Goal: Task Accomplishment & Management: Manage account settings

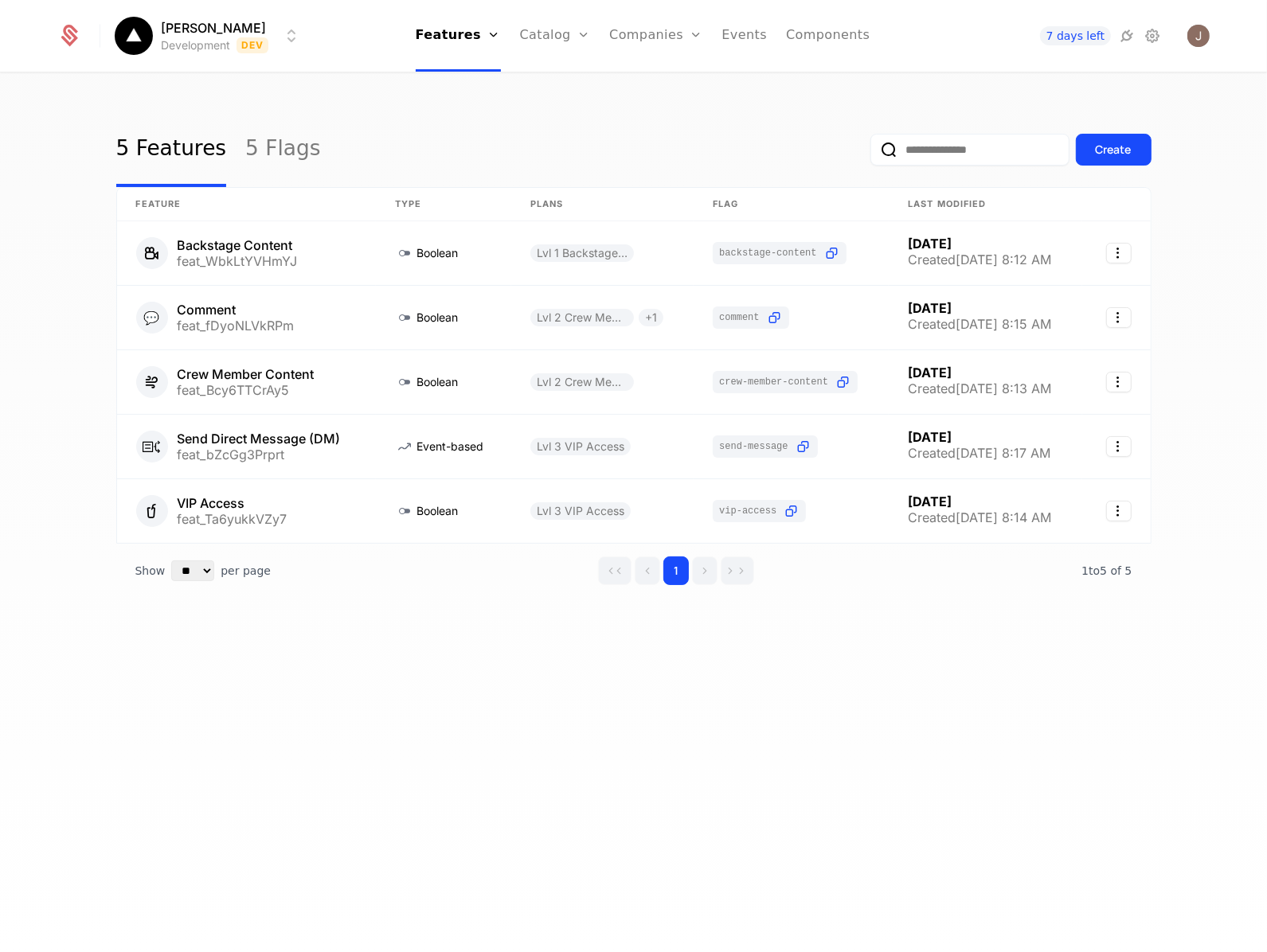
click at [225, 42] on html "[PERSON_NAME] Development Dev Features Features Flags Catalog Plans Add Ons Cre…" at bounding box center [633, 476] width 1267 height 952
click at [221, 117] on button "Create" at bounding box center [189, 118] width 125 height 28
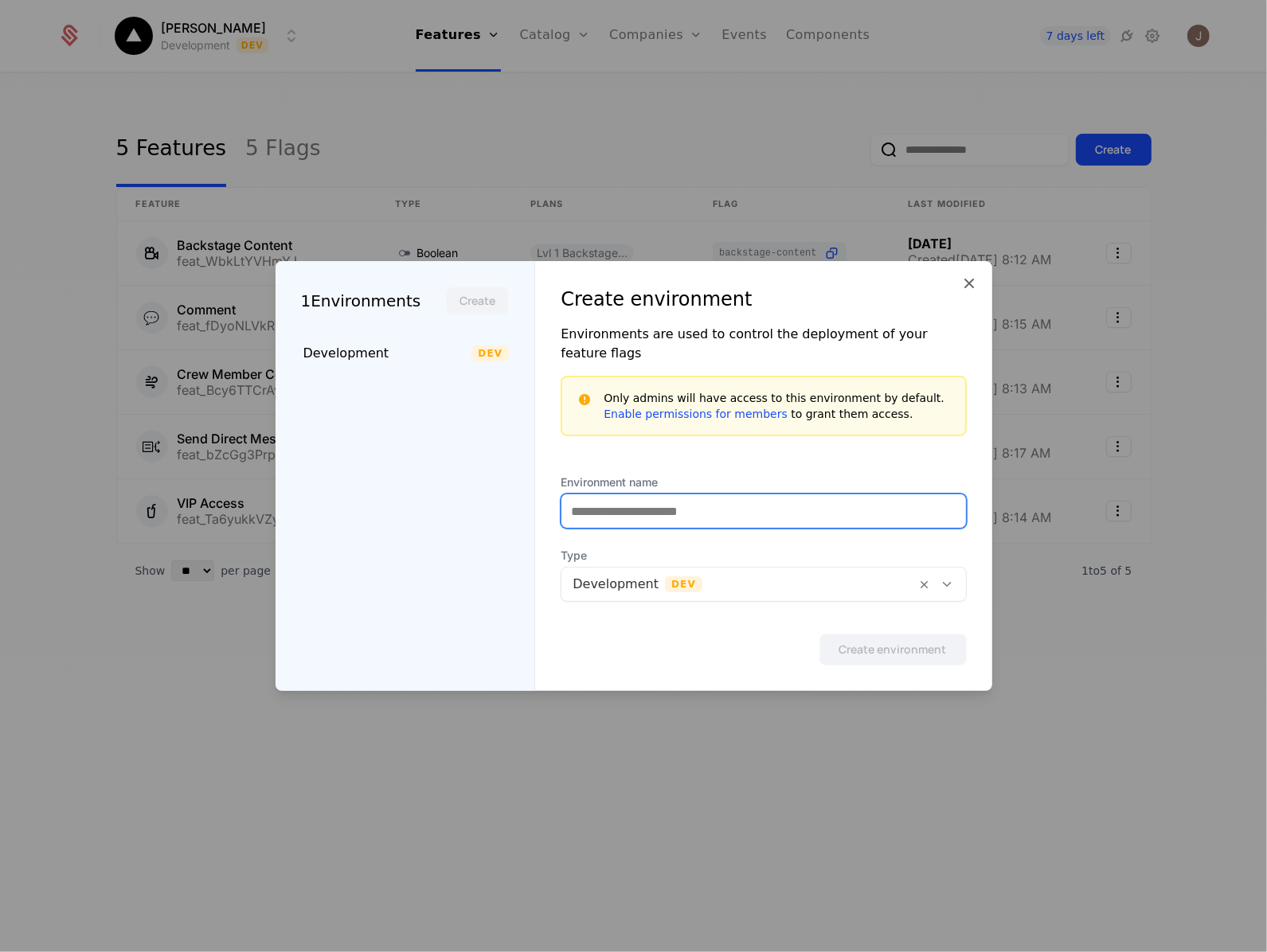
click at [607, 508] on input "Environment name" at bounding box center [763, 511] width 403 height 34
type input "*******"
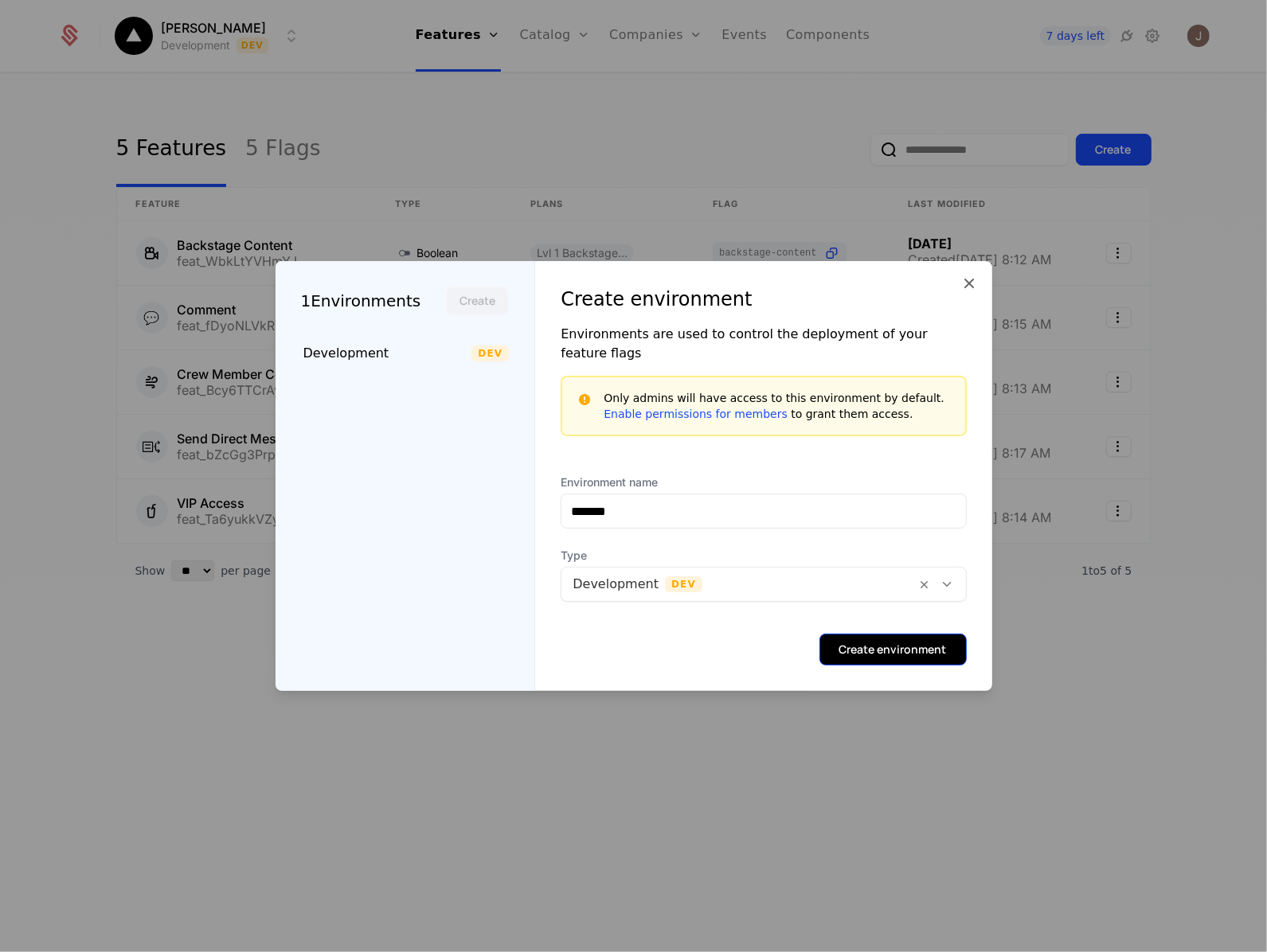
click at [892, 645] on button "Create environment" at bounding box center [892, 649] width 147 height 32
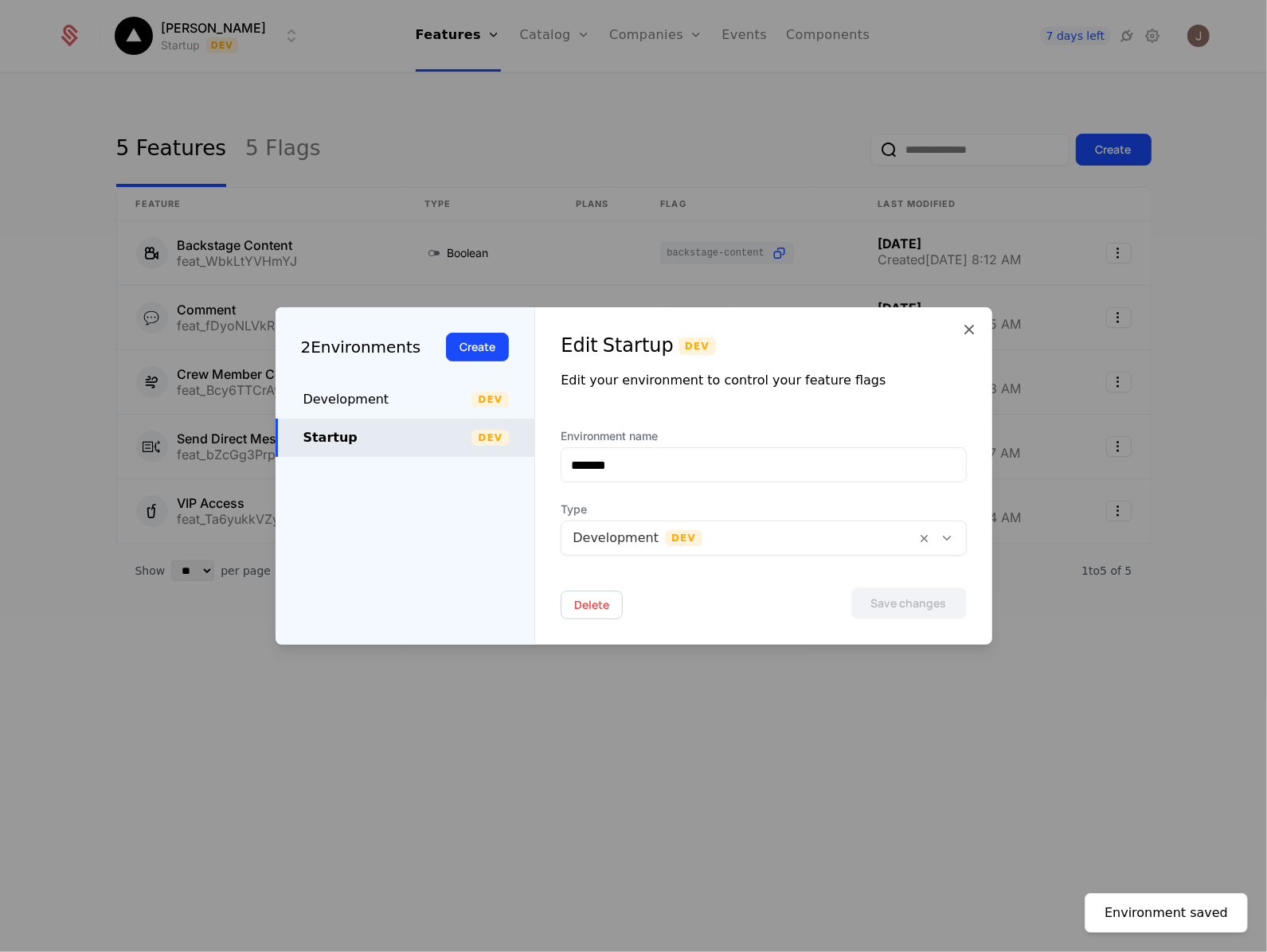
click at [386, 440] on div "Startup" at bounding box center [388, 438] width 169 height 19
click at [347, 97] on div at bounding box center [633, 476] width 1267 height 952
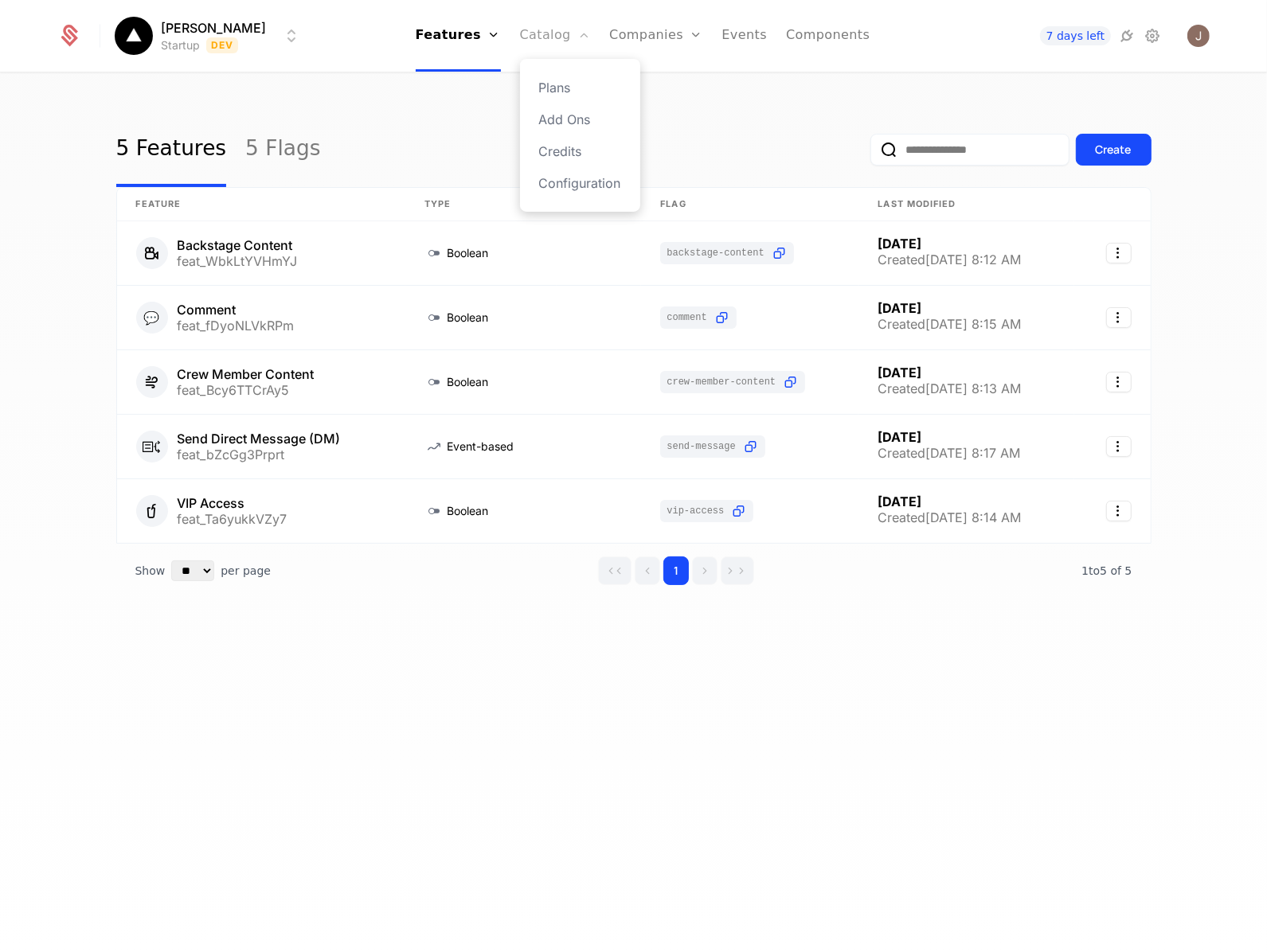
click at [551, 42] on link "Catalog" at bounding box center [556, 36] width 71 height 72
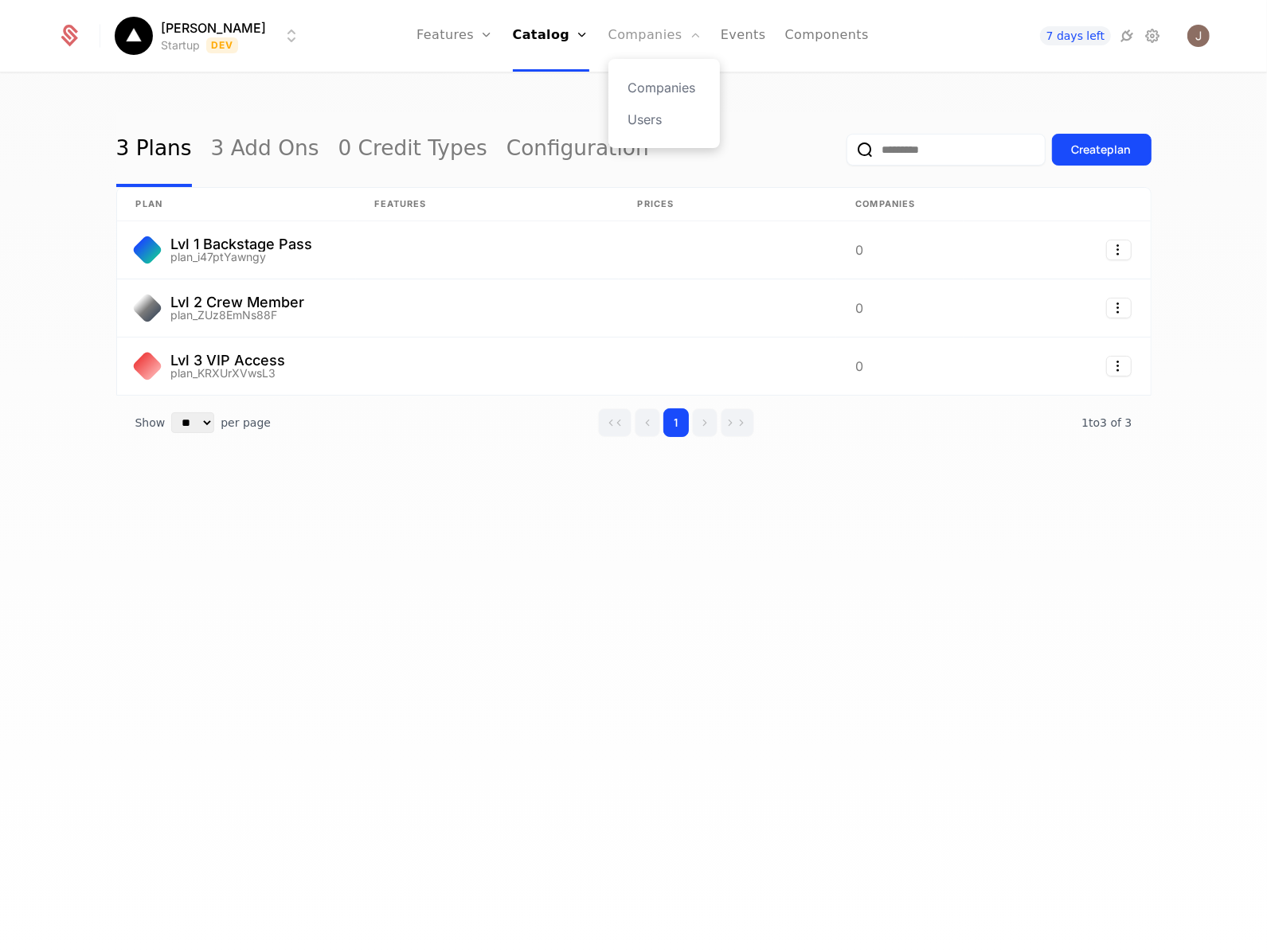
click at [638, 37] on link "Companies" at bounding box center [655, 36] width 93 height 72
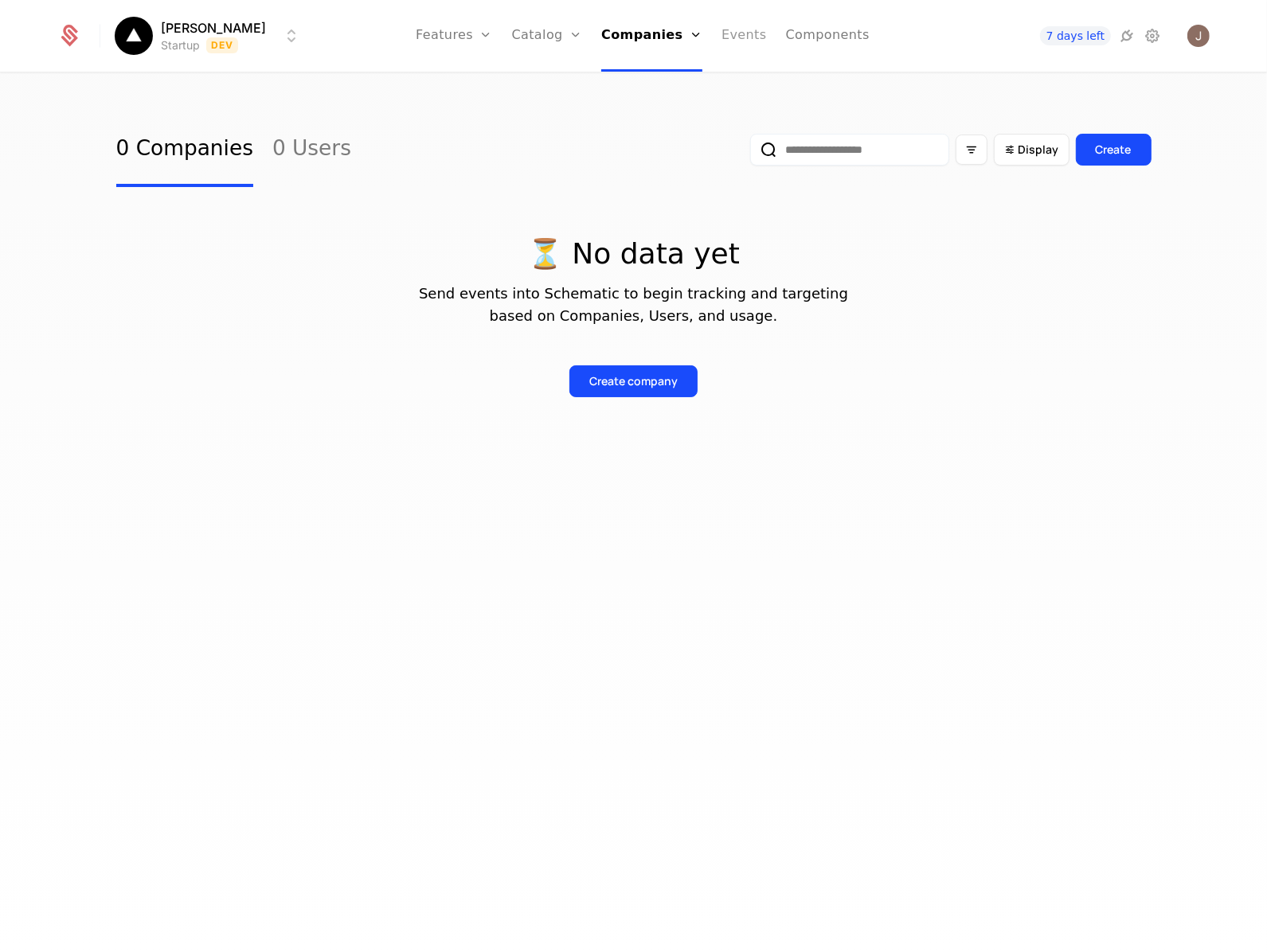
click at [753, 33] on link "Events" at bounding box center [744, 36] width 46 height 72
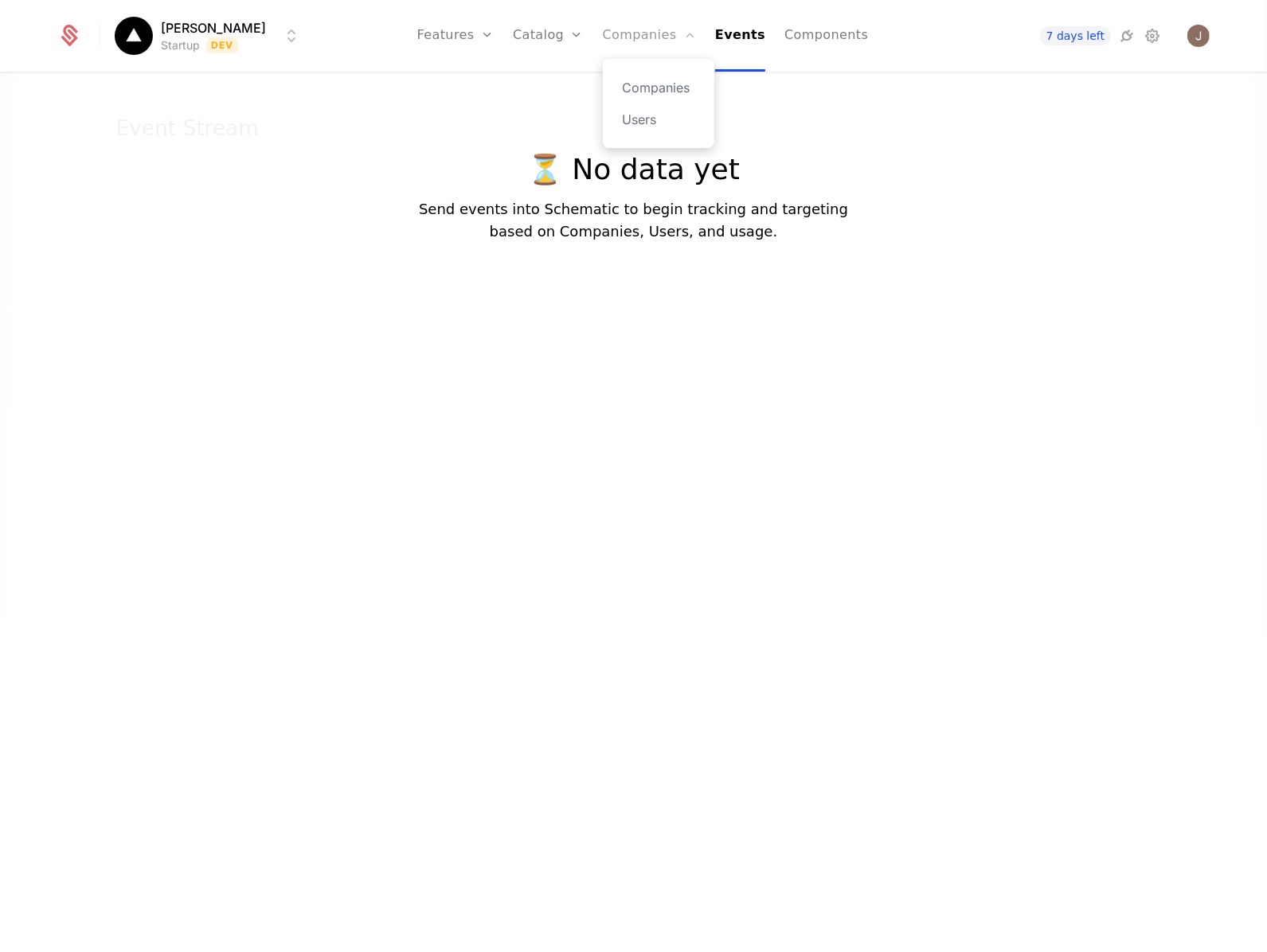
click at [658, 33] on link "Companies" at bounding box center [649, 36] width 93 height 72
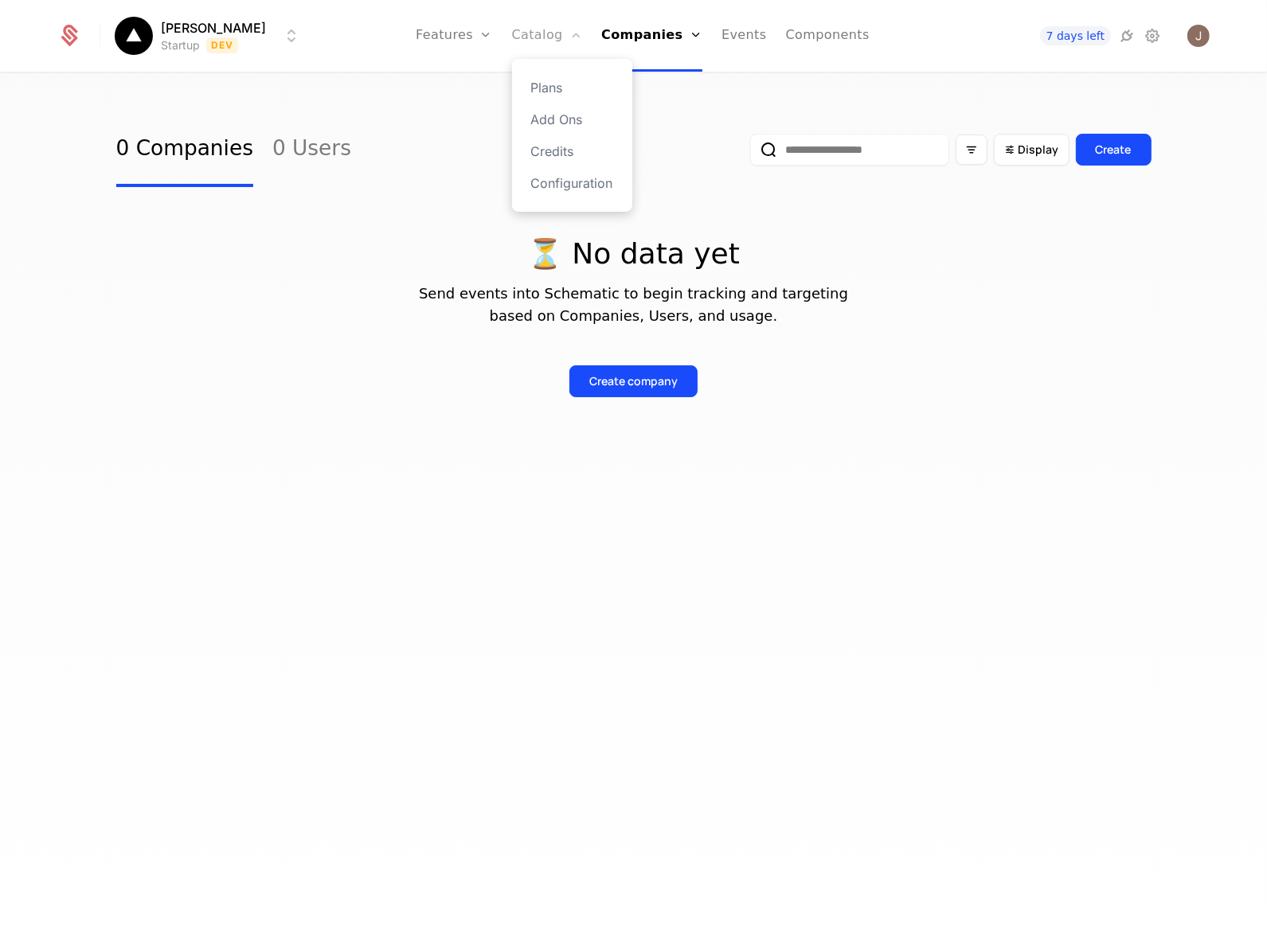
click at [583, 47] on link "Catalog" at bounding box center [547, 36] width 71 height 72
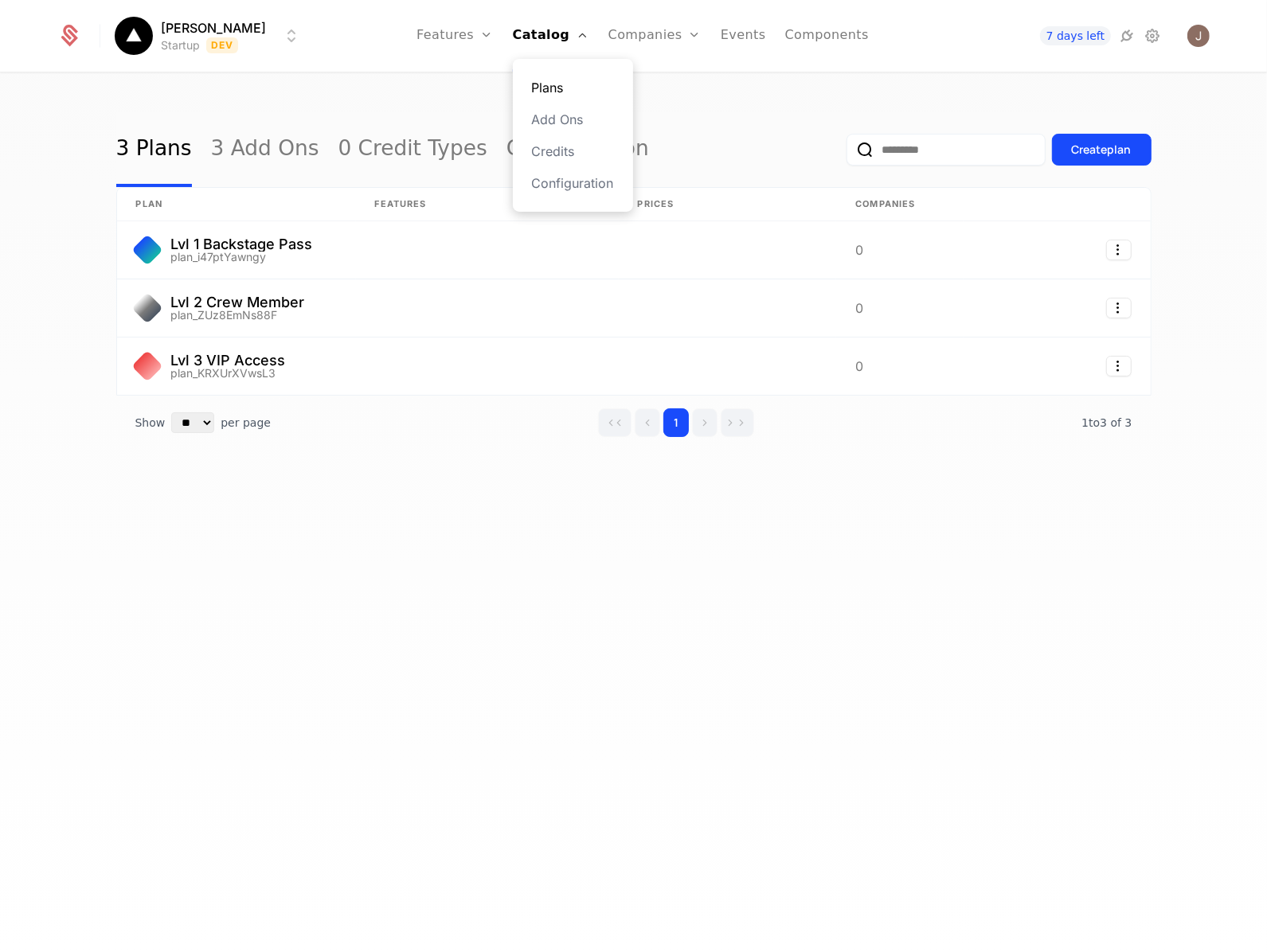
click at [587, 79] on link "Plans" at bounding box center [573, 88] width 82 height 19
click at [485, 44] on link "Features" at bounding box center [454, 36] width 77 height 72
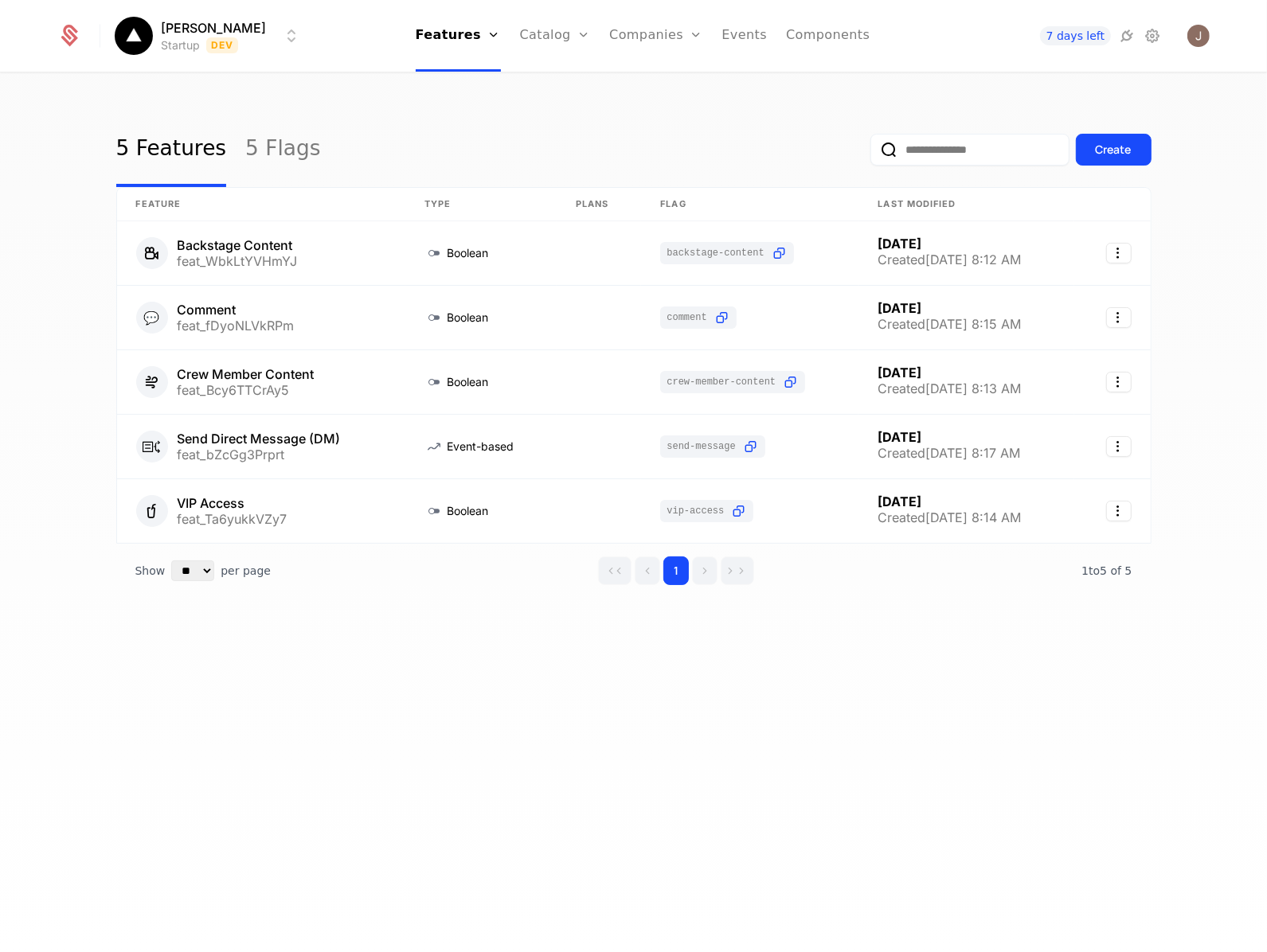
click at [203, 34] on html "[PERSON_NAME] Startup Dev Features Features Flags Catalog Plans Add Ons Credits…" at bounding box center [633, 476] width 1267 height 952
click at [185, 84] on div "Development" at bounding box center [176, 82] width 86 height 13
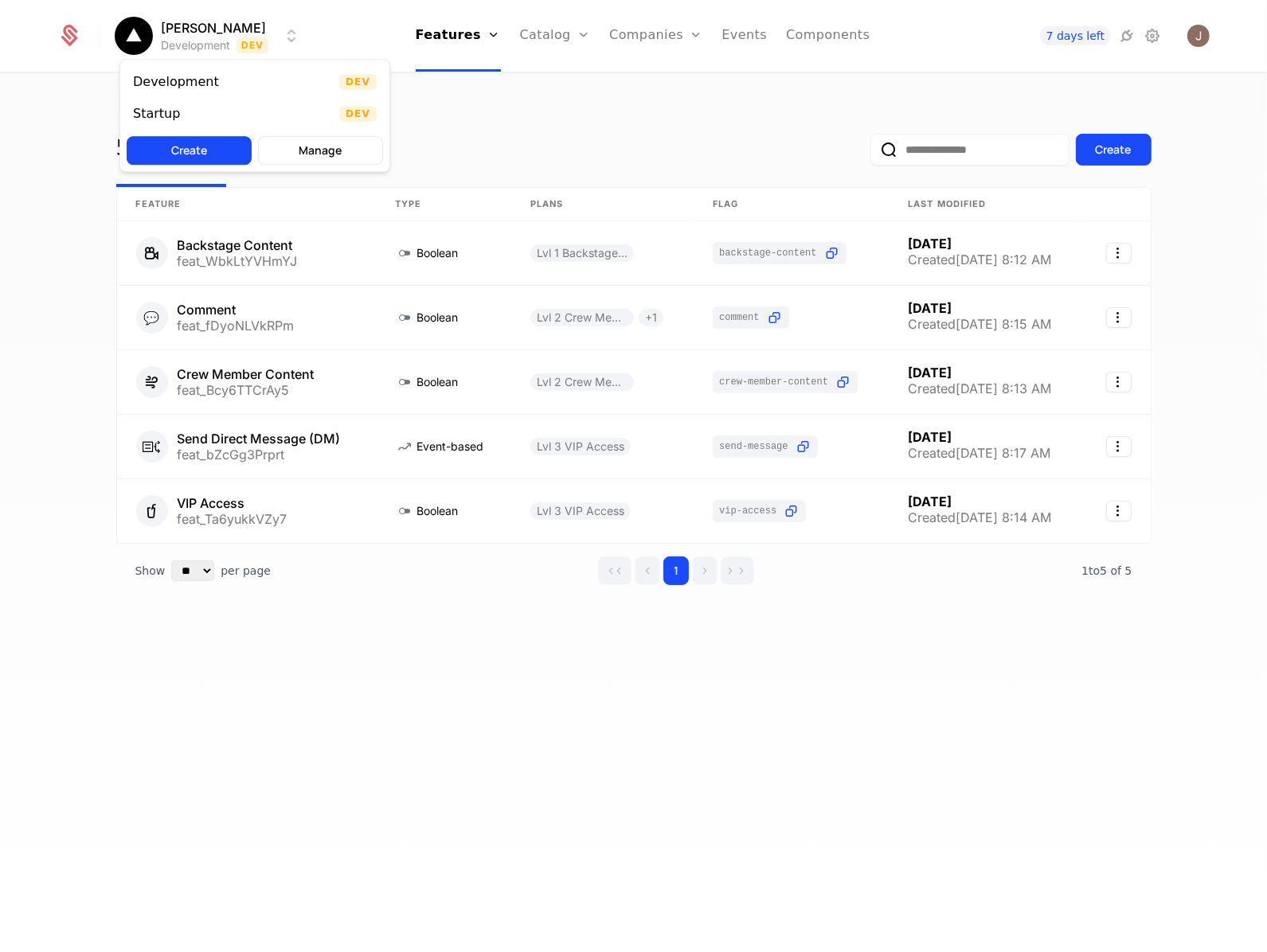
click at [241, 41] on html "[PERSON_NAME] Development Dev Features Features Flags Catalog Plans Add Ons Cre…" at bounding box center [633, 476] width 1267 height 952
click at [225, 121] on div "Startup Dev" at bounding box center [254, 113] width 269 height 32
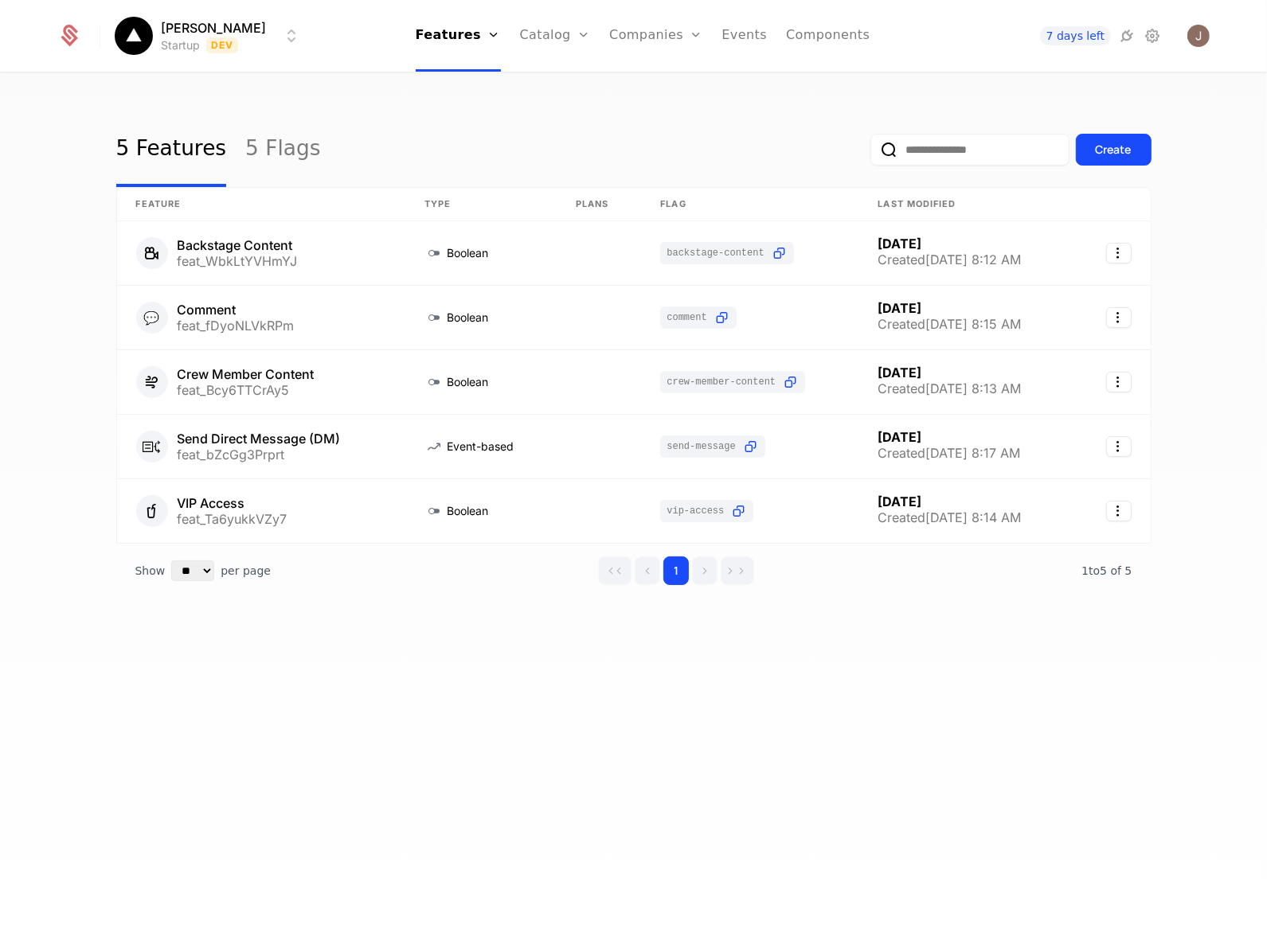
click at [241, 42] on html "[PERSON_NAME] Startup Dev Features Features Flags Catalog Plans Add Ons Credits…" at bounding box center [633, 476] width 1267 height 952
click at [232, 98] on div "Startup Dev" at bounding box center [254, 113] width 269 height 32
click at [244, 44] on html "[PERSON_NAME] Startup Dev Features Features Flags Catalog Plans Add Ons Credits…" at bounding box center [633, 476] width 1267 height 952
click at [232, 78] on div "Development Dev" at bounding box center [254, 81] width 269 height 32
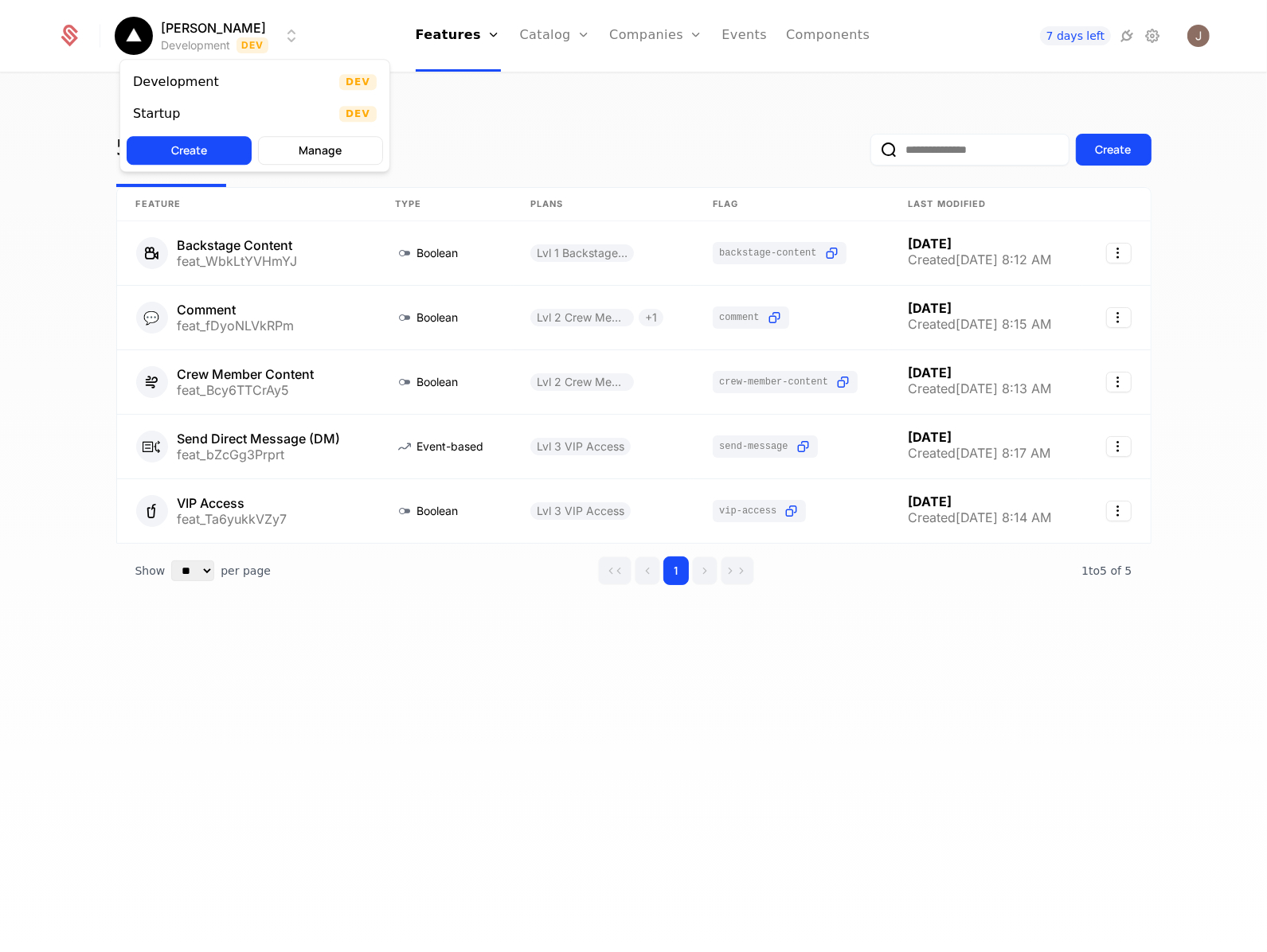
click at [248, 28] on html "[PERSON_NAME] Development Dev Features Features Flags Catalog Plans Add Ons Cre…" at bounding box center [633, 476] width 1267 height 952
click at [213, 106] on div "Startup Dev" at bounding box center [254, 113] width 269 height 32
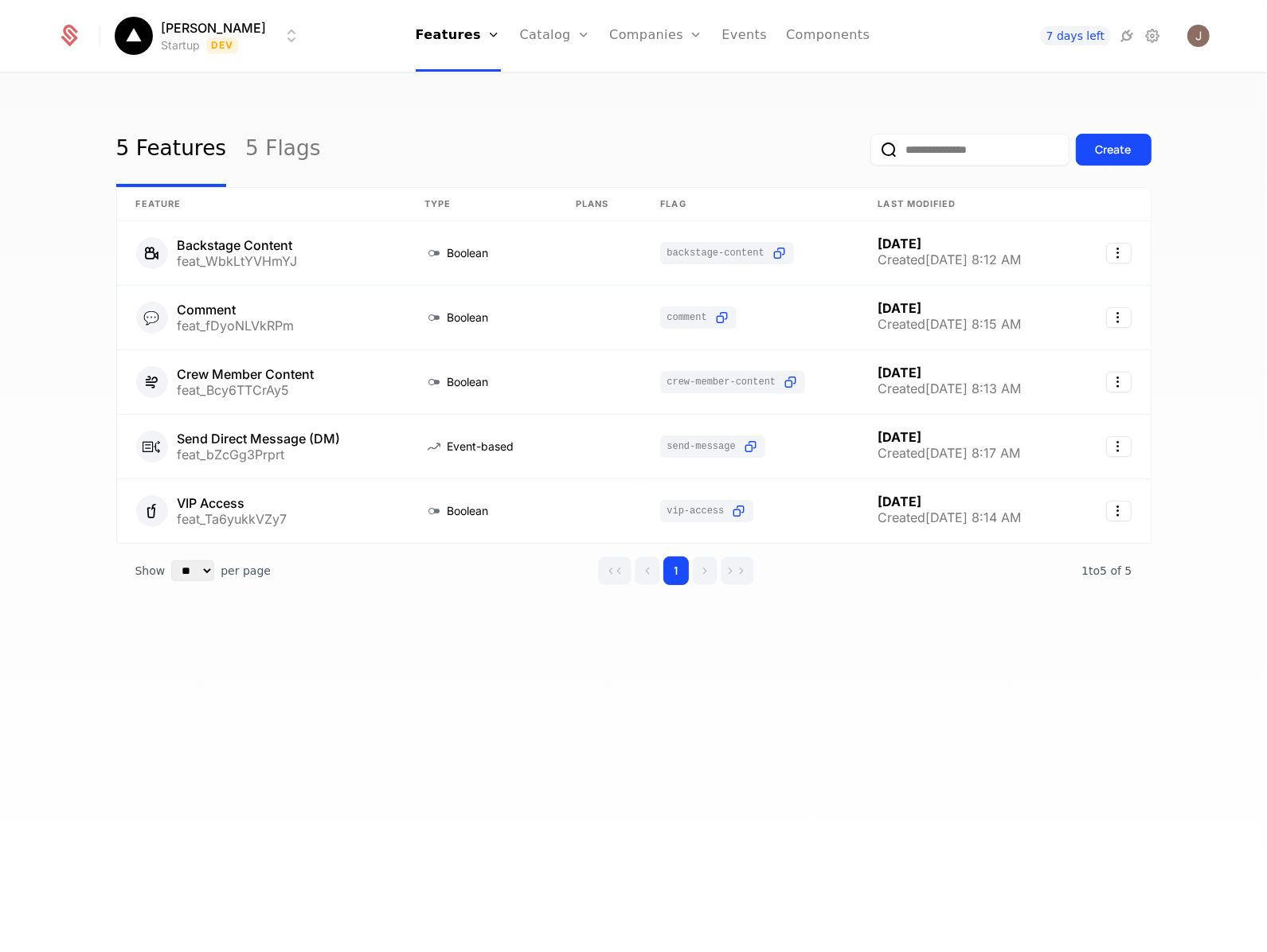
click at [232, 157] on div "5 Features 5 Flags" at bounding box center [218, 150] width 204 height 75
click at [245, 152] on link "5 Flags" at bounding box center [283, 150] width 75 height 75
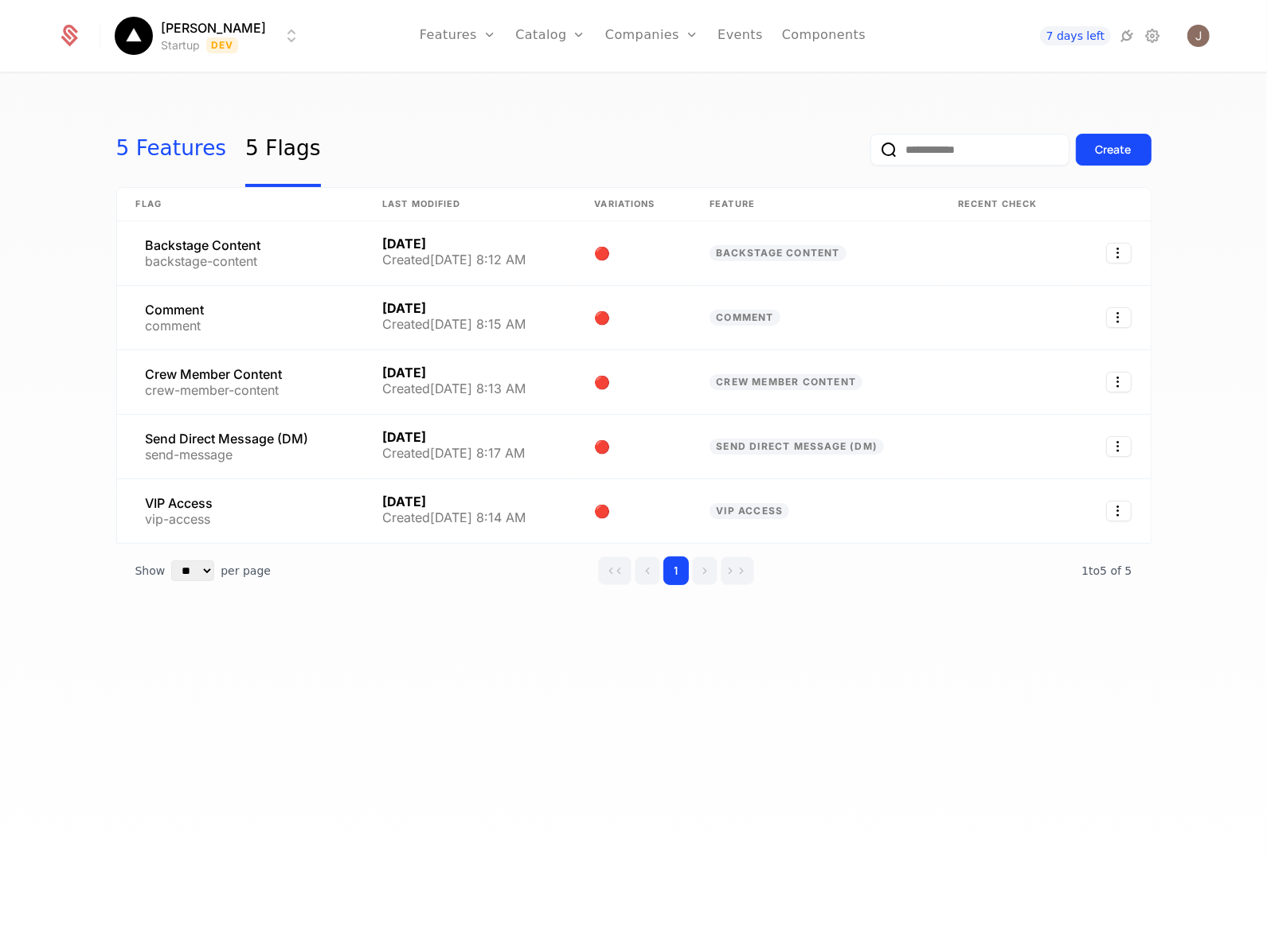
click at [161, 152] on link "5 Features" at bounding box center [171, 150] width 110 height 75
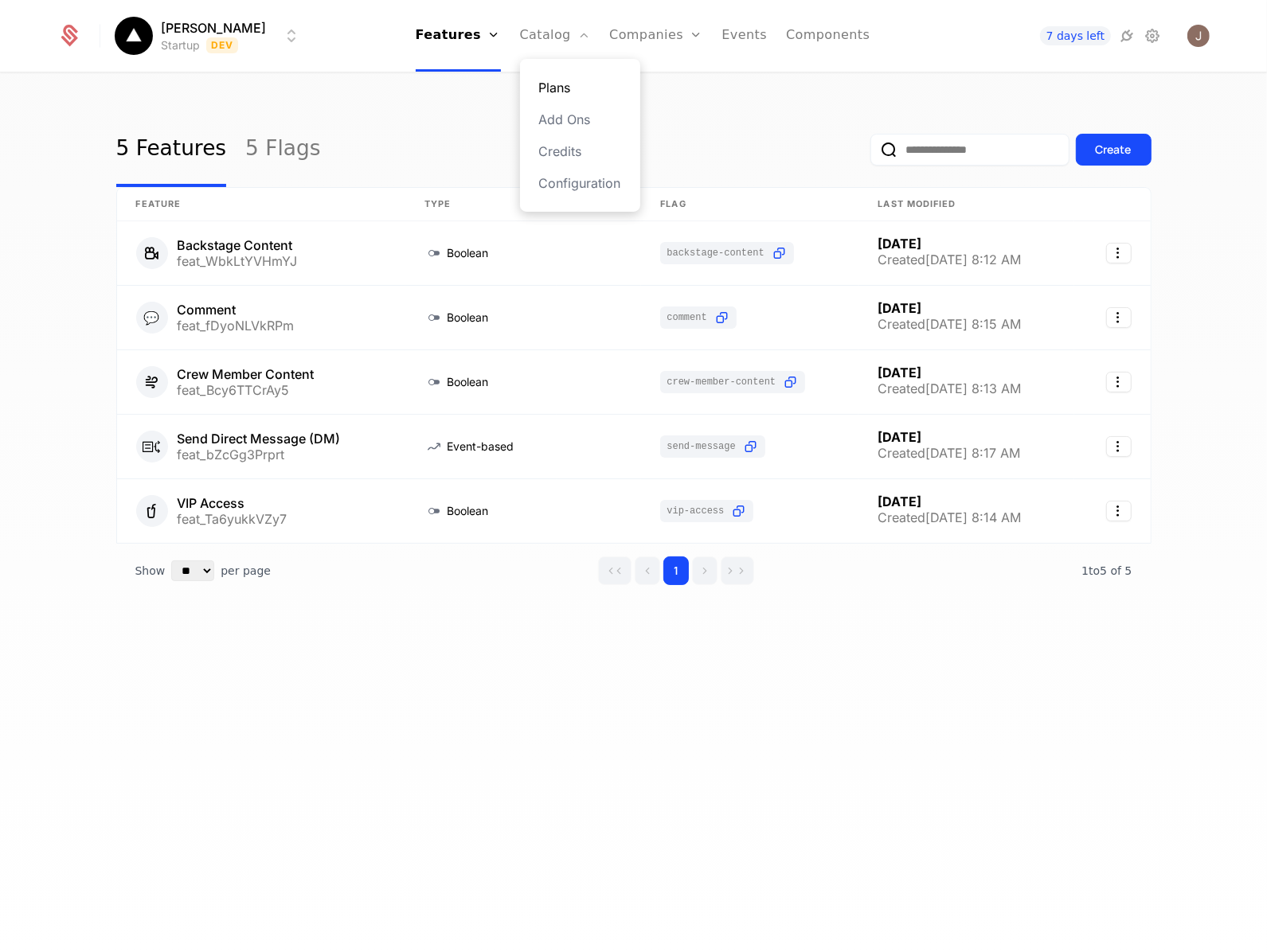
click at [570, 81] on link "Plans" at bounding box center [580, 88] width 82 height 19
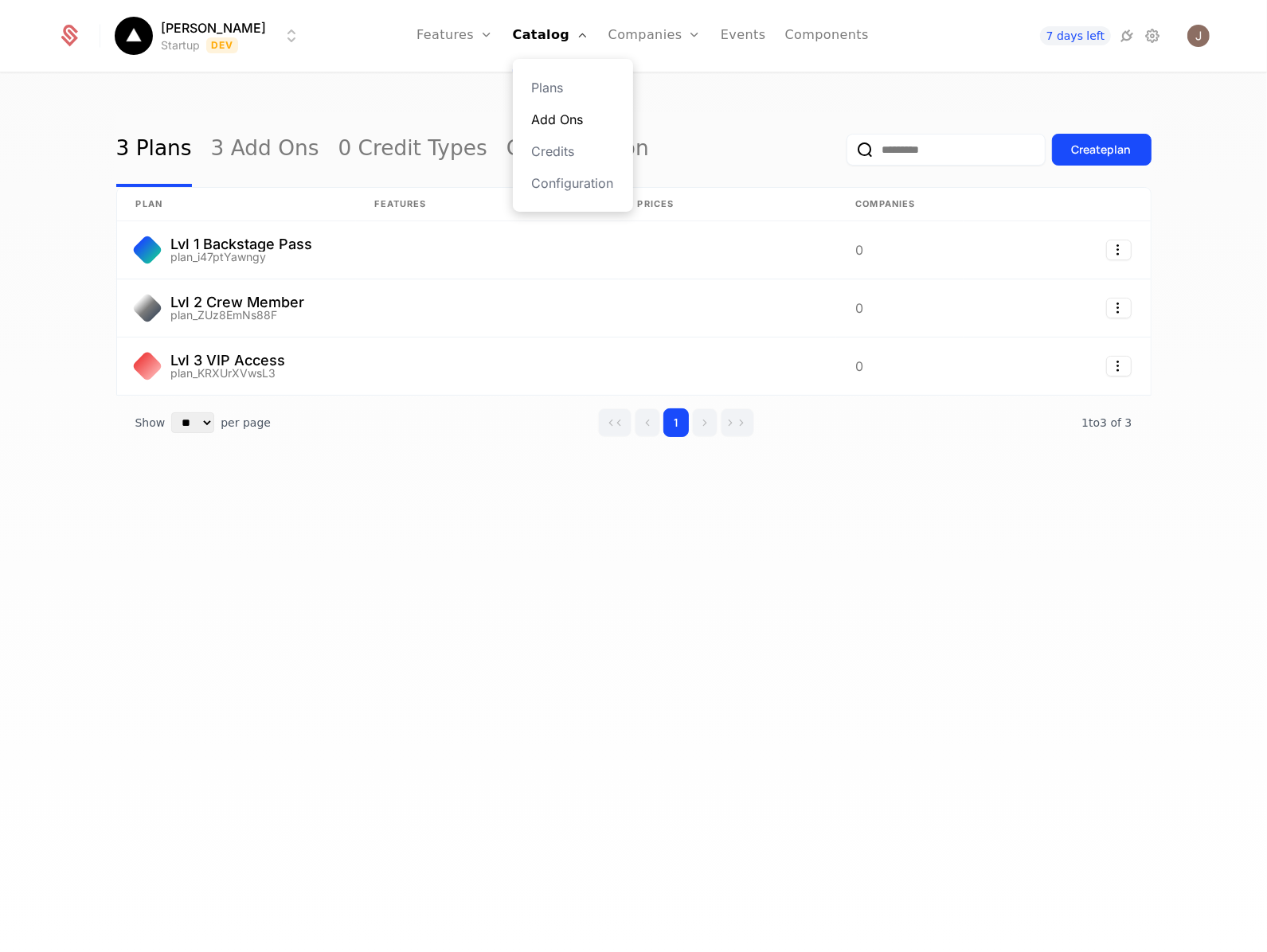
click at [602, 118] on link "Add Ons" at bounding box center [573, 119] width 82 height 19
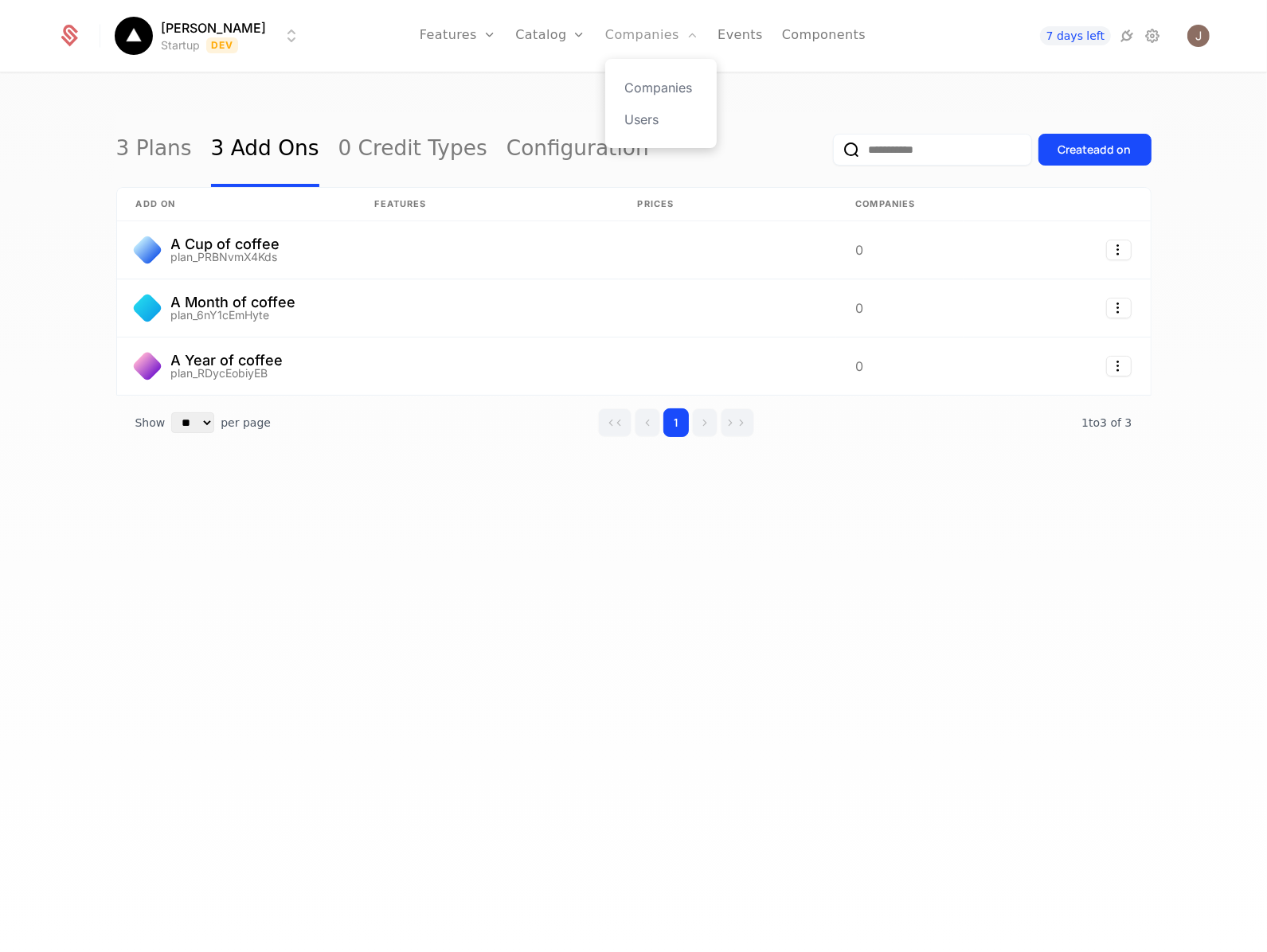
click at [698, 30] on icon "Main" at bounding box center [691, 35] width 13 height 13
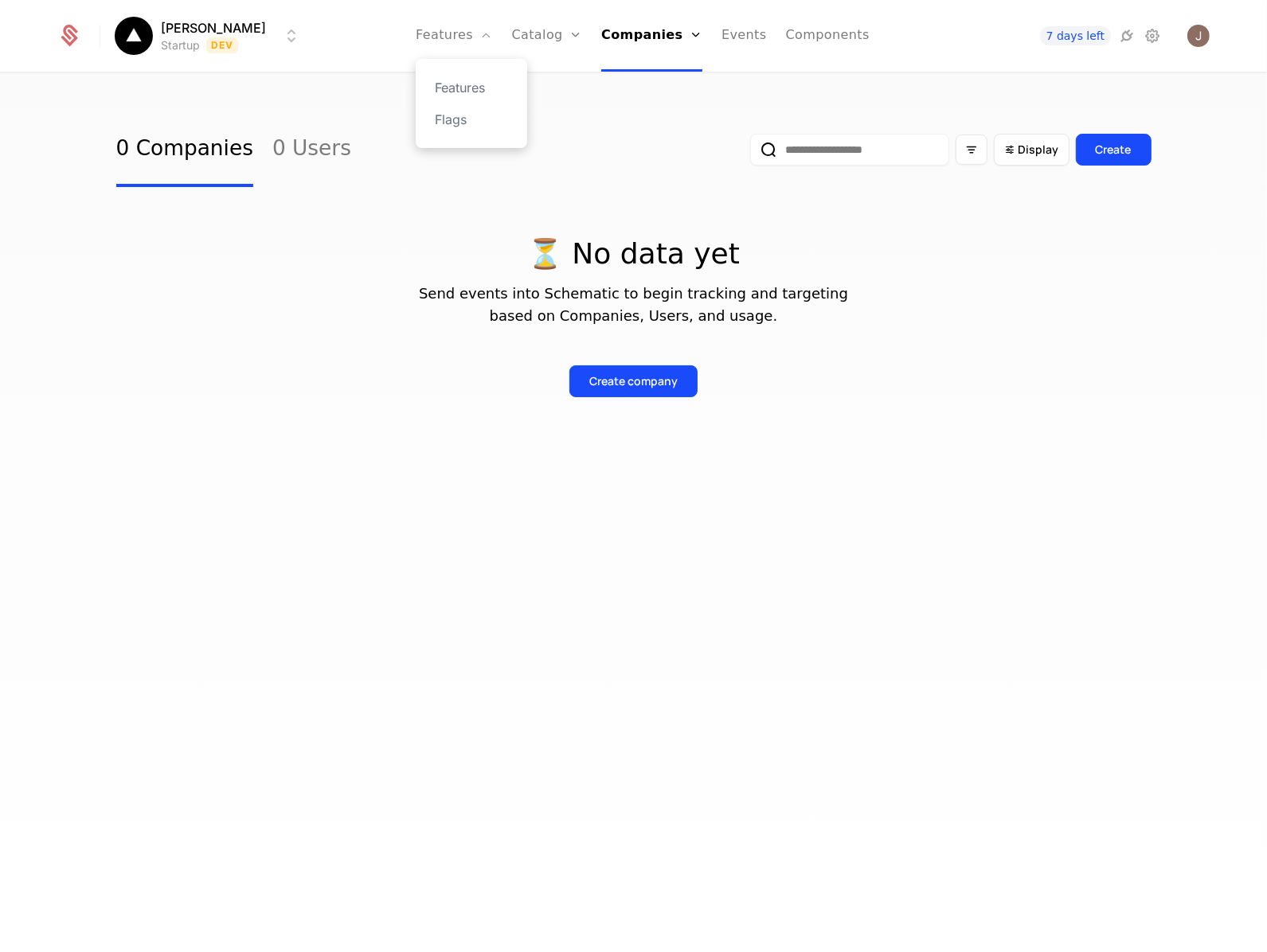
click at [494, 77] on div "Features Flags" at bounding box center [472, 104] width 111 height 89
click at [496, 92] on link "Features" at bounding box center [472, 88] width 73 height 19
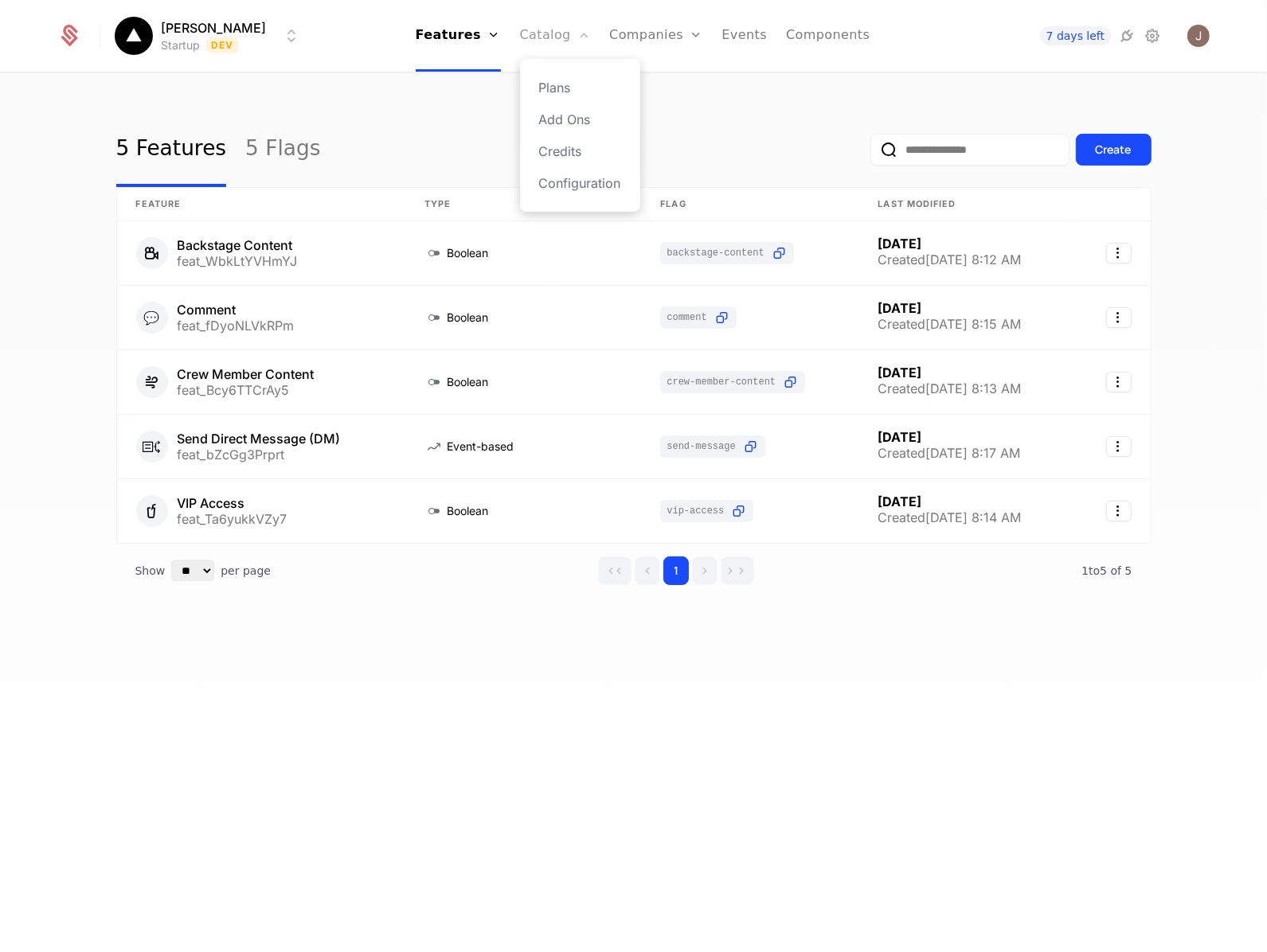
click at [574, 48] on link "Catalog" at bounding box center [556, 36] width 71 height 72
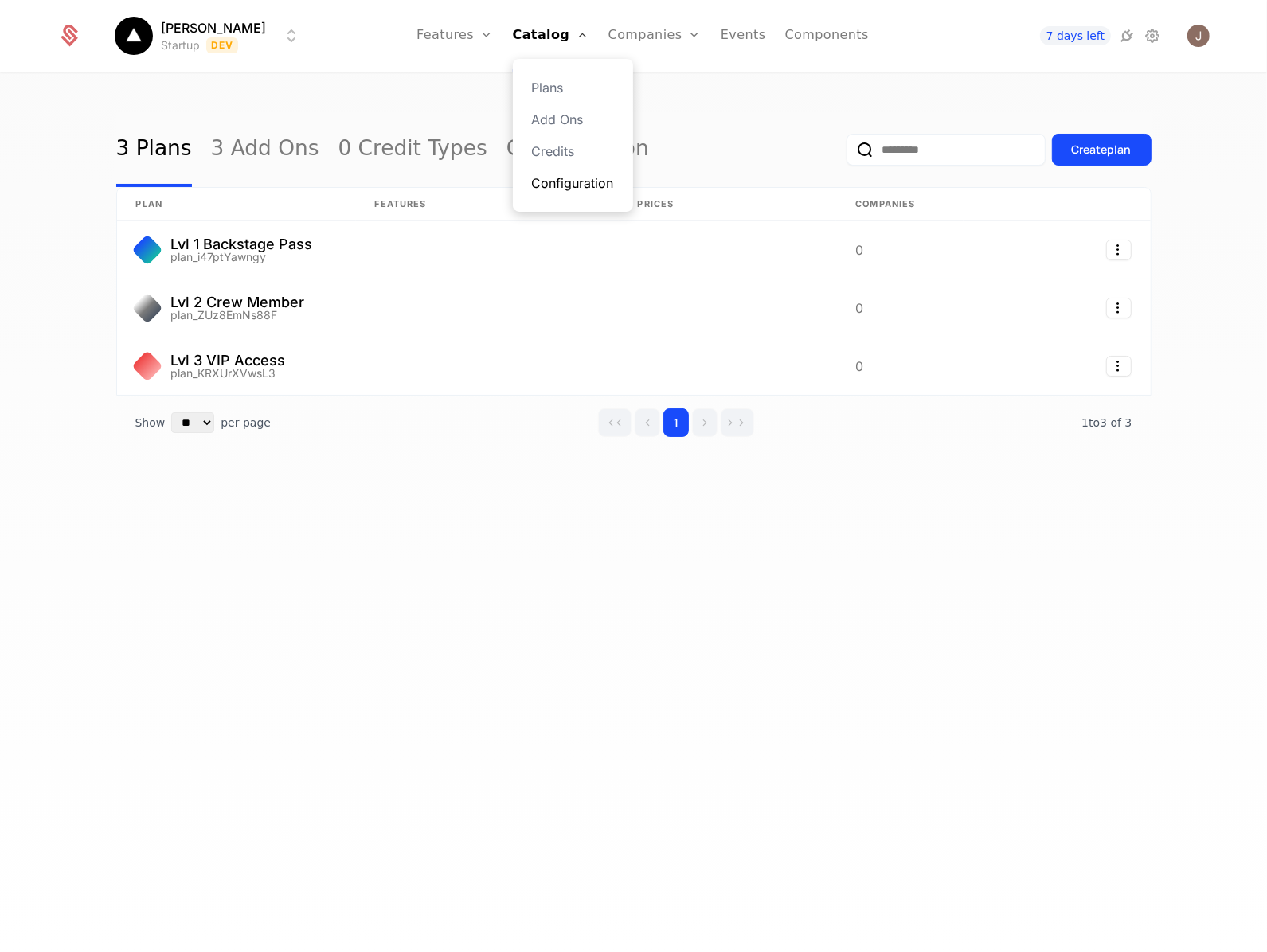
click at [610, 190] on link "Configuration" at bounding box center [573, 182] width 82 height 19
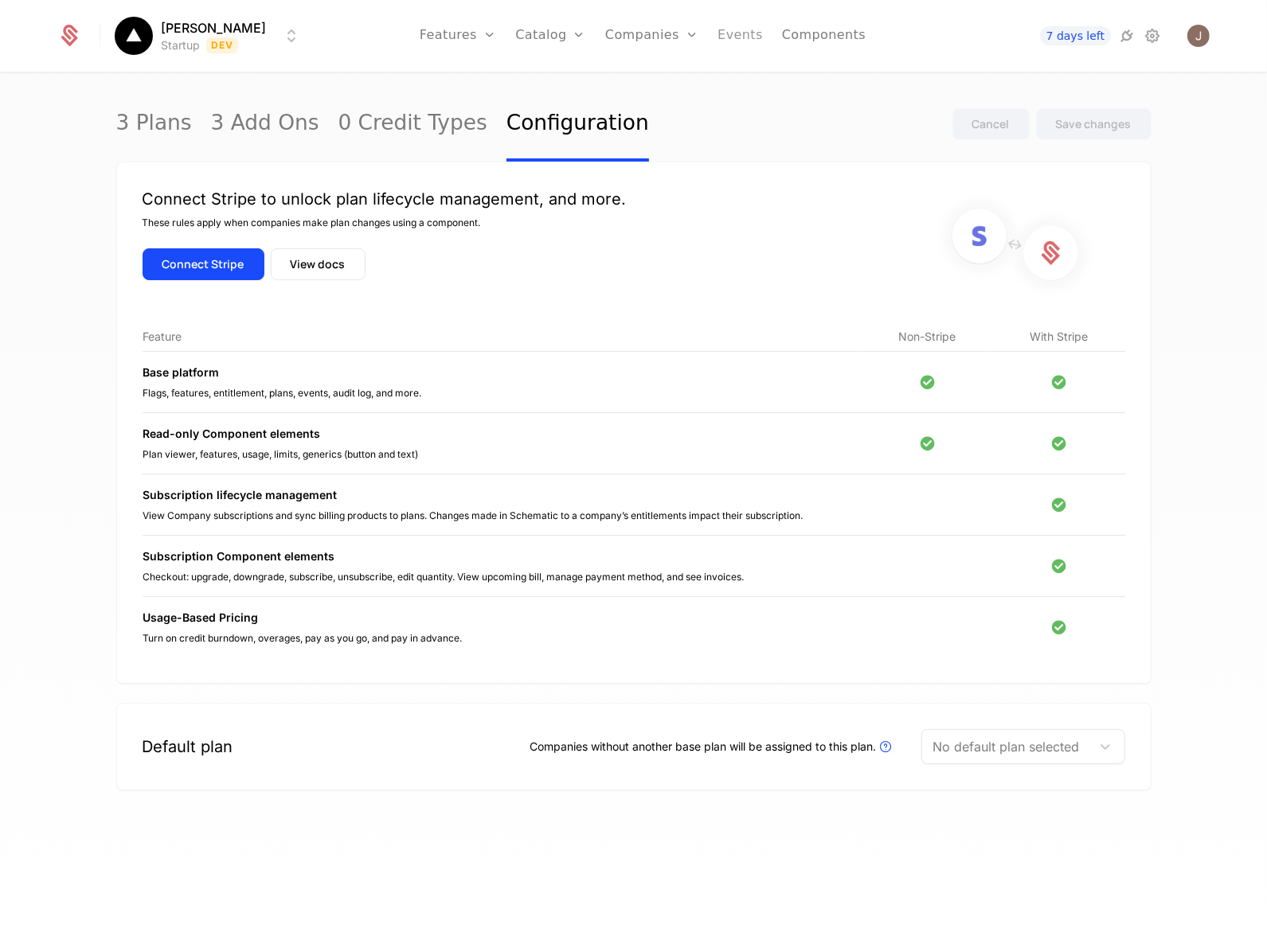
click at [747, 34] on link "Events" at bounding box center [740, 36] width 46 height 72
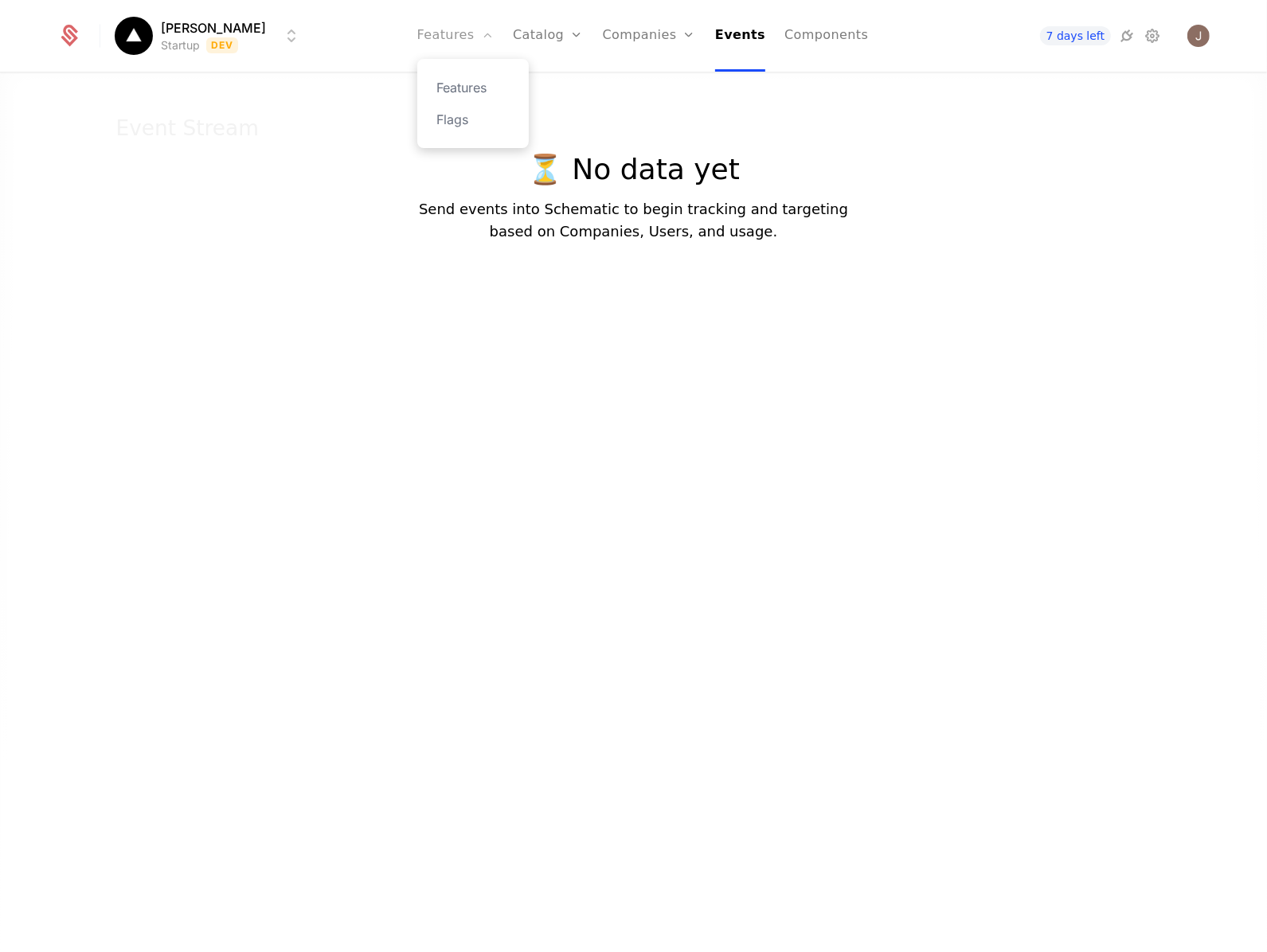
click at [471, 30] on link "Features" at bounding box center [455, 36] width 77 height 72
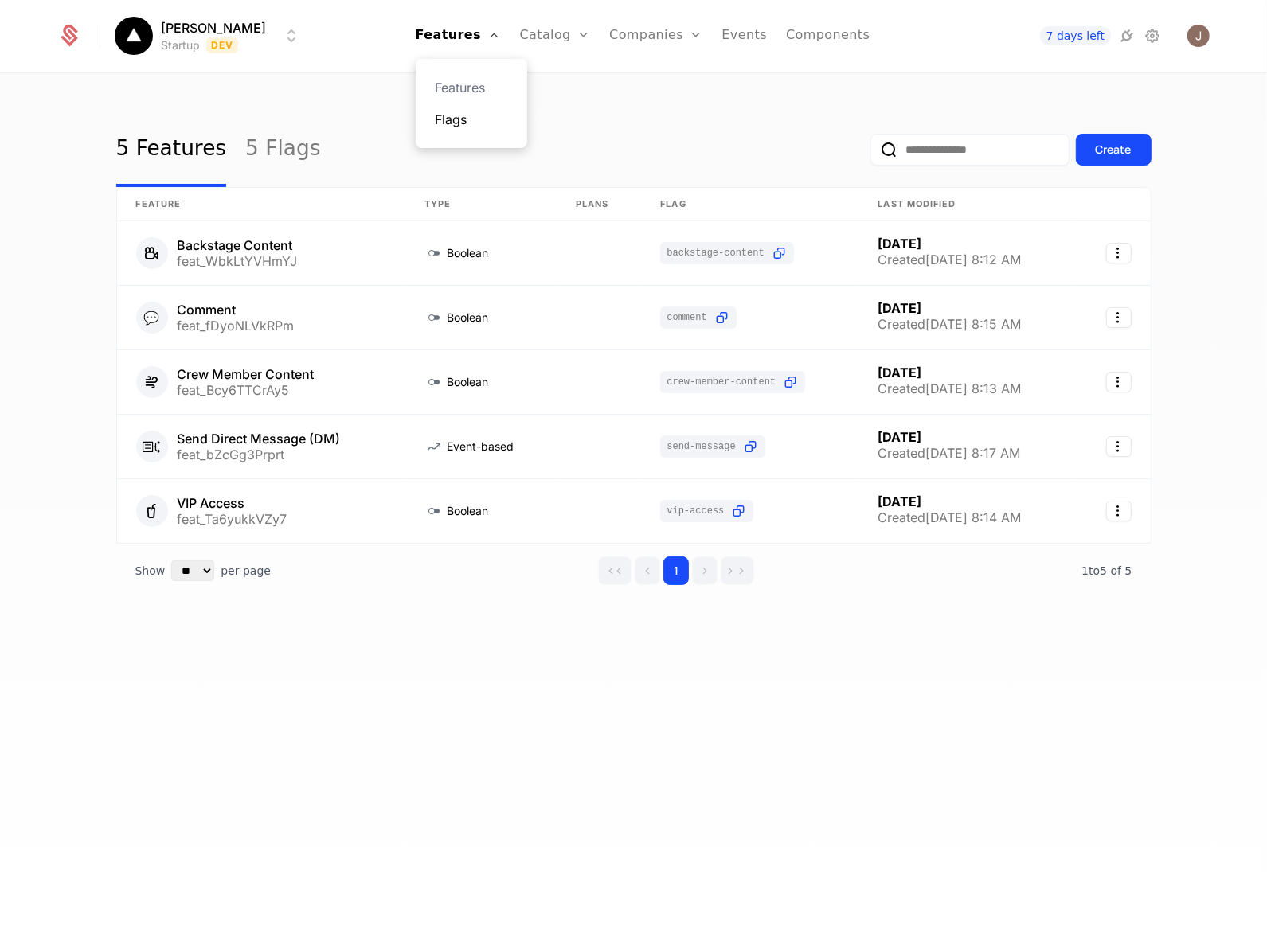
click at [499, 111] on link "Flags" at bounding box center [472, 119] width 73 height 19
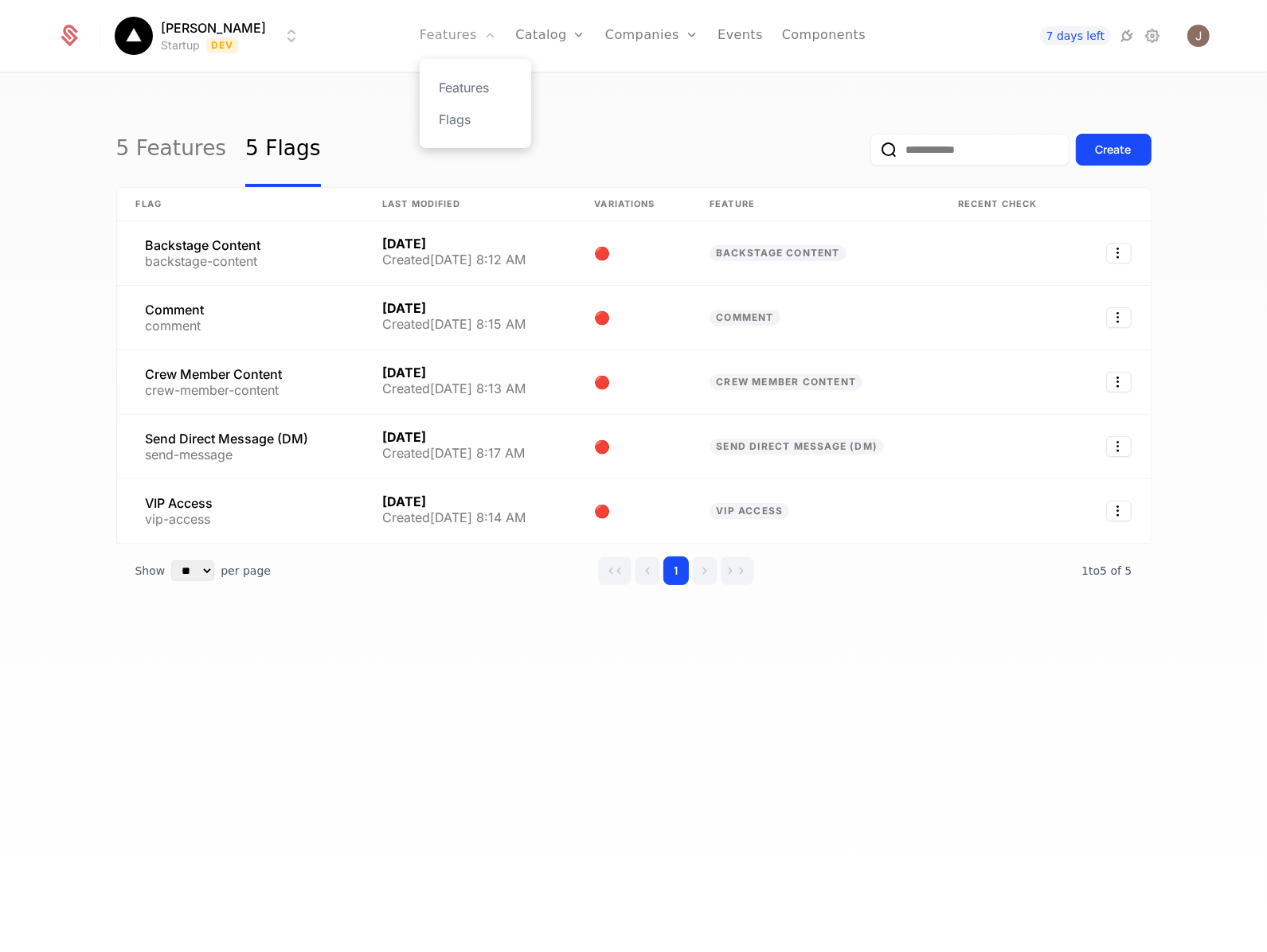
click at [496, 36] on link "Features" at bounding box center [458, 36] width 77 height 72
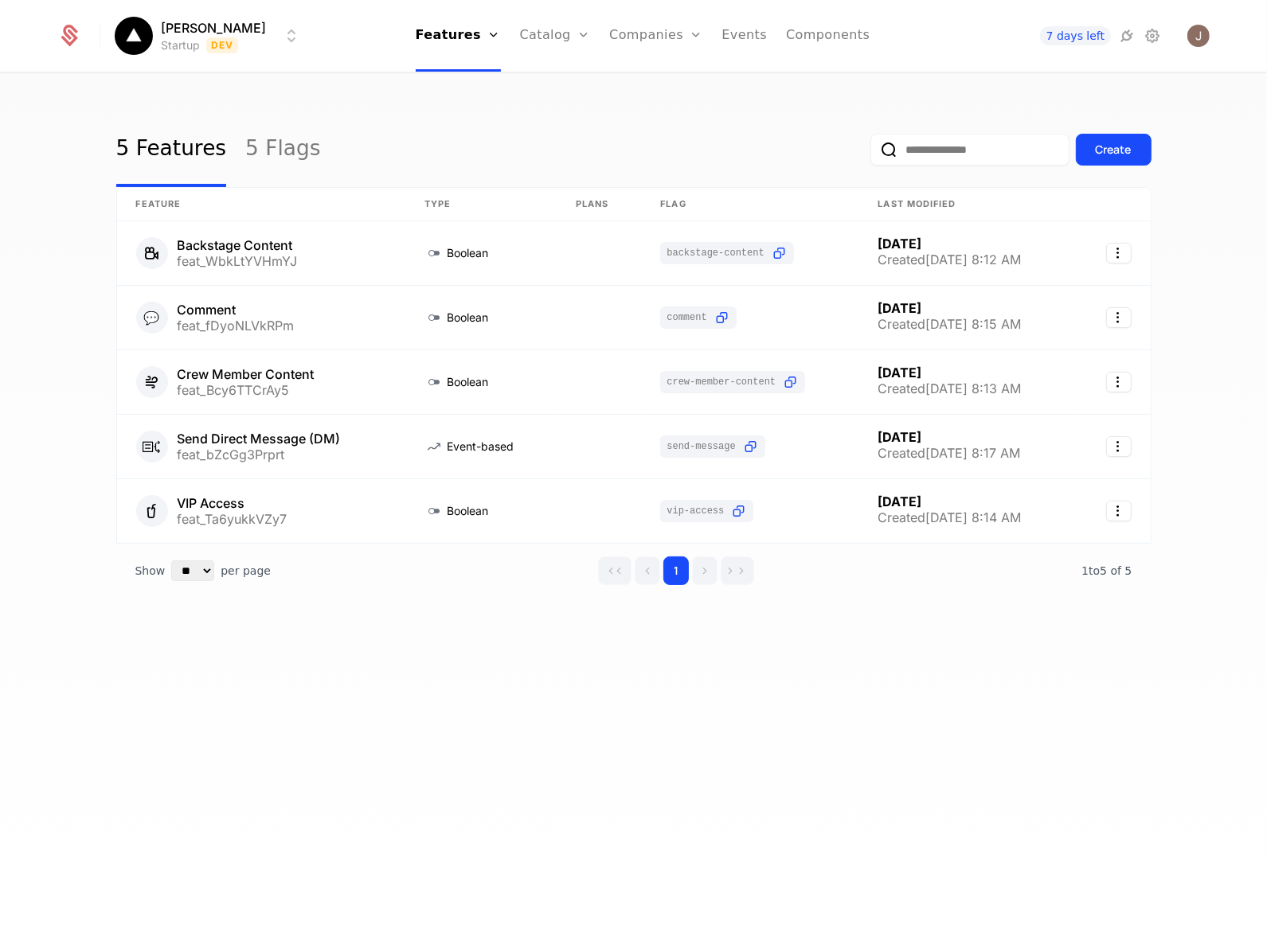
drag, startPoint x: 779, startPoint y: 85, endPoint x: 315, endPoint y: 41, distance: 466.1
click at [774, 85] on div "5 Features 5 Flags Create Feature Type Plans Flag Last Modified Backstage Conte…" at bounding box center [633, 517] width 1267 height 887
click at [172, 26] on html "[PERSON_NAME] Startup Dev Features Features Flags Catalog Plans Add Ons Credits…" at bounding box center [633, 476] width 1267 height 952
click at [296, 151] on button "Manage" at bounding box center [320, 150] width 125 height 28
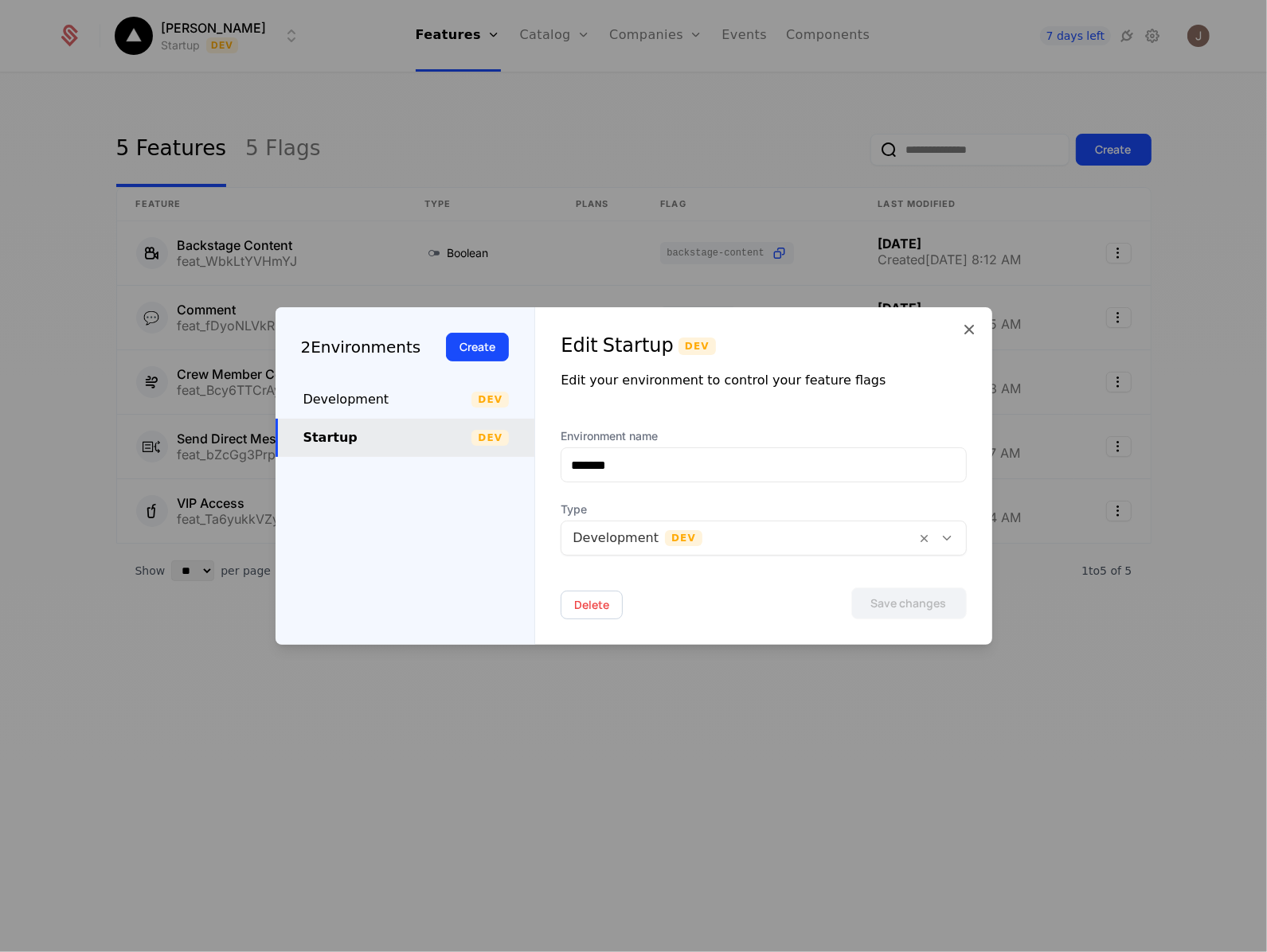
click at [618, 543] on div at bounding box center [738, 538] width 332 height 22
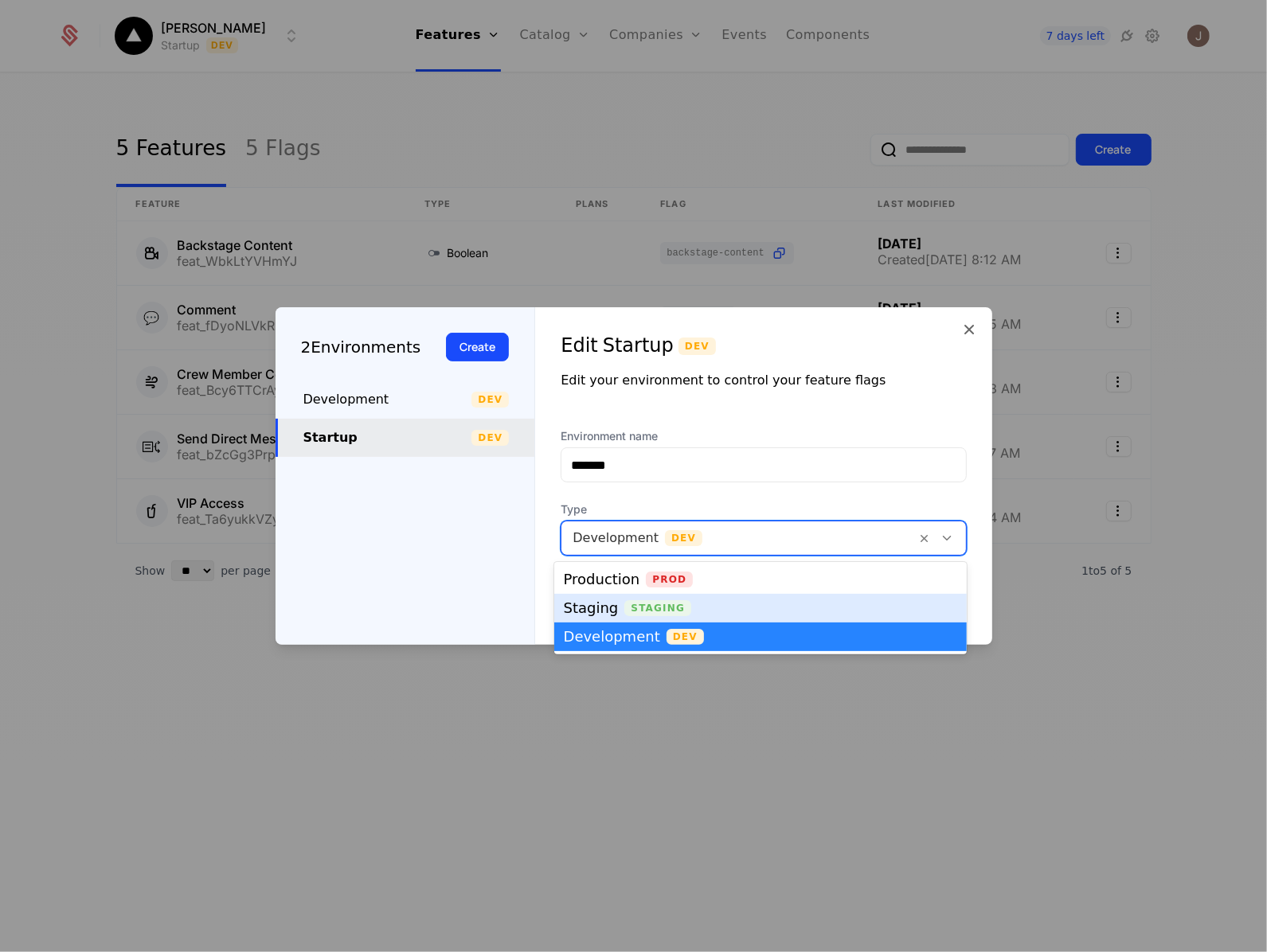
click at [590, 604] on div "Staging" at bounding box center [591, 608] width 55 height 15
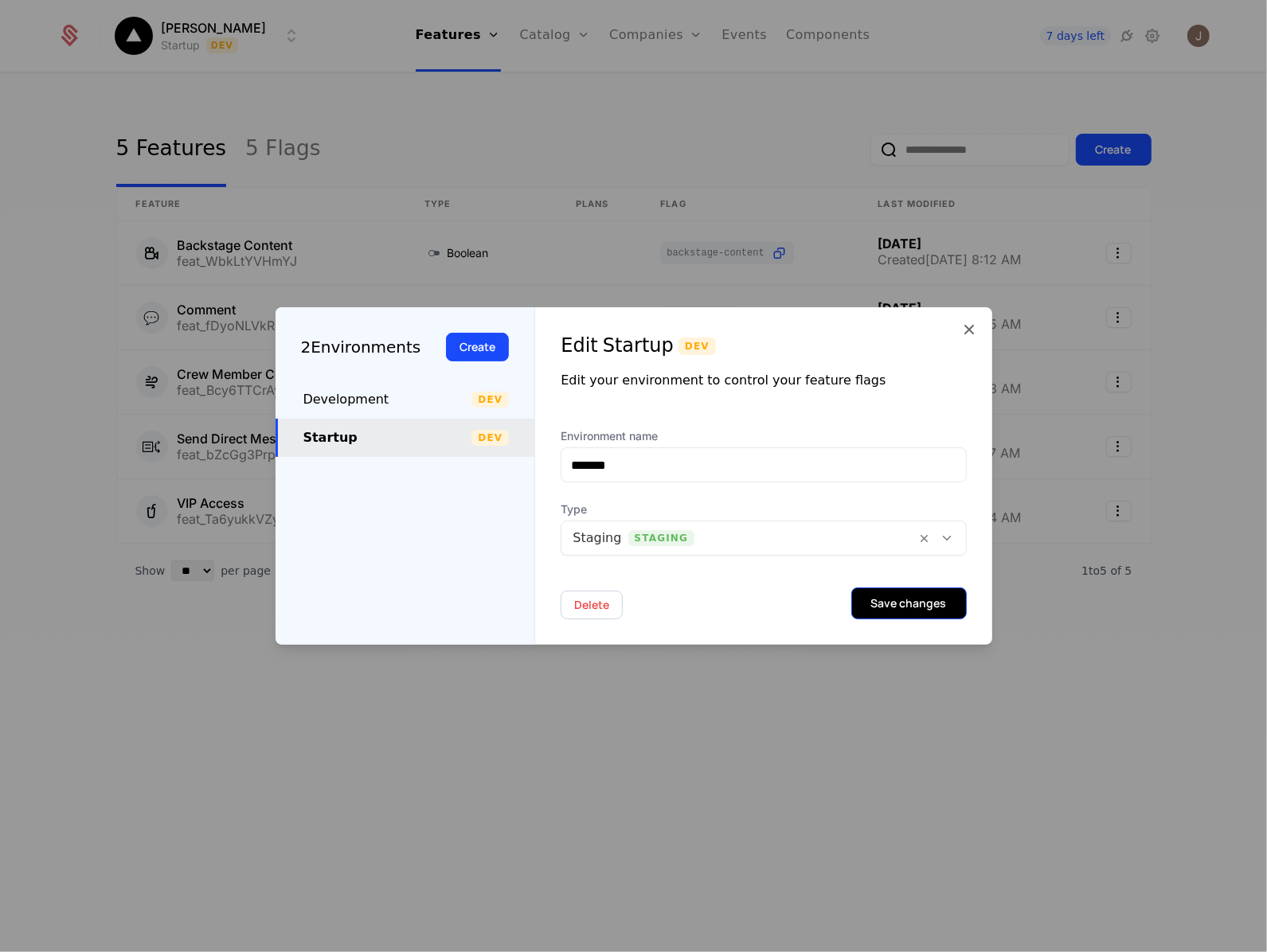
click at [882, 613] on button "Save changes" at bounding box center [909, 603] width 116 height 32
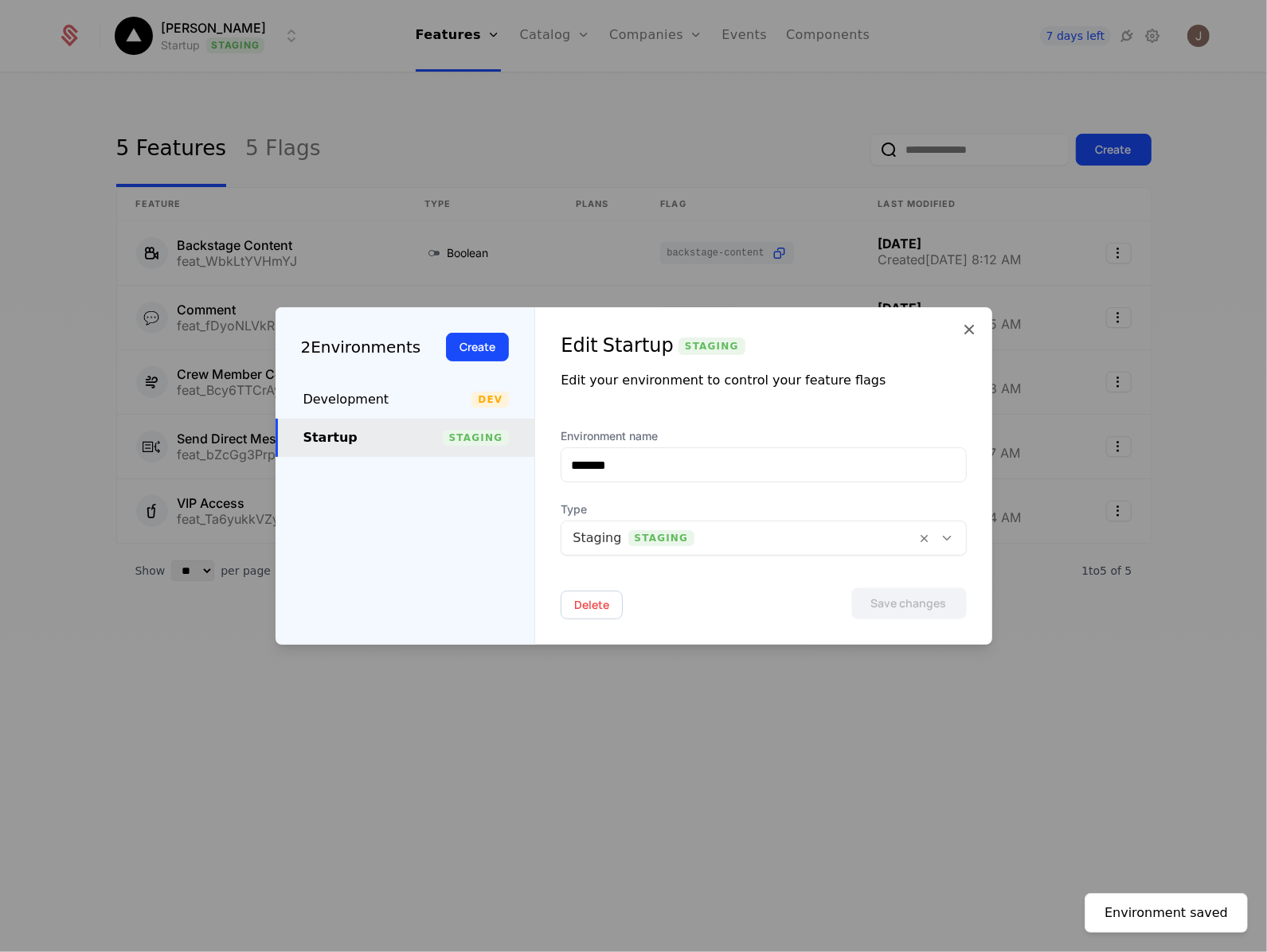
click at [747, 730] on div at bounding box center [633, 476] width 1267 height 952
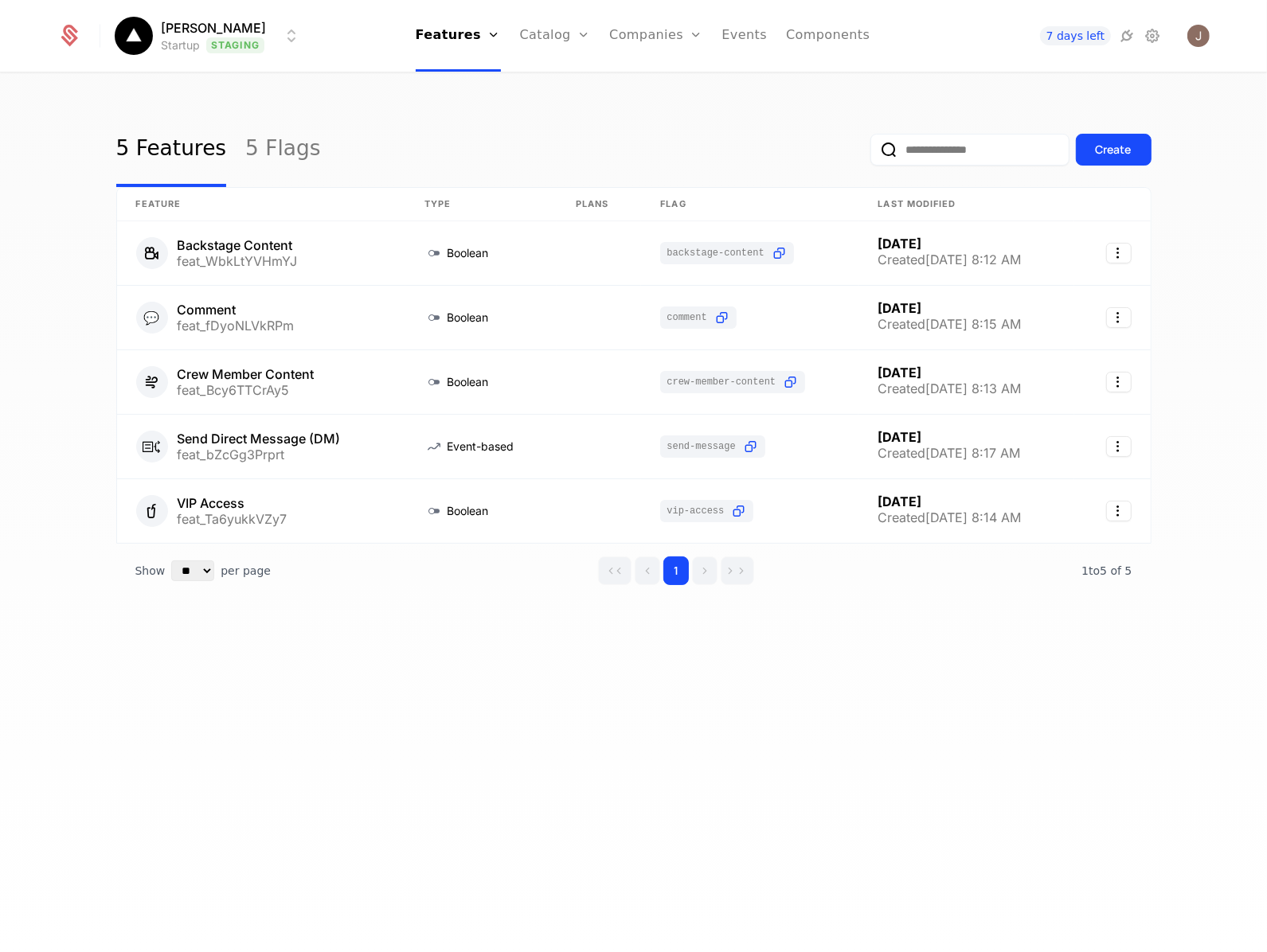
click at [155, 9] on div "[PERSON_NAME] Startup Staging Features Features Flags Catalog Plans Add Ons Cre…" at bounding box center [634, 36] width 1153 height 72
click at [216, 35] on html "[PERSON_NAME] Startup Staging Features Features Flags Catalog Plans Add Ons Cre…" at bounding box center [633, 476] width 1267 height 952
click at [318, 121] on span "Staging" at bounding box center [342, 113] width 67 height 16
click at [254, 56] on div "[PERSON_NAME] Startup Staging Features Features Flags Catalog Plans Add Ons Cre…" at bounding box center [634, 36] width 1153 height 72
click at [320, 41] on html "[PERSON_NAME] Startup Staging Features Features Flags Catalog Plans Add Ons Cre…" at bounding box center [633, 476] width 1267 height 952
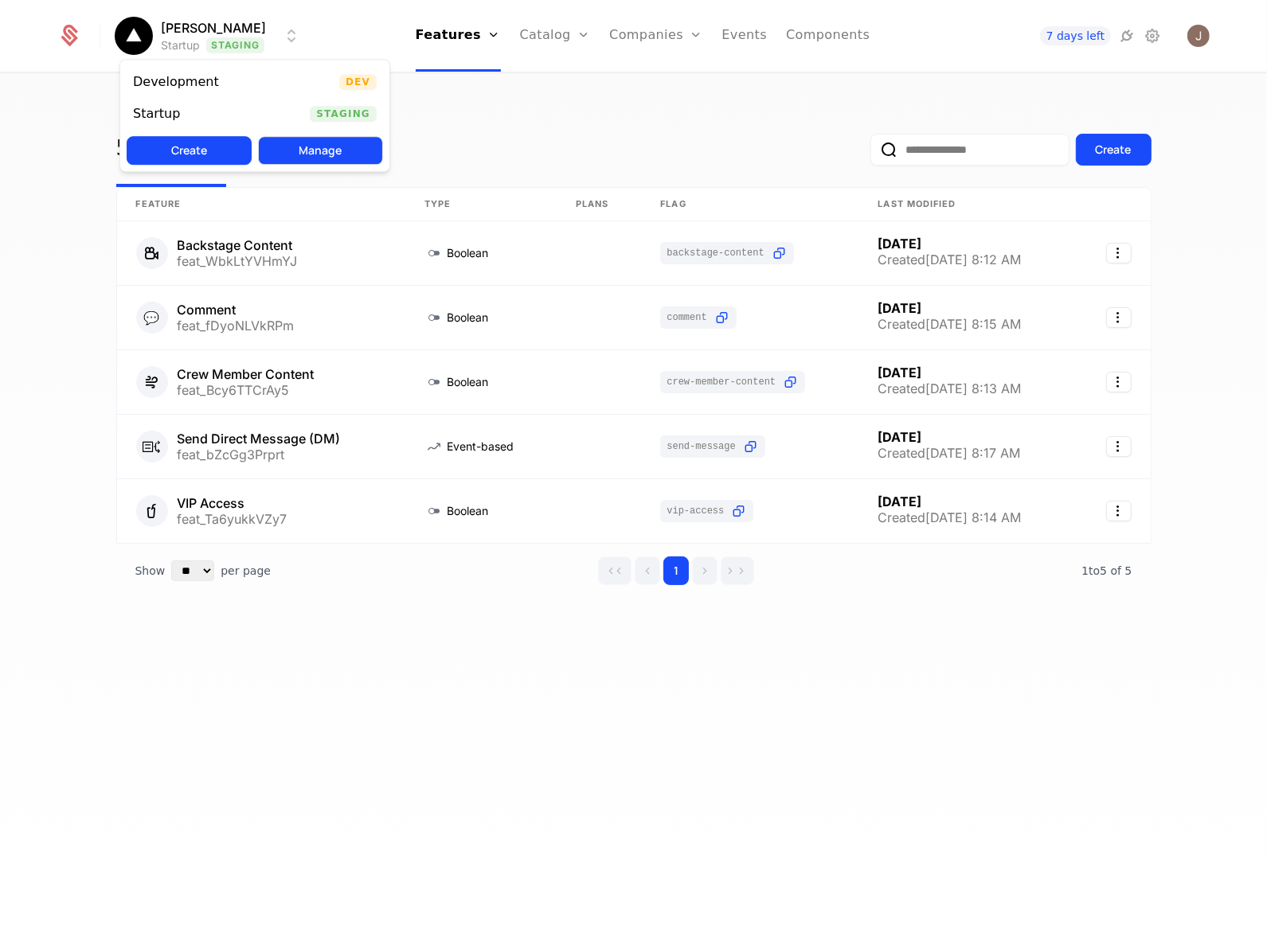
click at [339, 146] on button "Manage" at bounding box center [320, 150] width 125 height 28
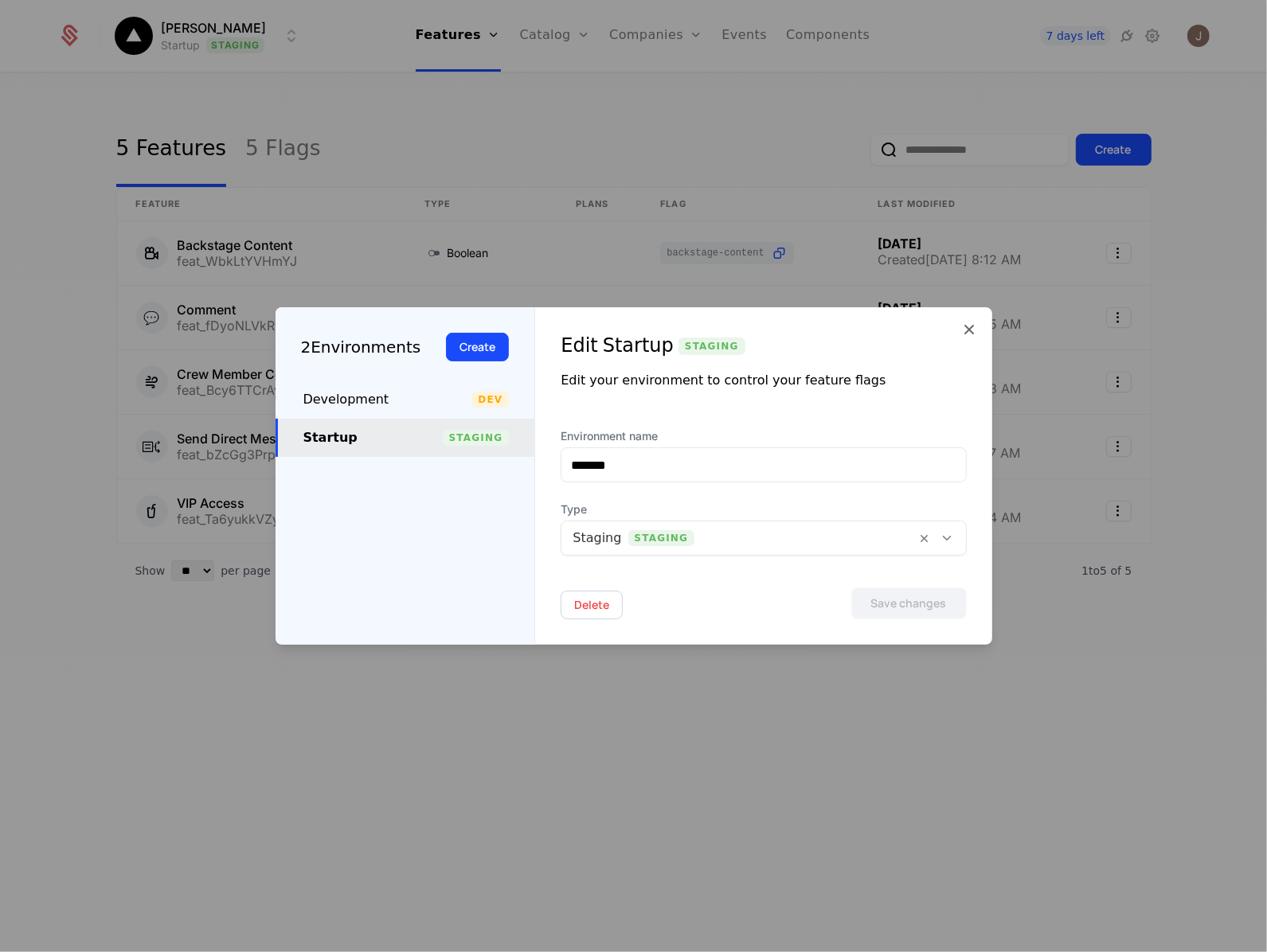
click at [695, 543] on div at bounding box center [738, 538] width 332 height 22
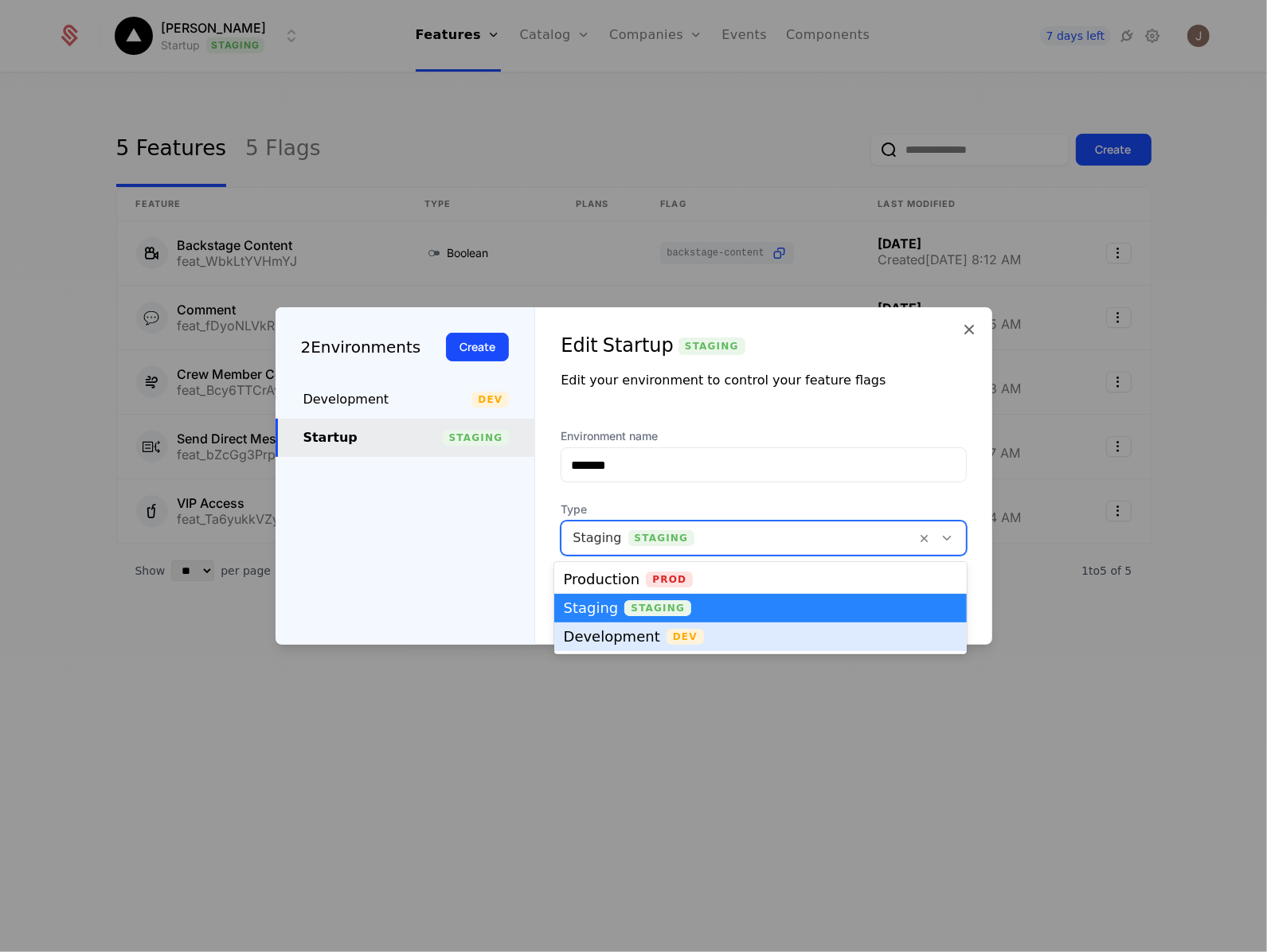
click at [689, 633] on div "Development Dev" at bounding box center [760, 636] width 393 height 16
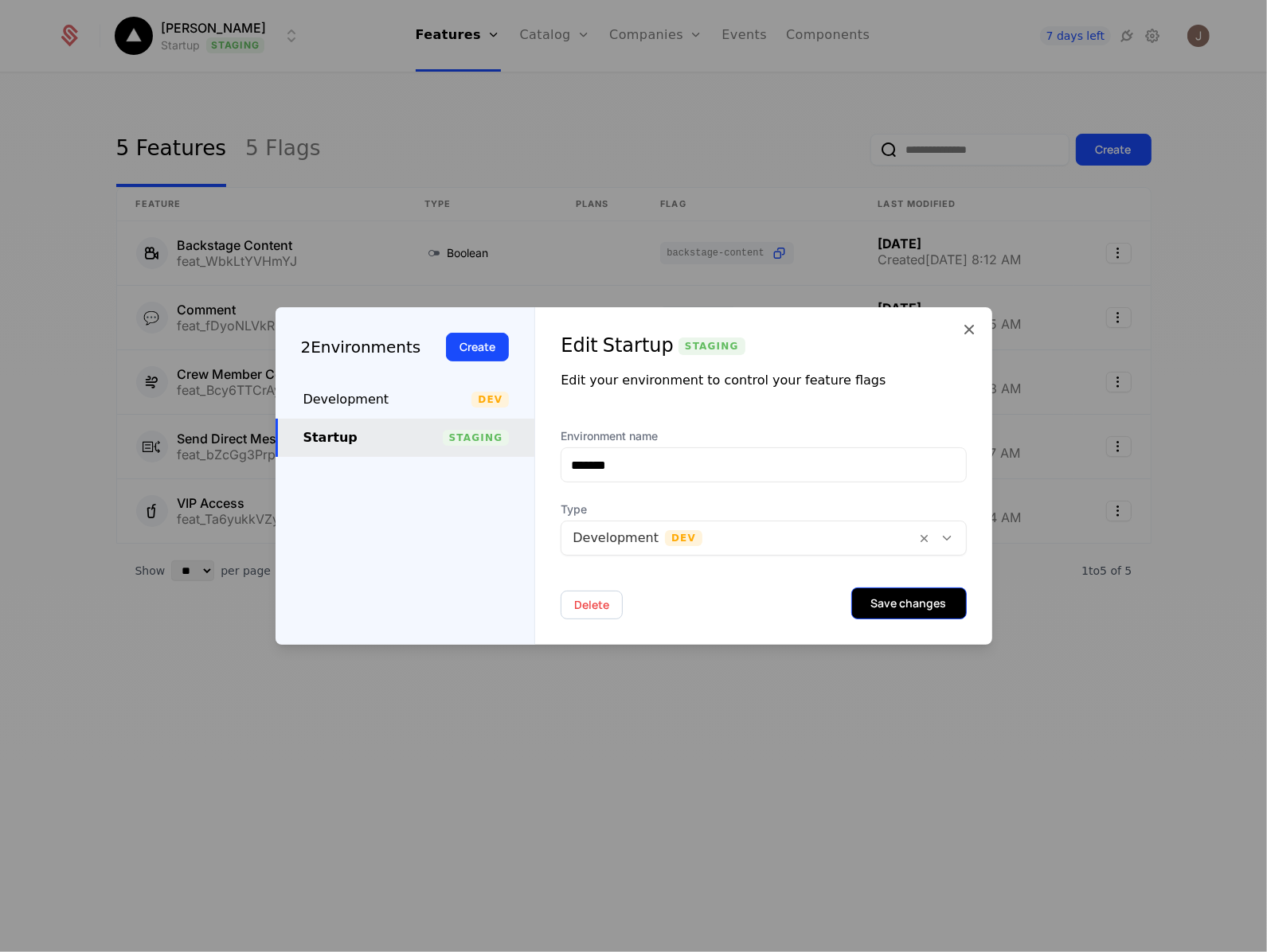
click at [898, 601] on button "Save changes" at bounding box center [909, 603] width 116 height 32
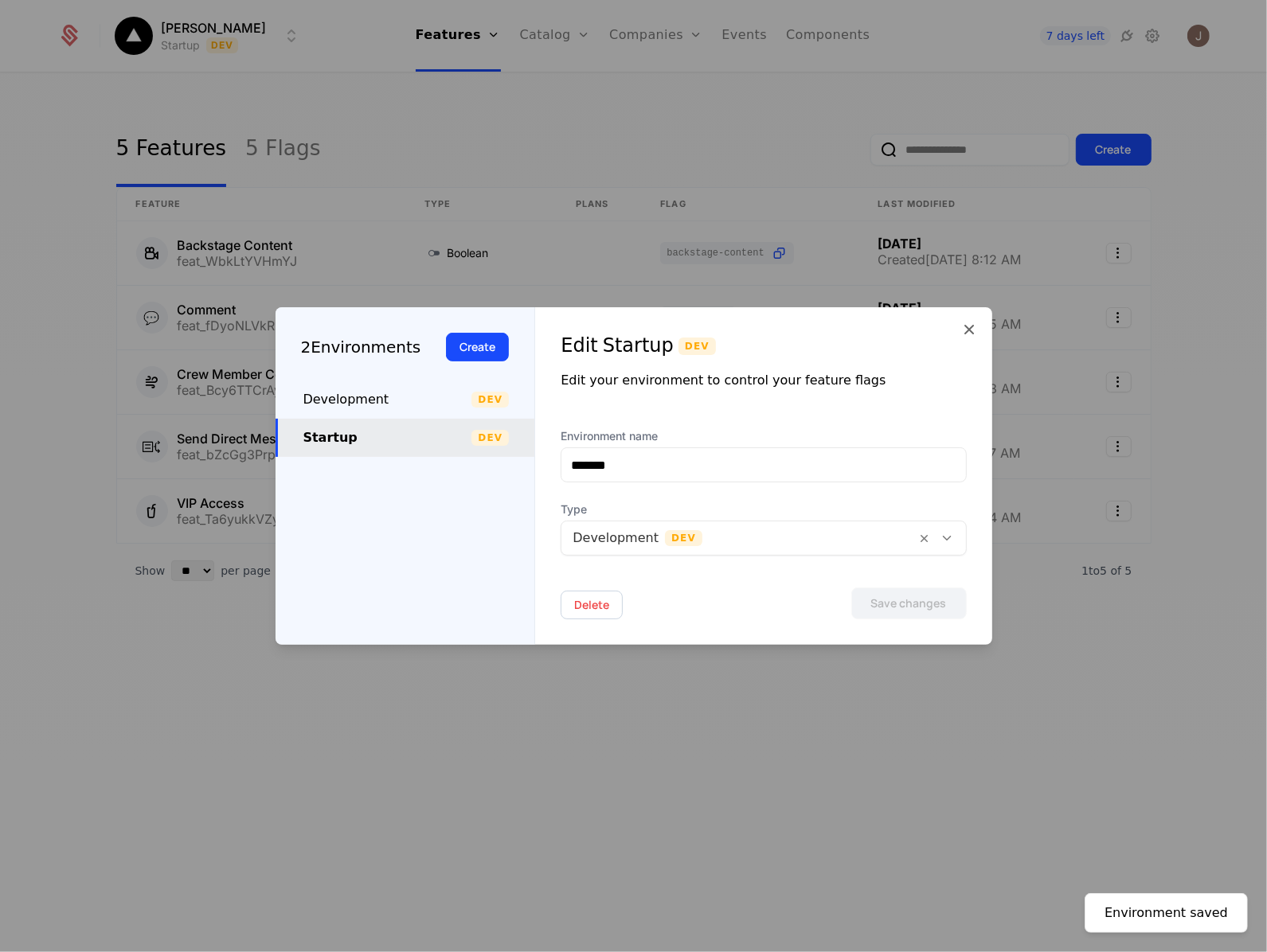
click at [820, 96] on div at bounding box center [633, 476] width 1267 height 952
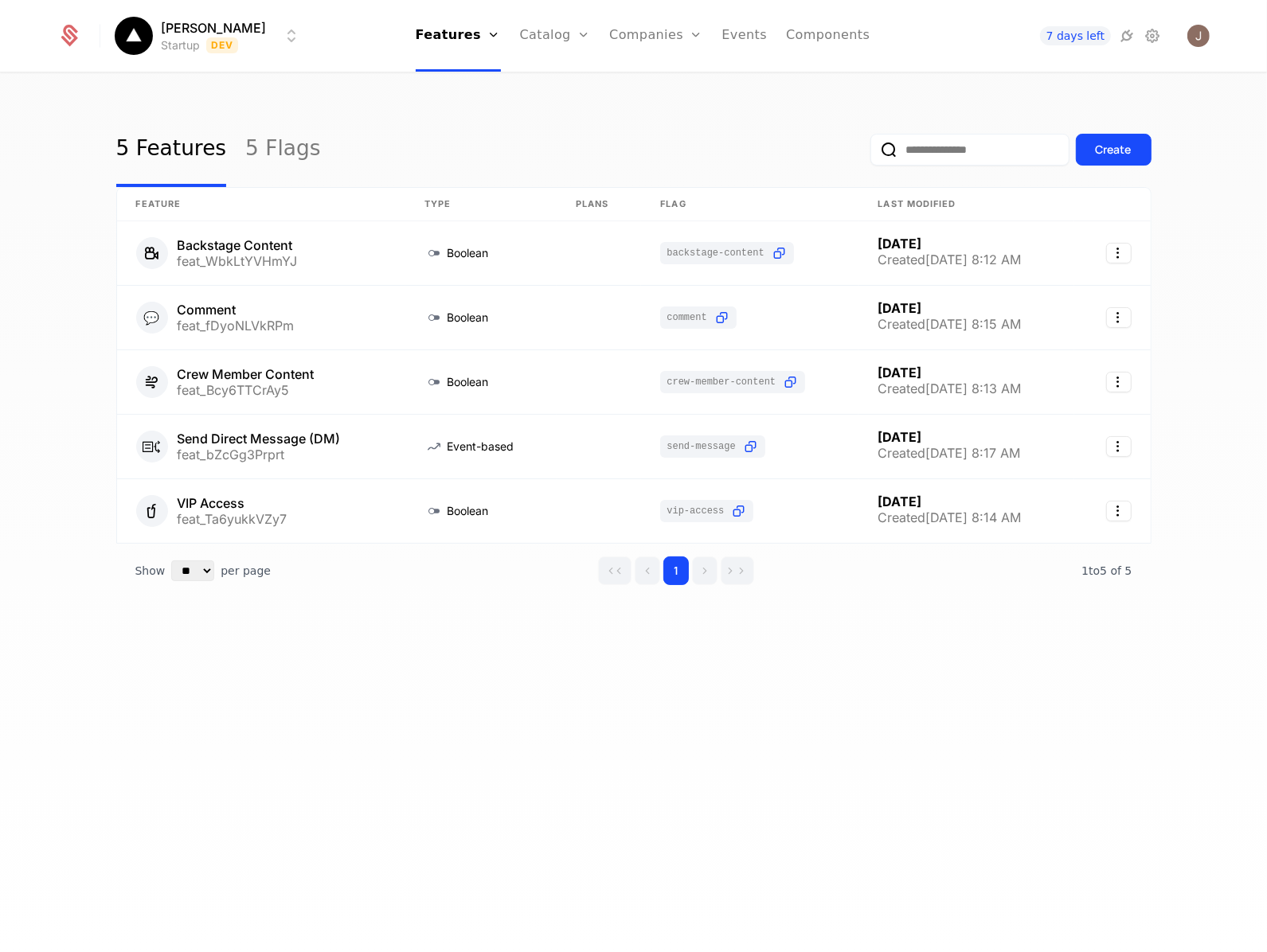
click at [731, 34] on ul "Features Features Flags Catalog Plans Add Ons Credits Configuration Companies C…" at bounding box center [643, 36] width 454 height 72
click at [702, 37] on icon "Main" at bounding box center [696, 35] width 13 height 13
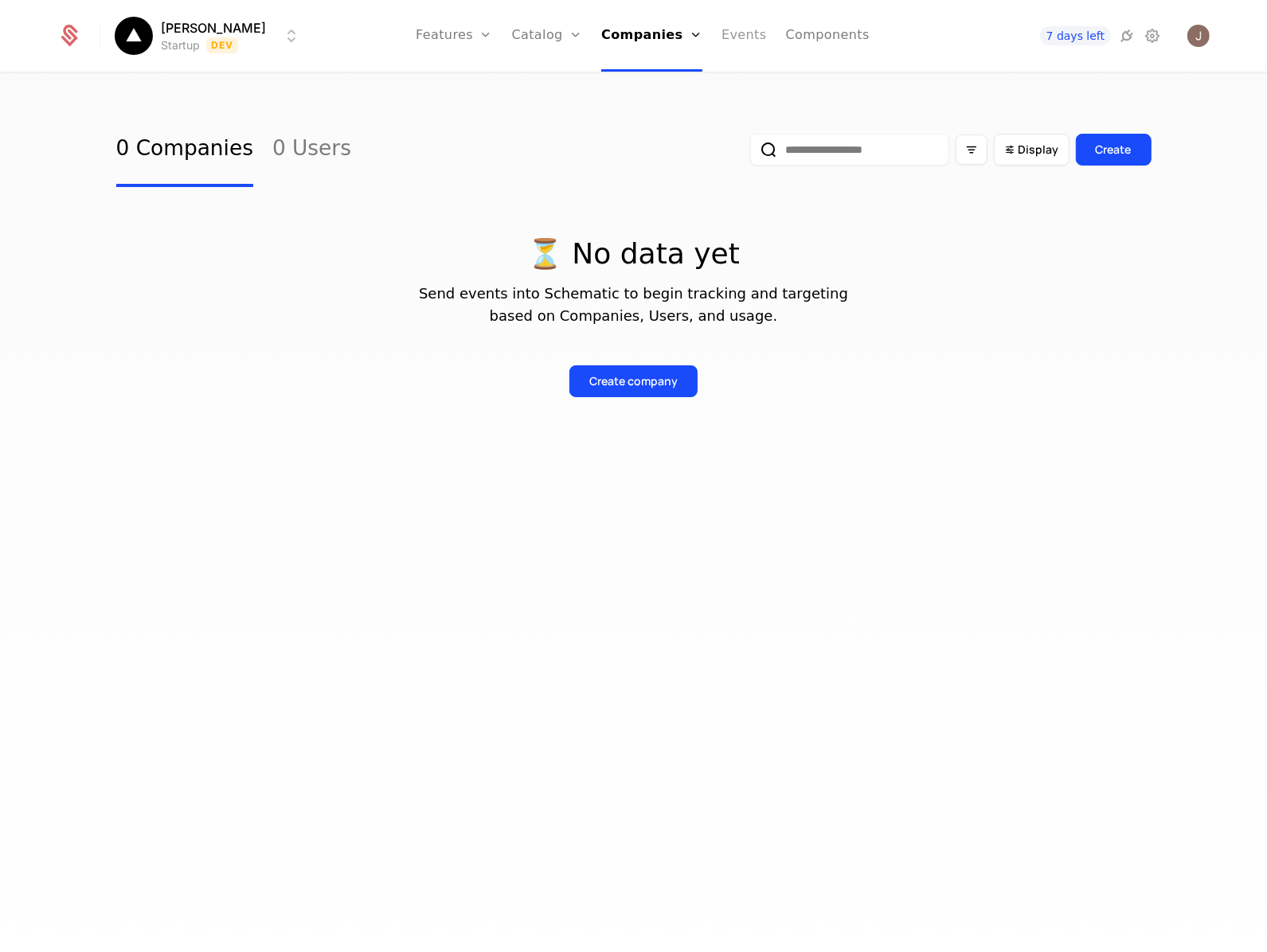
click at [750, 44] on link "Events" at bounding box center [744, 36] width 46 height 72
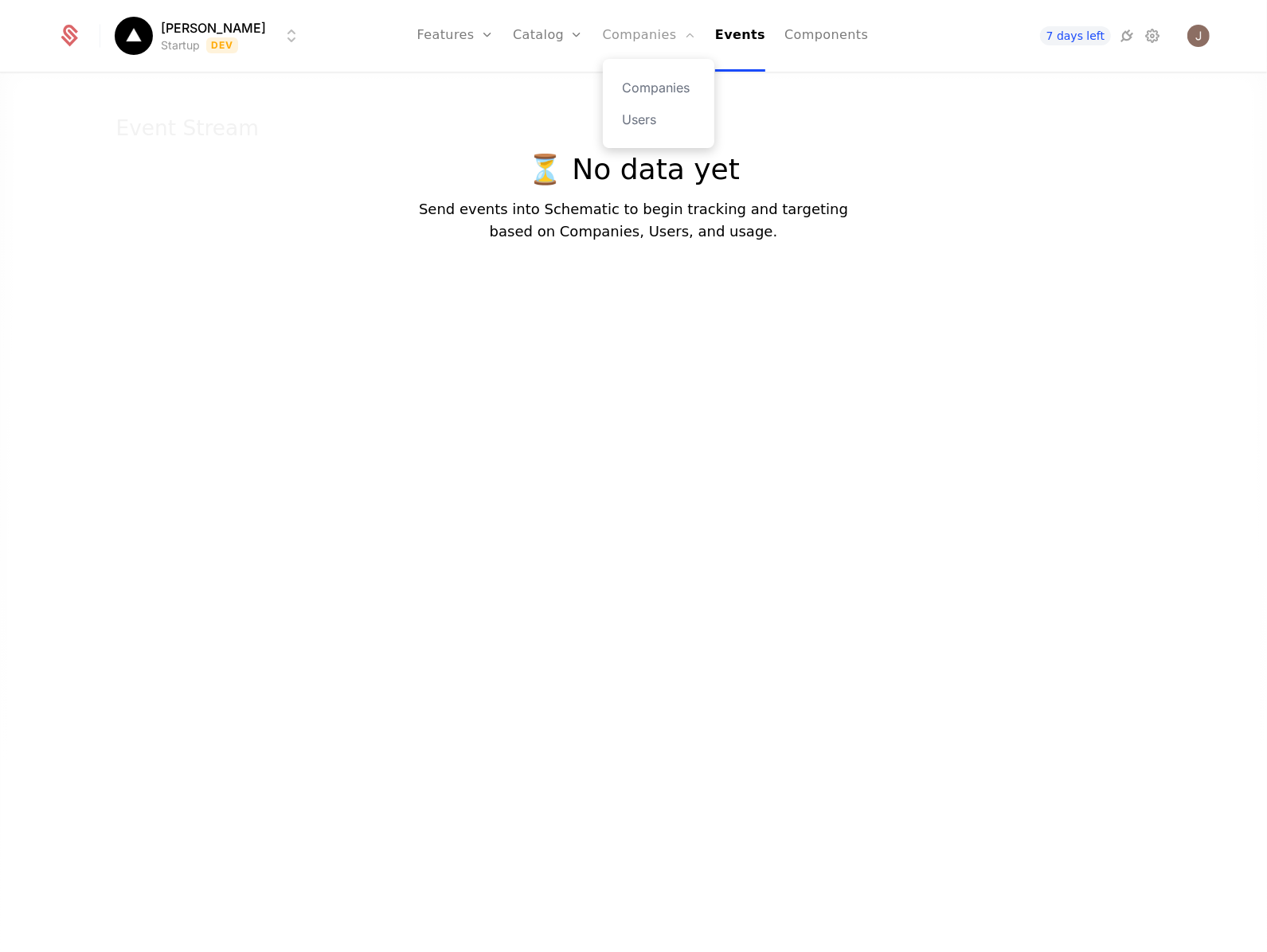
click at [671, 40] on link "Companies" at bounding box center [649, 36] width 93 height 72
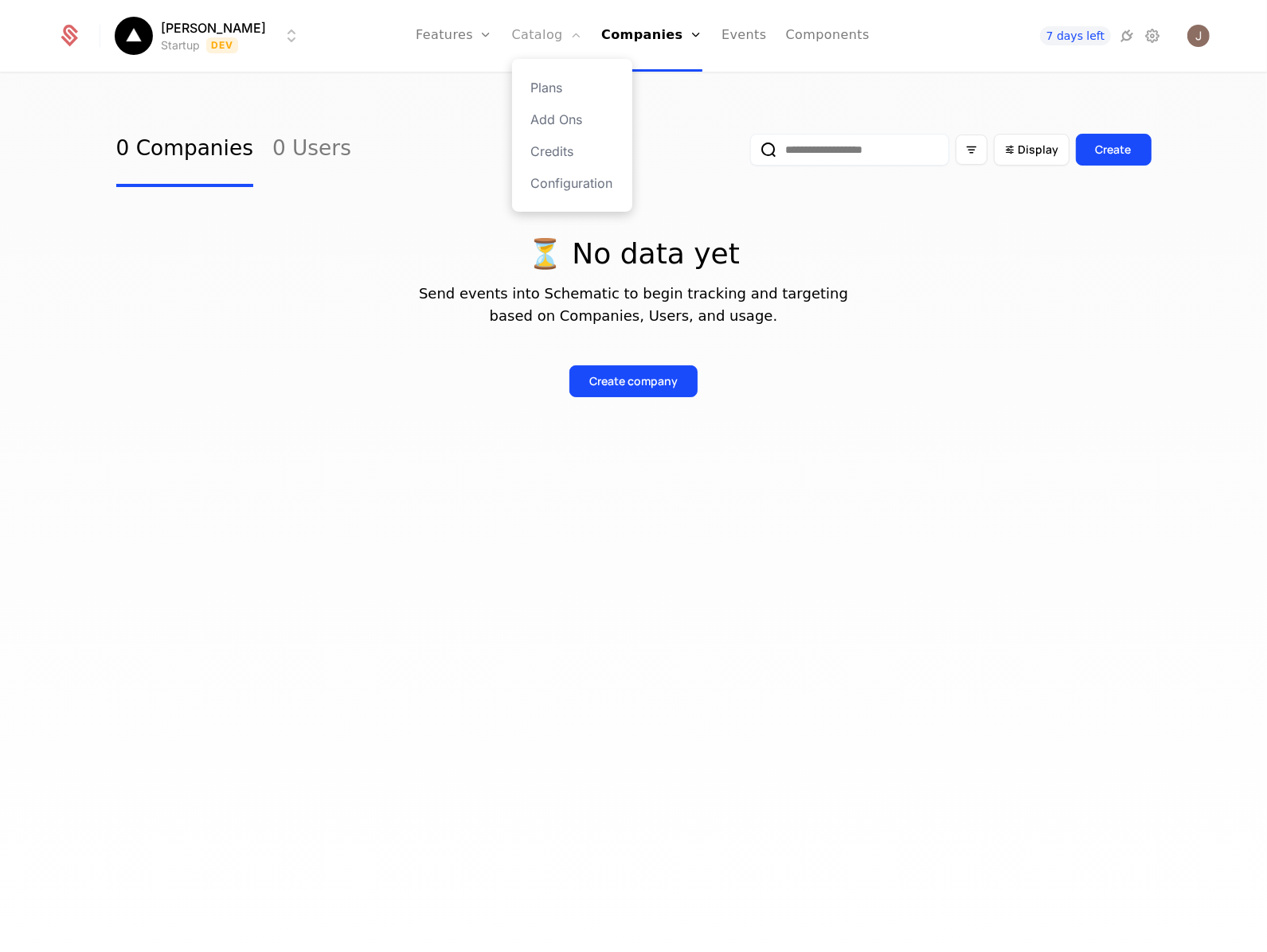
click at [575, 46] on link "Catalog" at bounding box center [547, 36] width 71 height 72
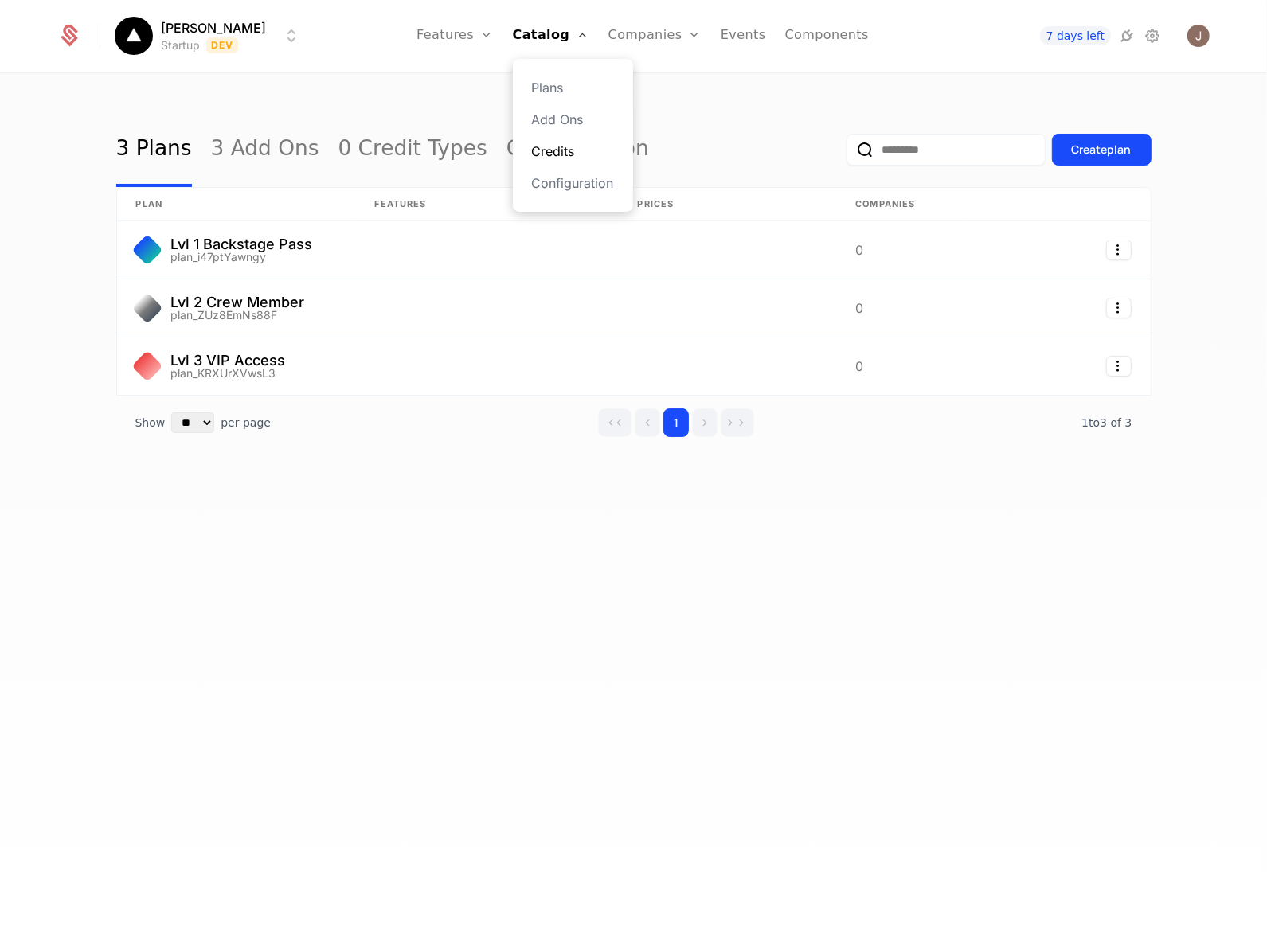
click at [602, 160] on link "Credits" at bounding box center [573, 150] width 82 height 19
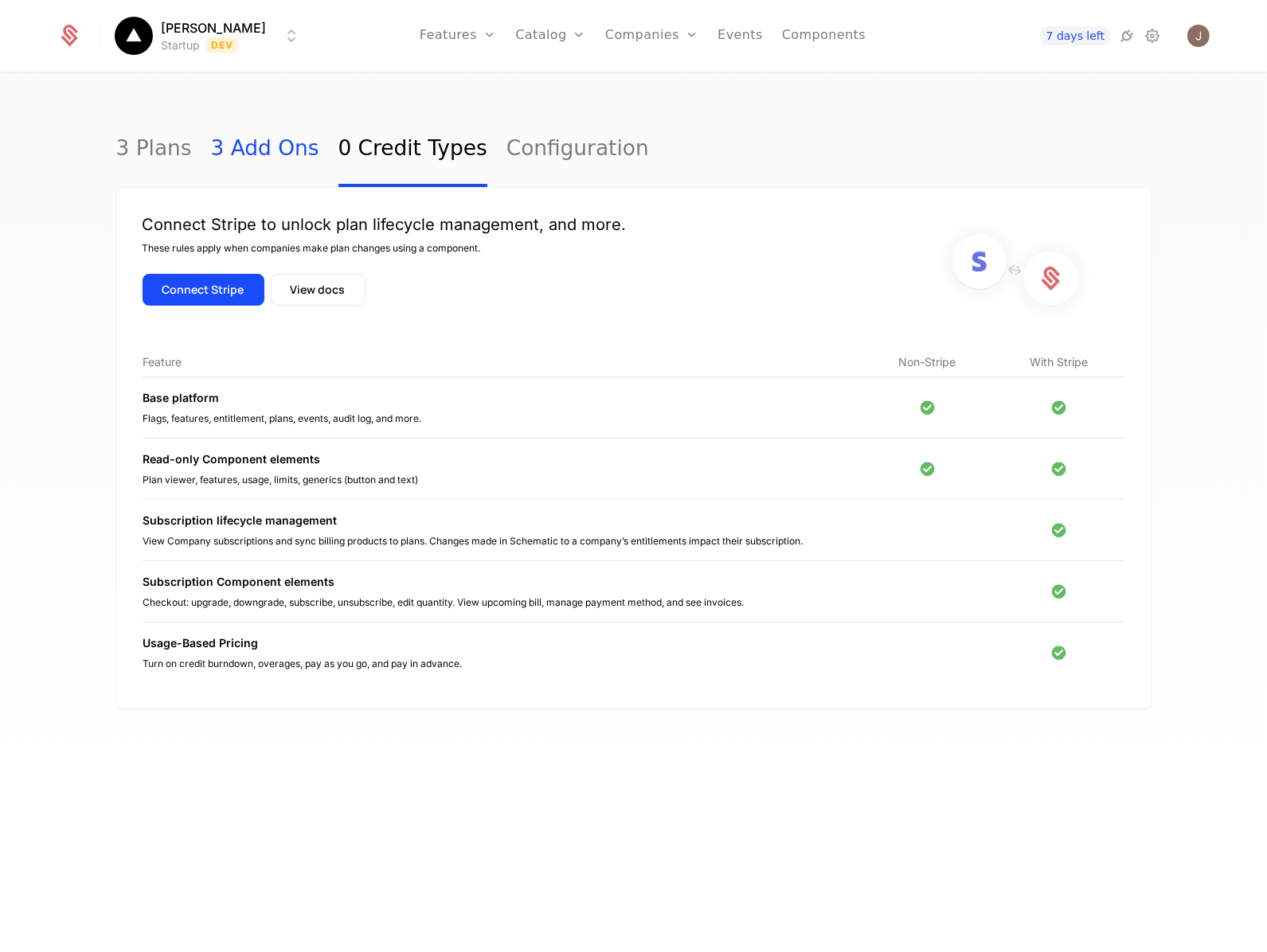
click at [239, 149] on link "3 Add Ons" at bounding box center [265, 150] width 109 height 75
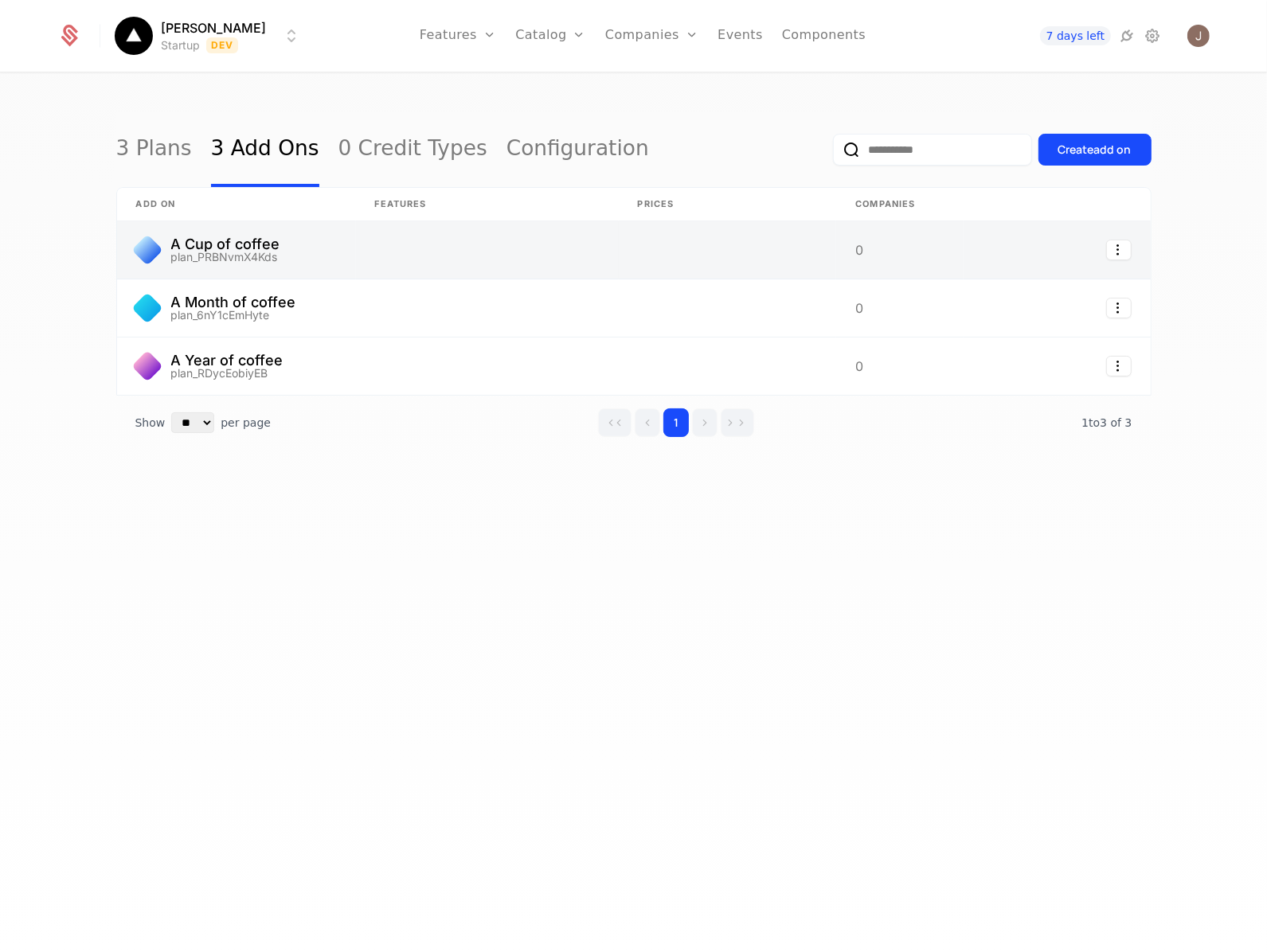
click at [1096, 256] on link at bounding box center [1056, 250] width 186 height 57
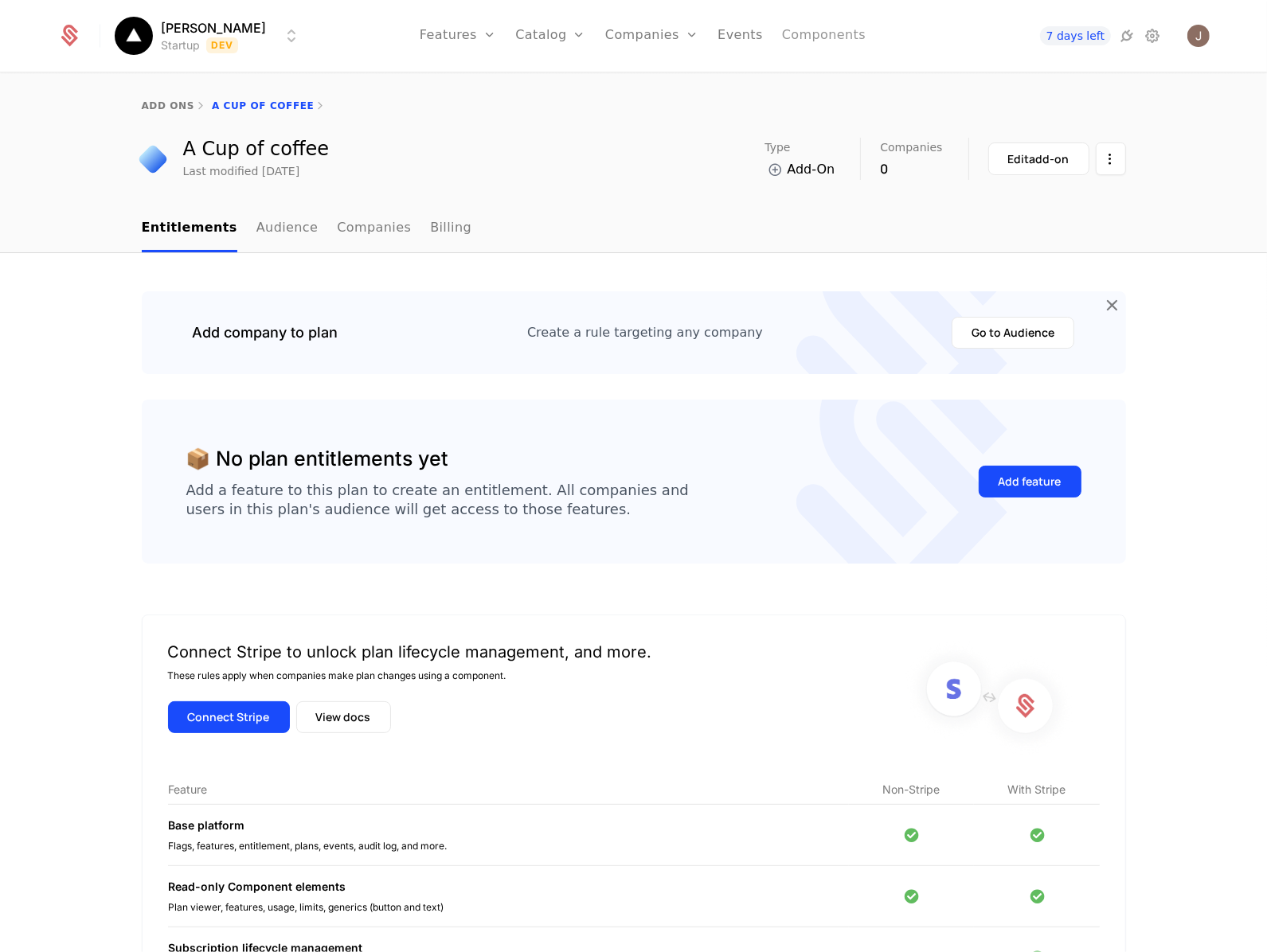
click at [836, 45] on link "Components" at bounding box center [824, 36] width 84 height 72
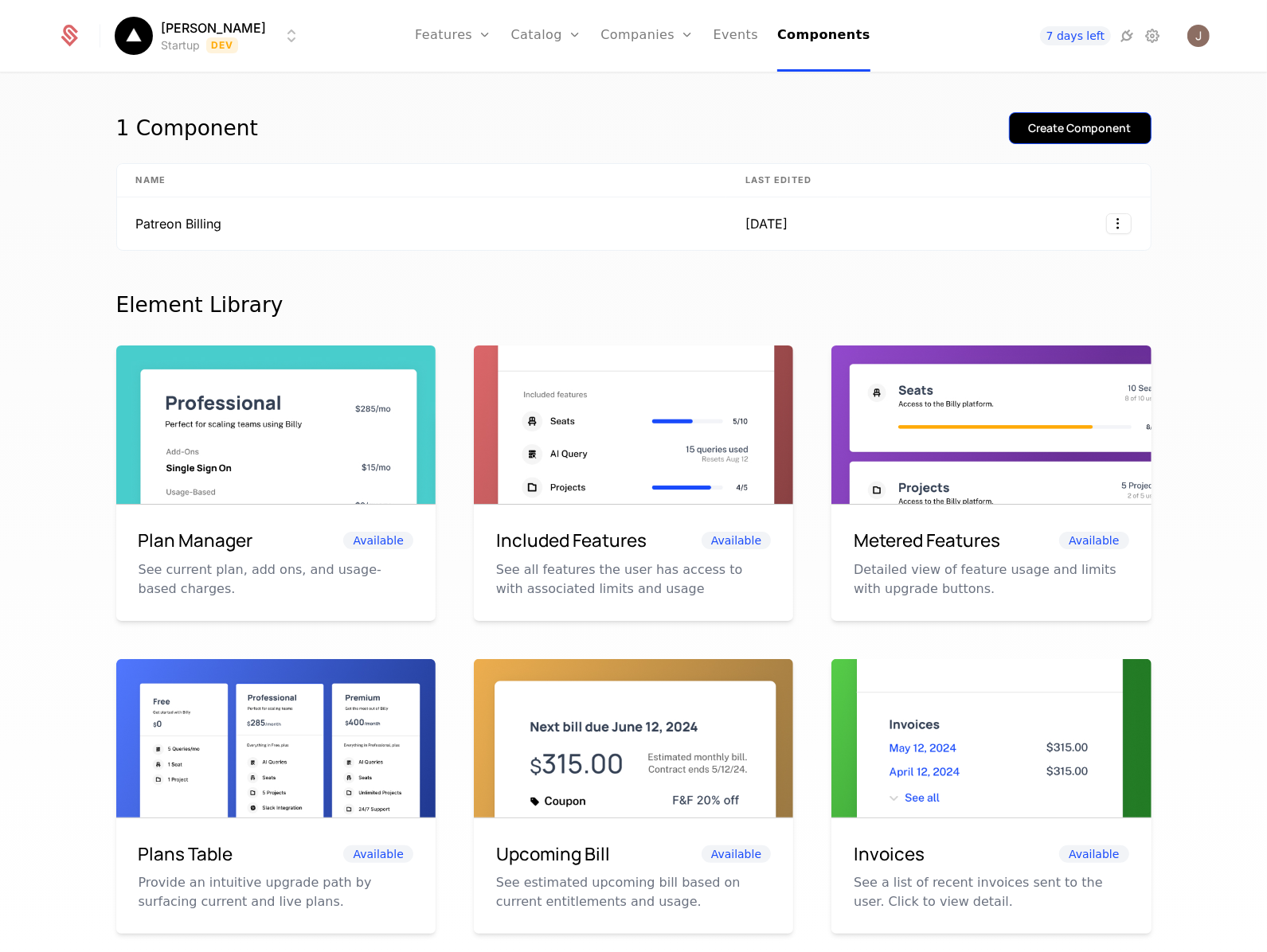
click at [1069, 124] on div "Create Component" at bounding box center [1080, 128] width 103 height 16
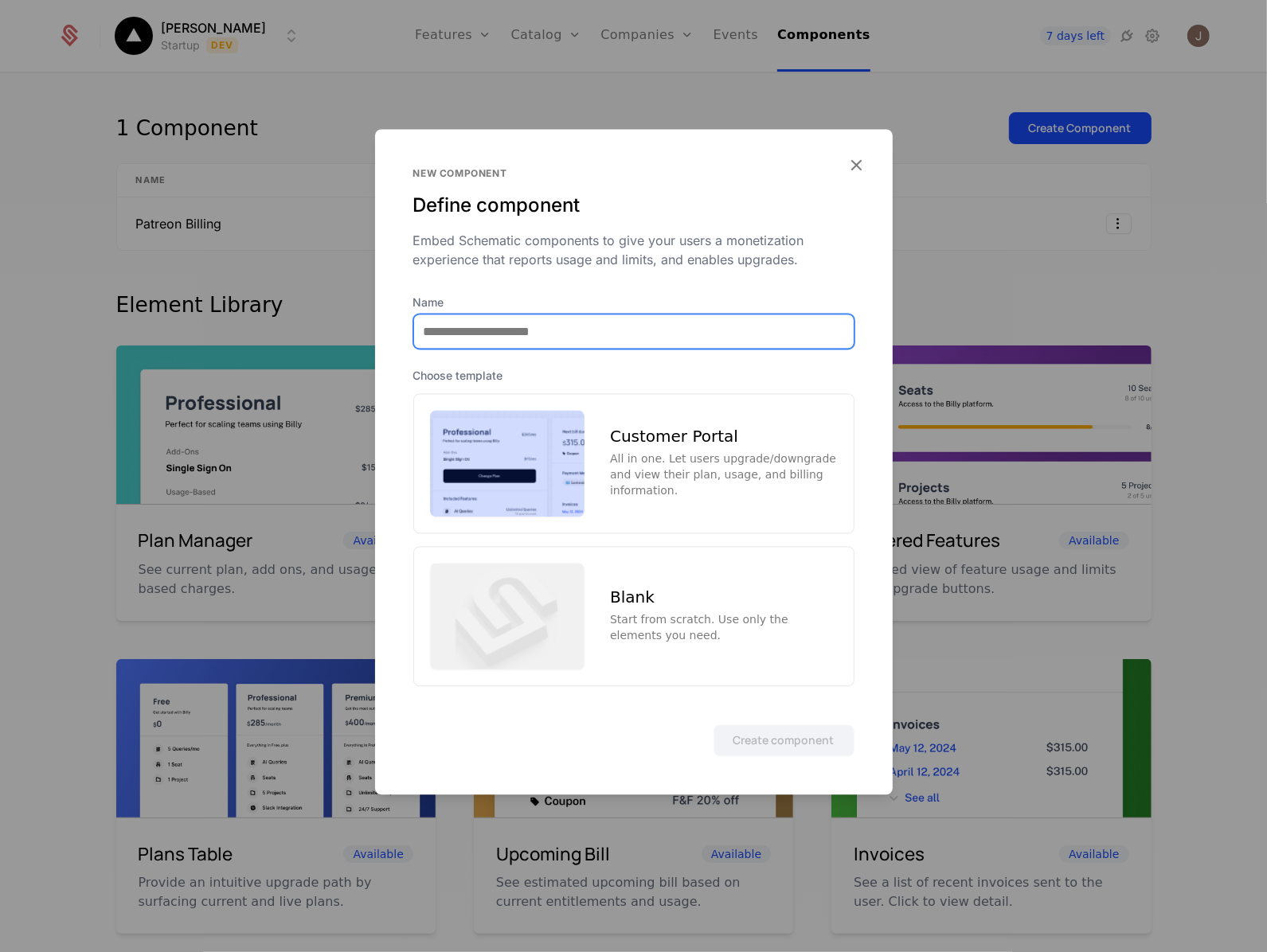
click at [614, 335] on input "Name" at bounding box center [634, 331] width 440 height 34
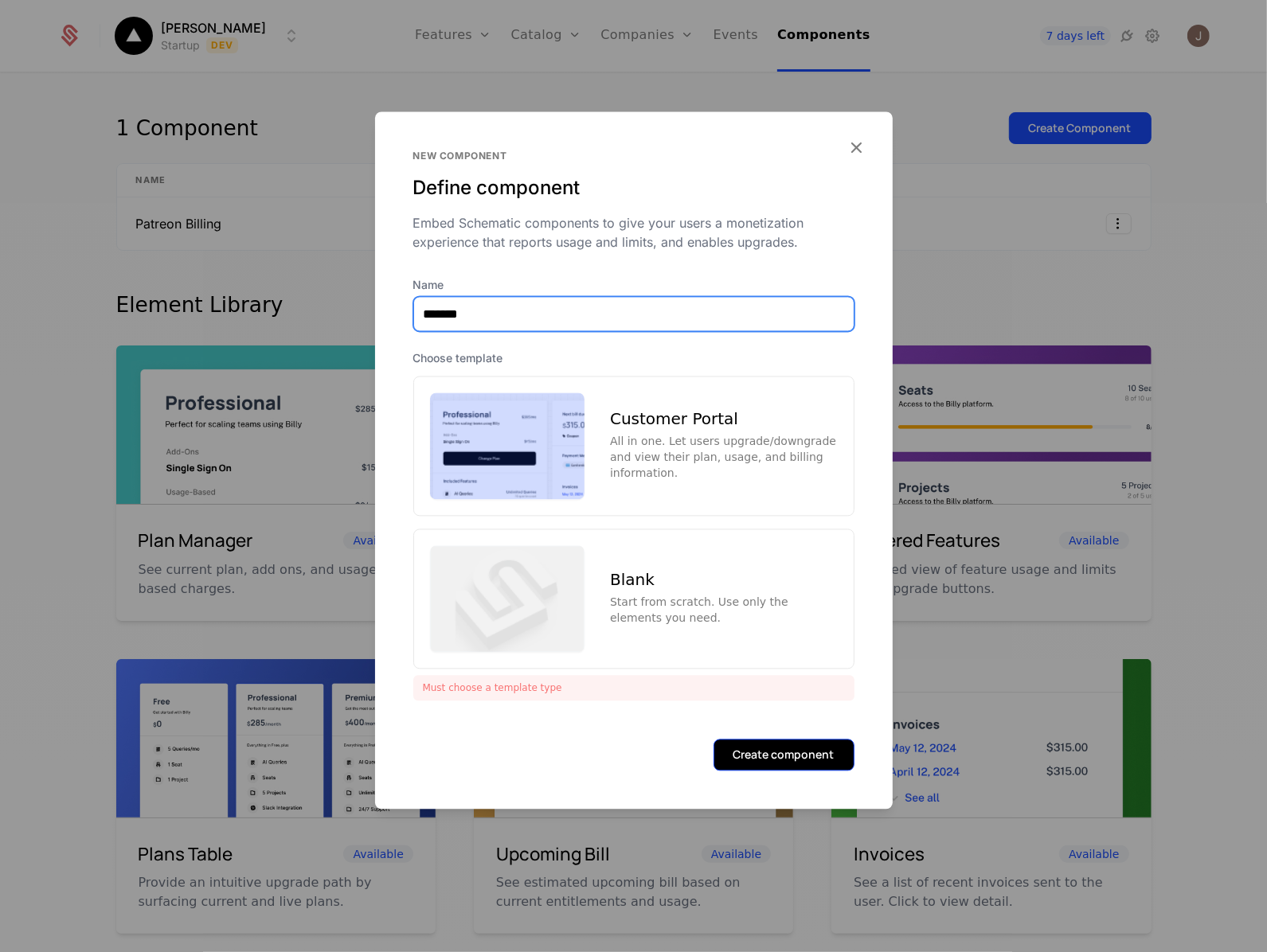
type input "*******"
click at [757, 750] on button "Create component" at bounding box center [784, 754] width 140 height 32
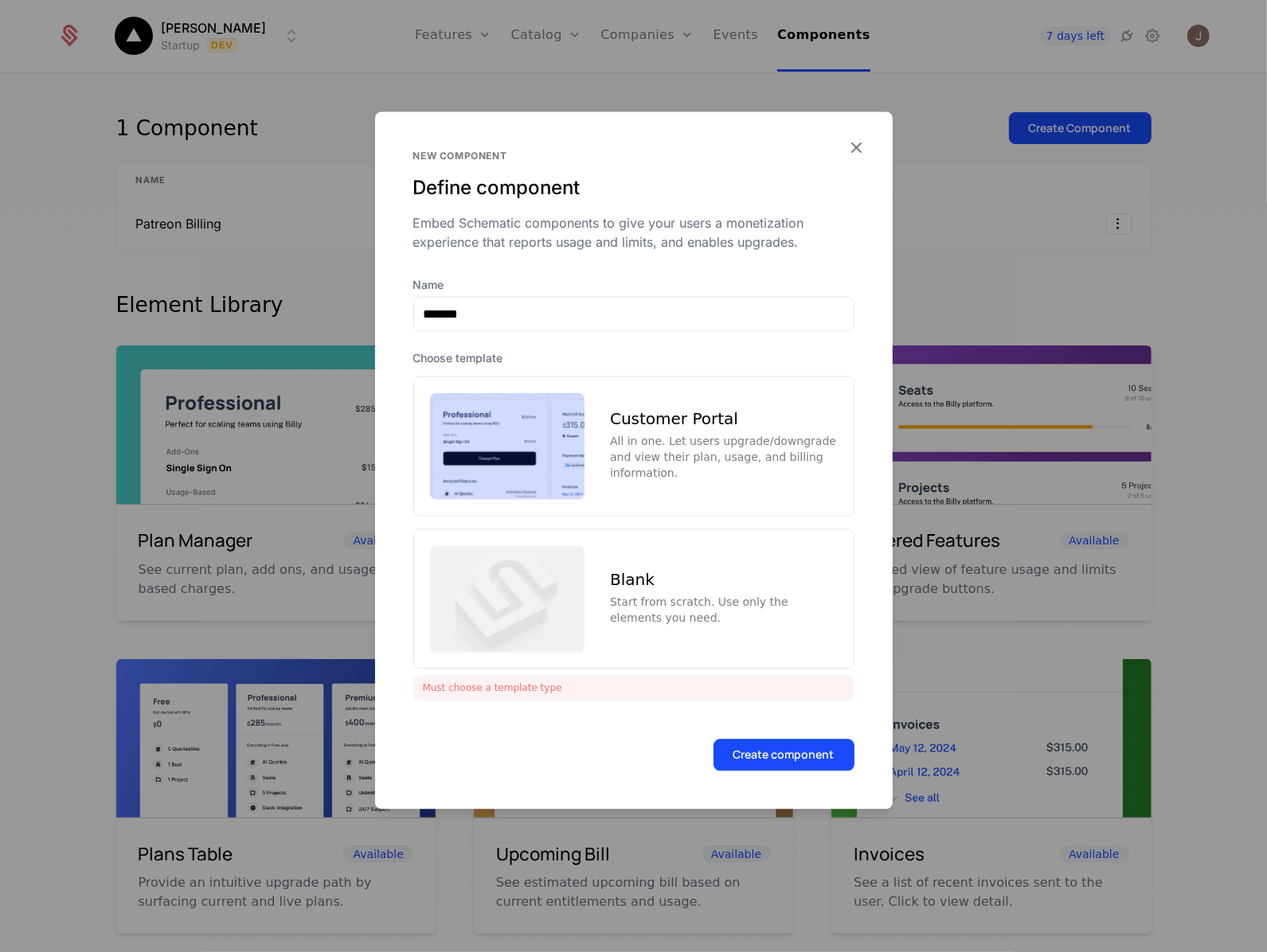
click at [701, 484] on div "Customer Portal All in one. Let users upgrade/downgrade and view their plan, us…" at bounding box center [633, 446] width 441 height 140
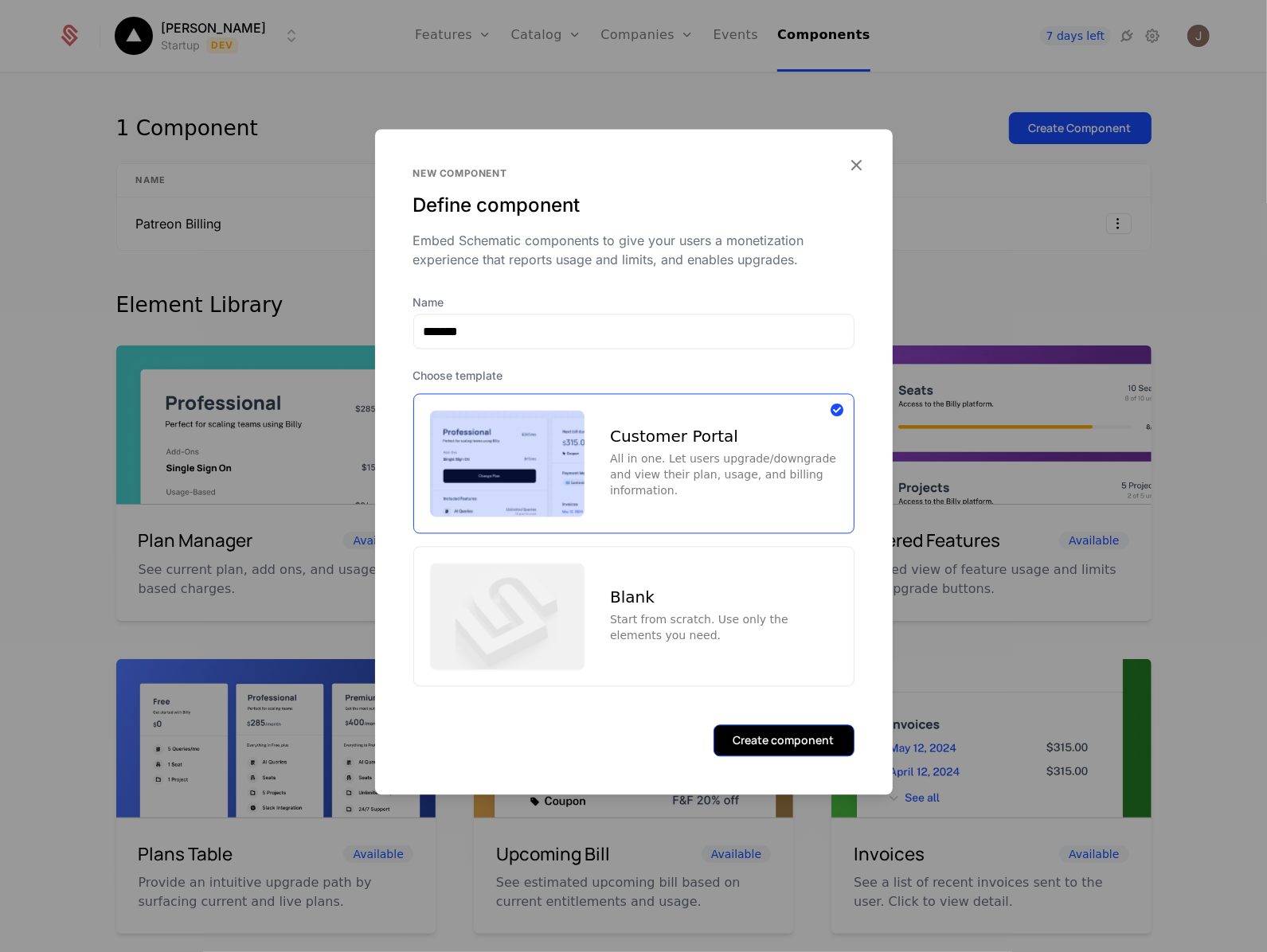
click at [805, 733] on button "Create component" at bounding box center [784, 740] width 140 height 32
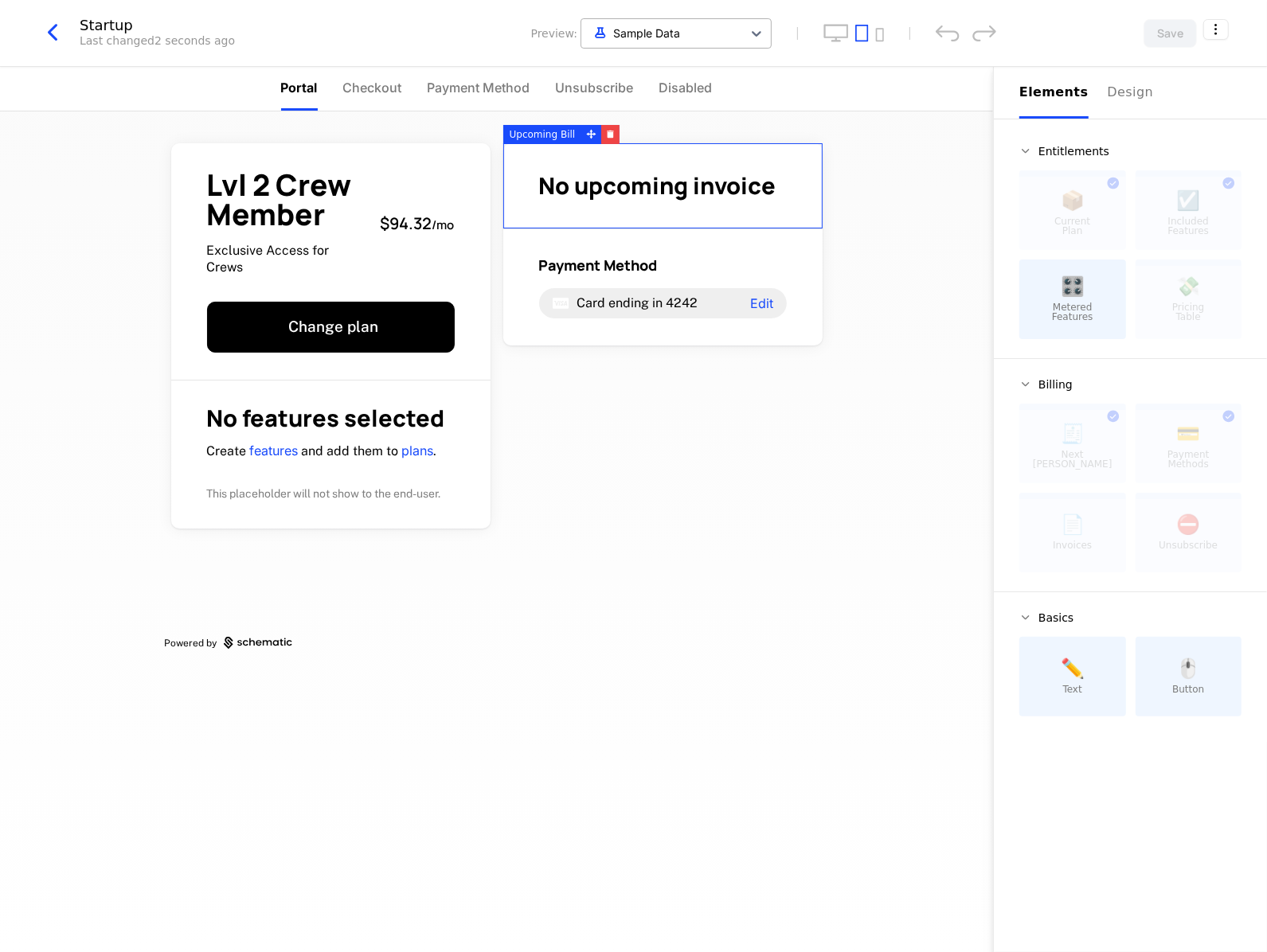
click at [639, 34] on div at bounding box center [661, 33] width 145 height 20
click at [53, 32] on icon "button" at bounding box center [52, 32] width 28 height 28
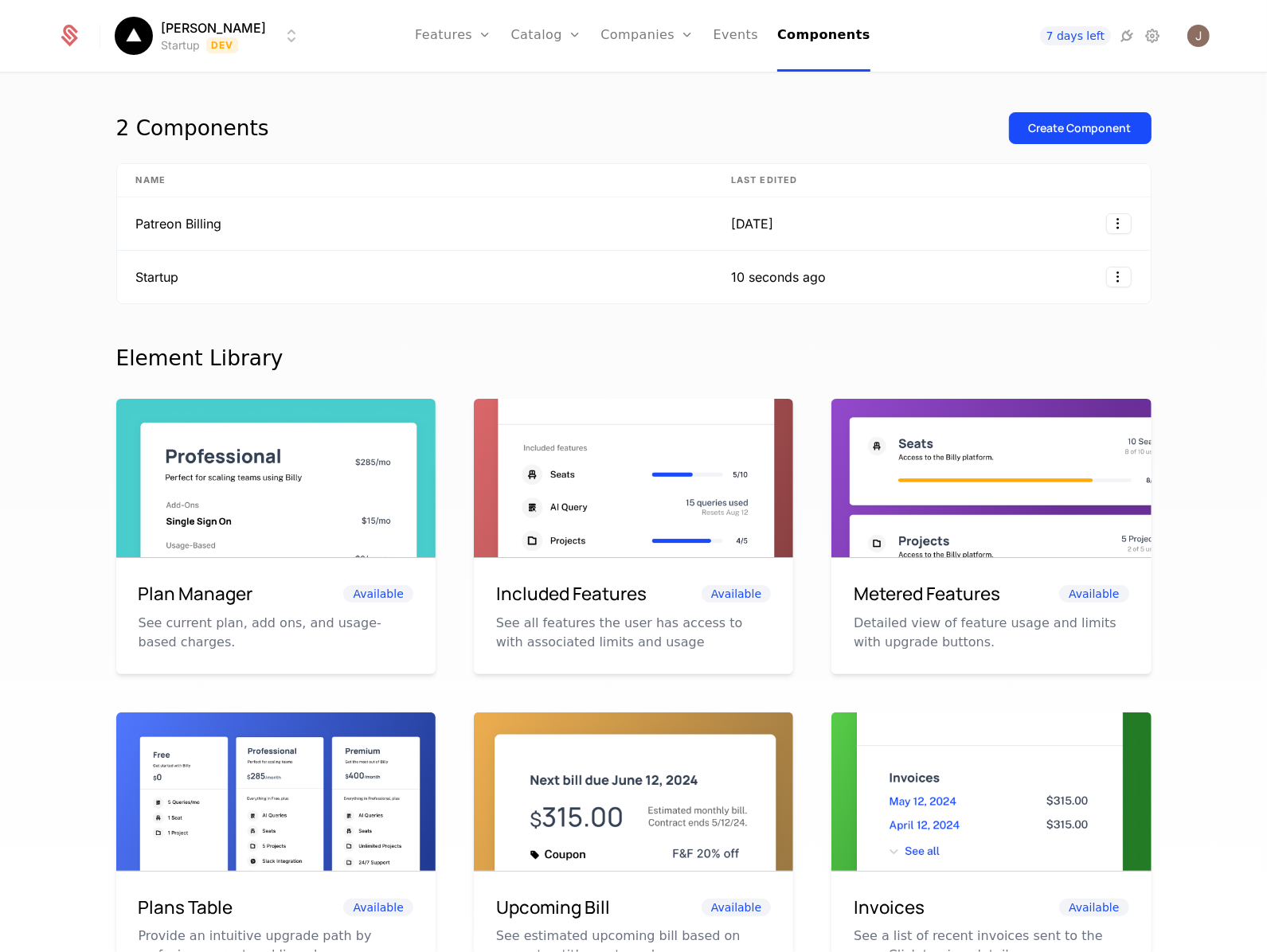
click at [249, 44] on html "[PERSON_NAME] Startup Dev Features Features Flags Catalog Plans Add Ons Credits…" at bounding box center [633, 476] width 1267 height 952
click at [68, 30] on html "[PERSON_NAME] Startup Dev Features Features Flags Catalog Plans Add Ons Credits…" at bounding box center [633, 476] width 1267 height 952
click at [1159, 30] on icon at bounding box center [1151, 36] width 19 height 19
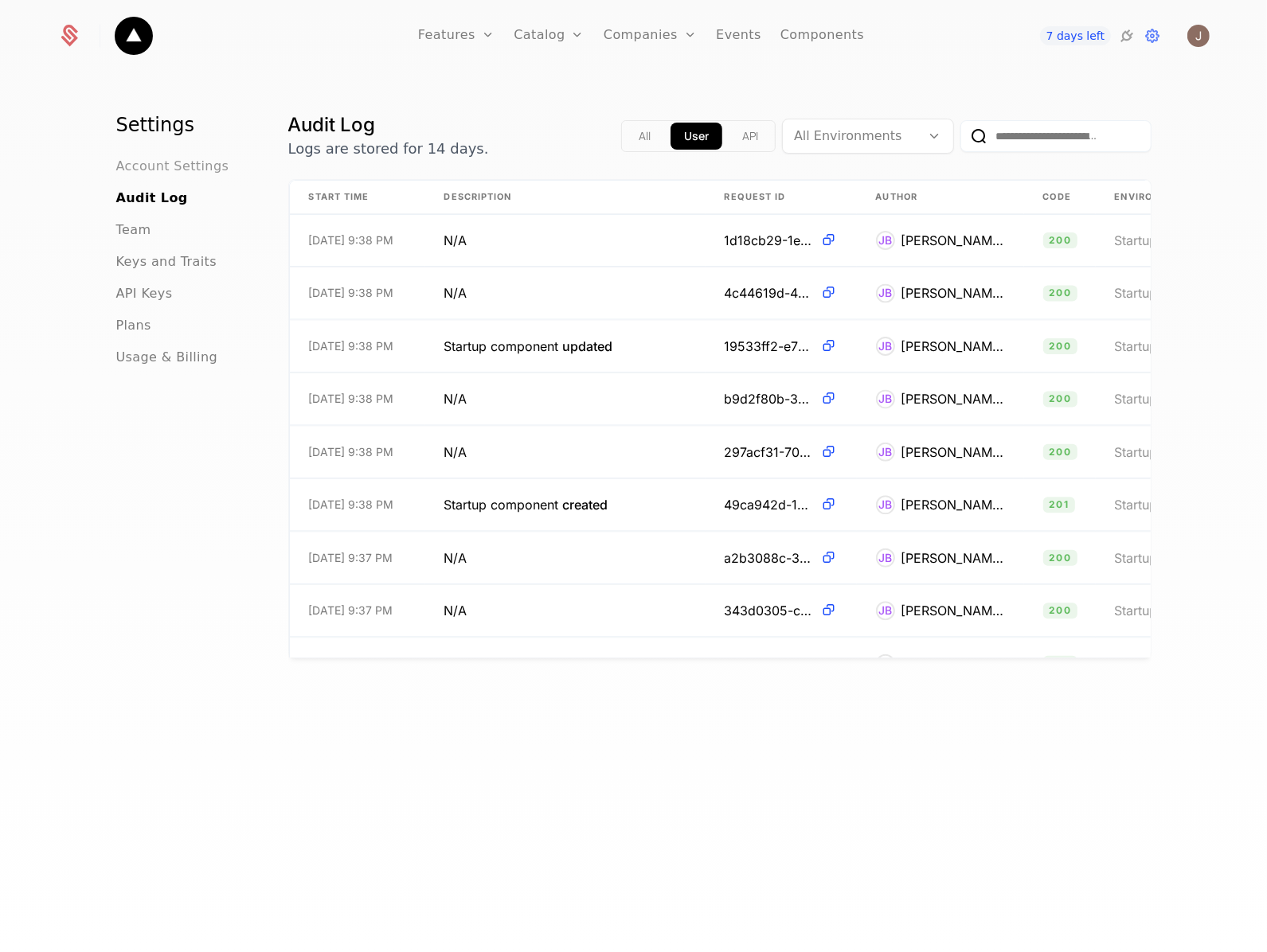
click at [185, 163] on span "Account Settings" at bounding box center [172, 166] width 113 height 19
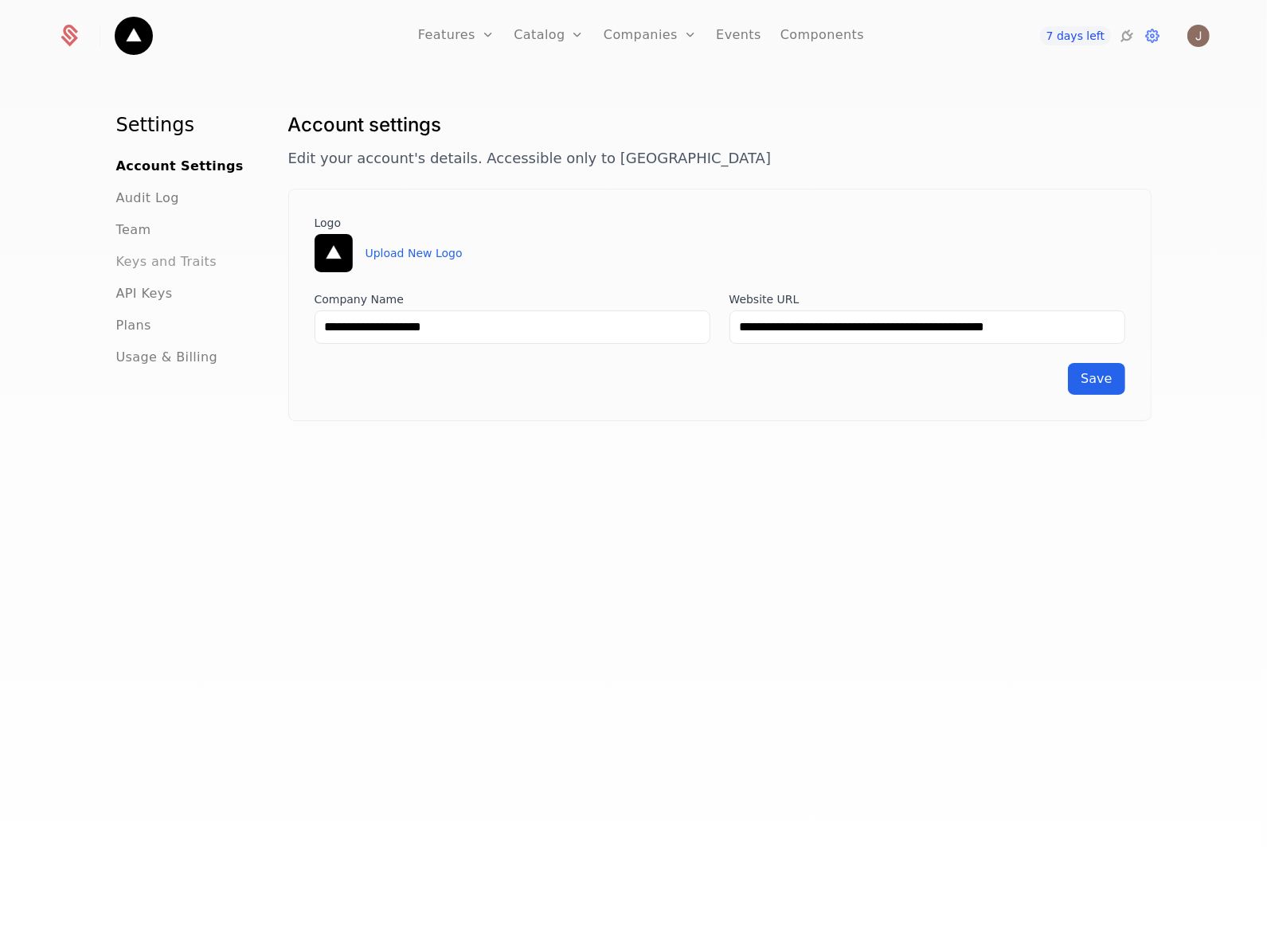
click at [140, 265] on span "Keys and Traits" at bounding box center [166, 262] width 100 height 19
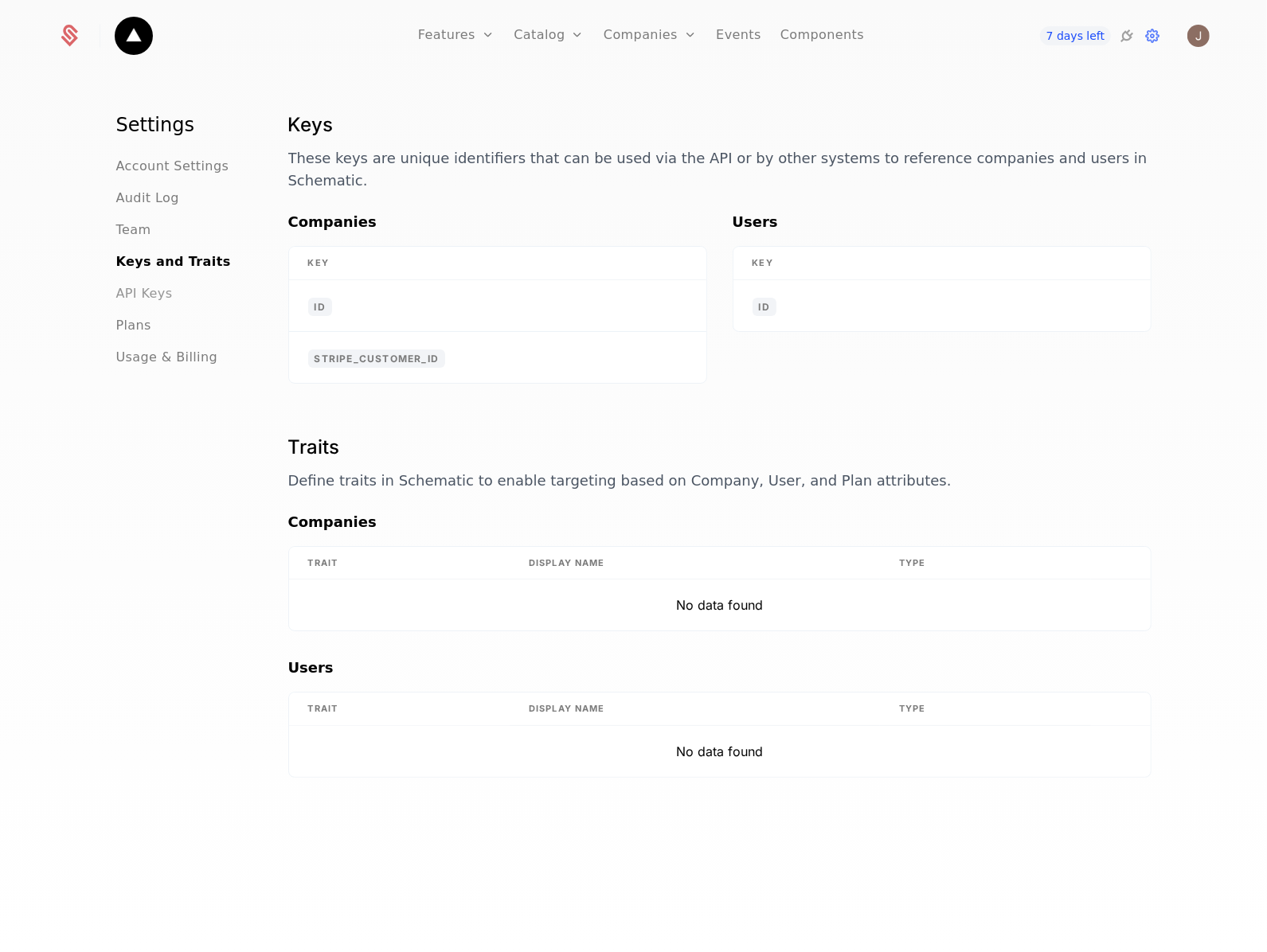
click at [145, 297] on span "API Keys" at bounding box center [144, 294] width 57 height 19
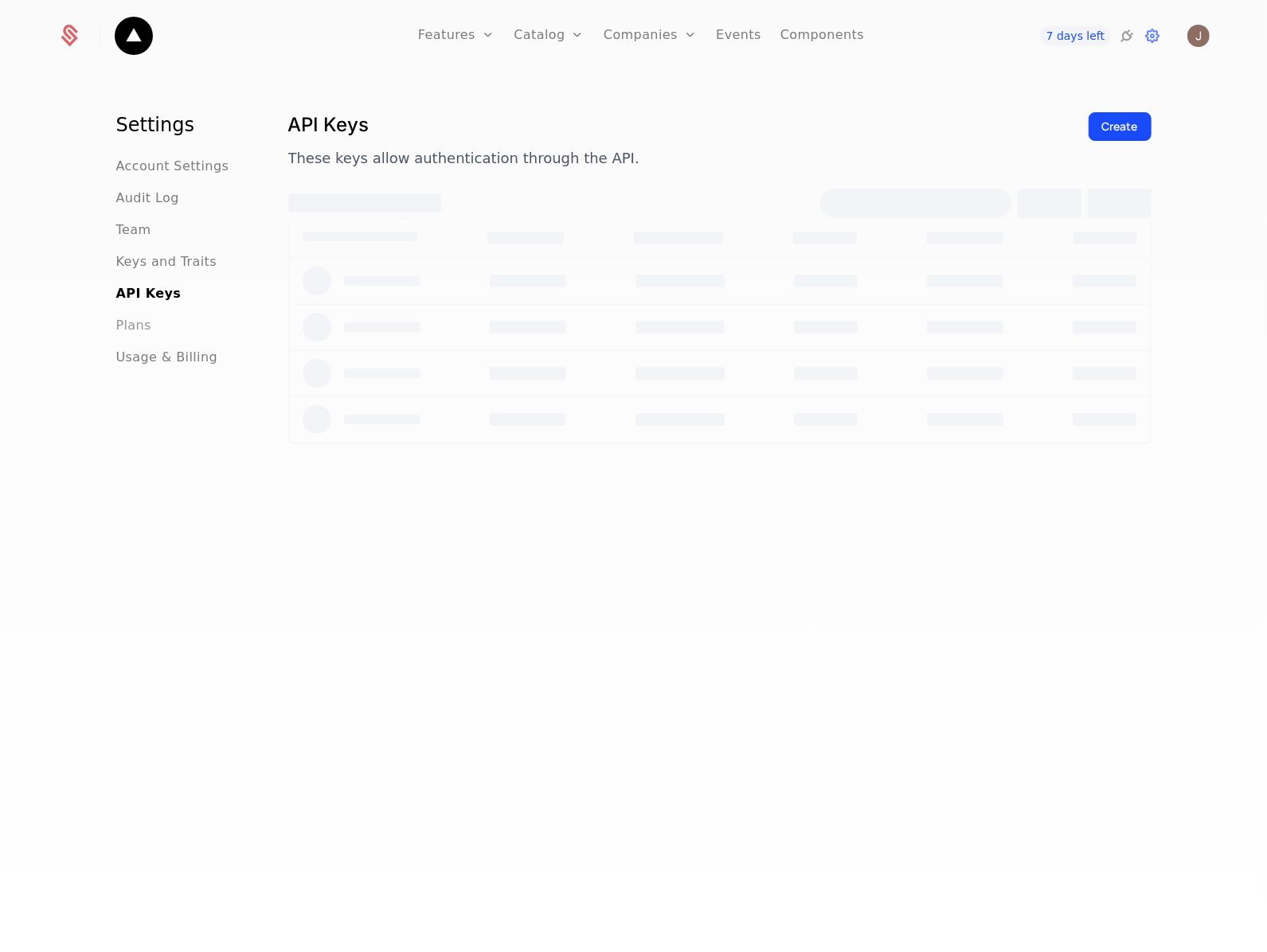
click at [131, 331] on span "Plans" at bounding box center [133, 325] width 35 height 19
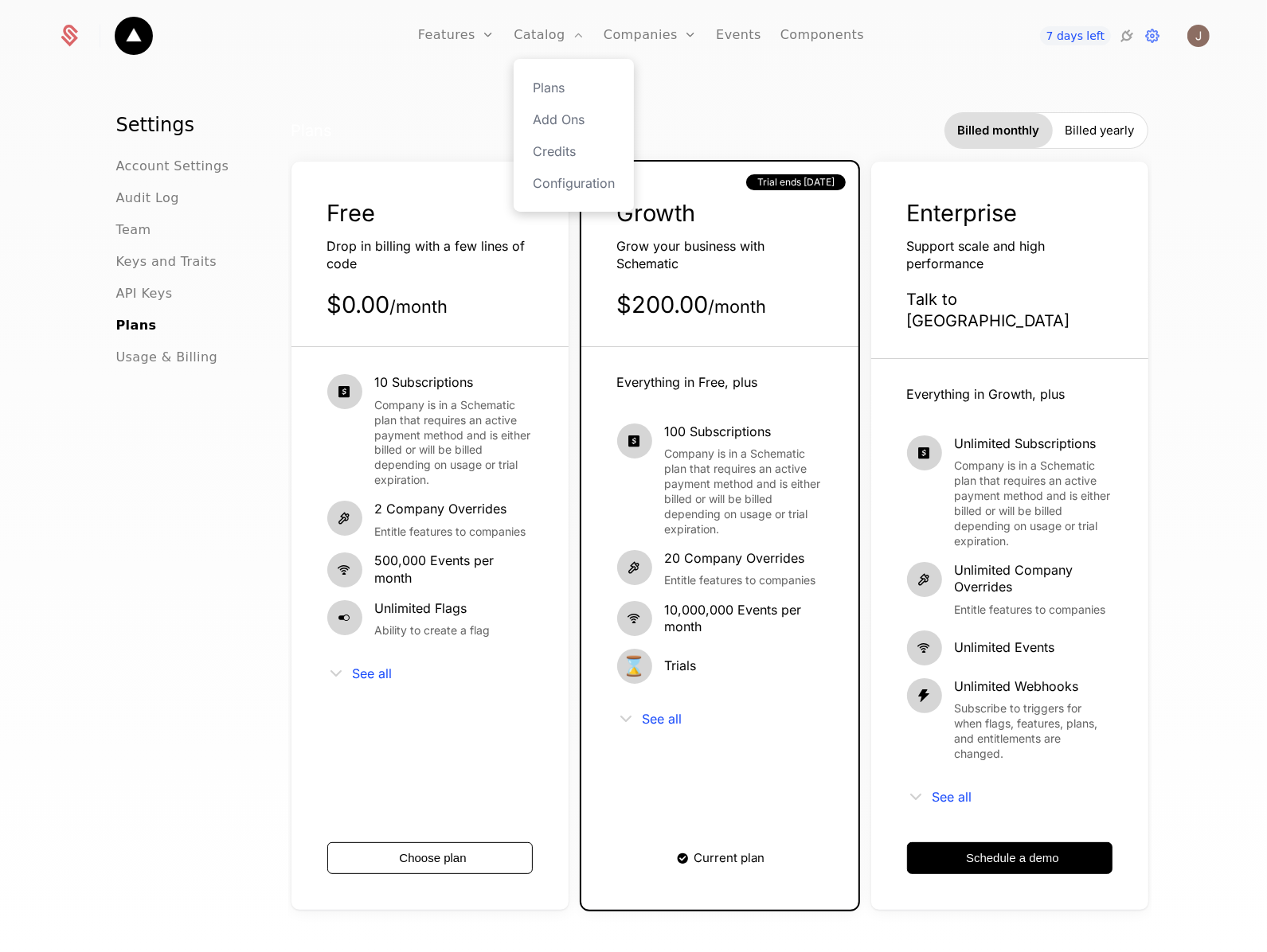
click at [543, 77] on div "Plans Add Ons Credits Configuration" at bounding box center [574, 136] width 120 height 153
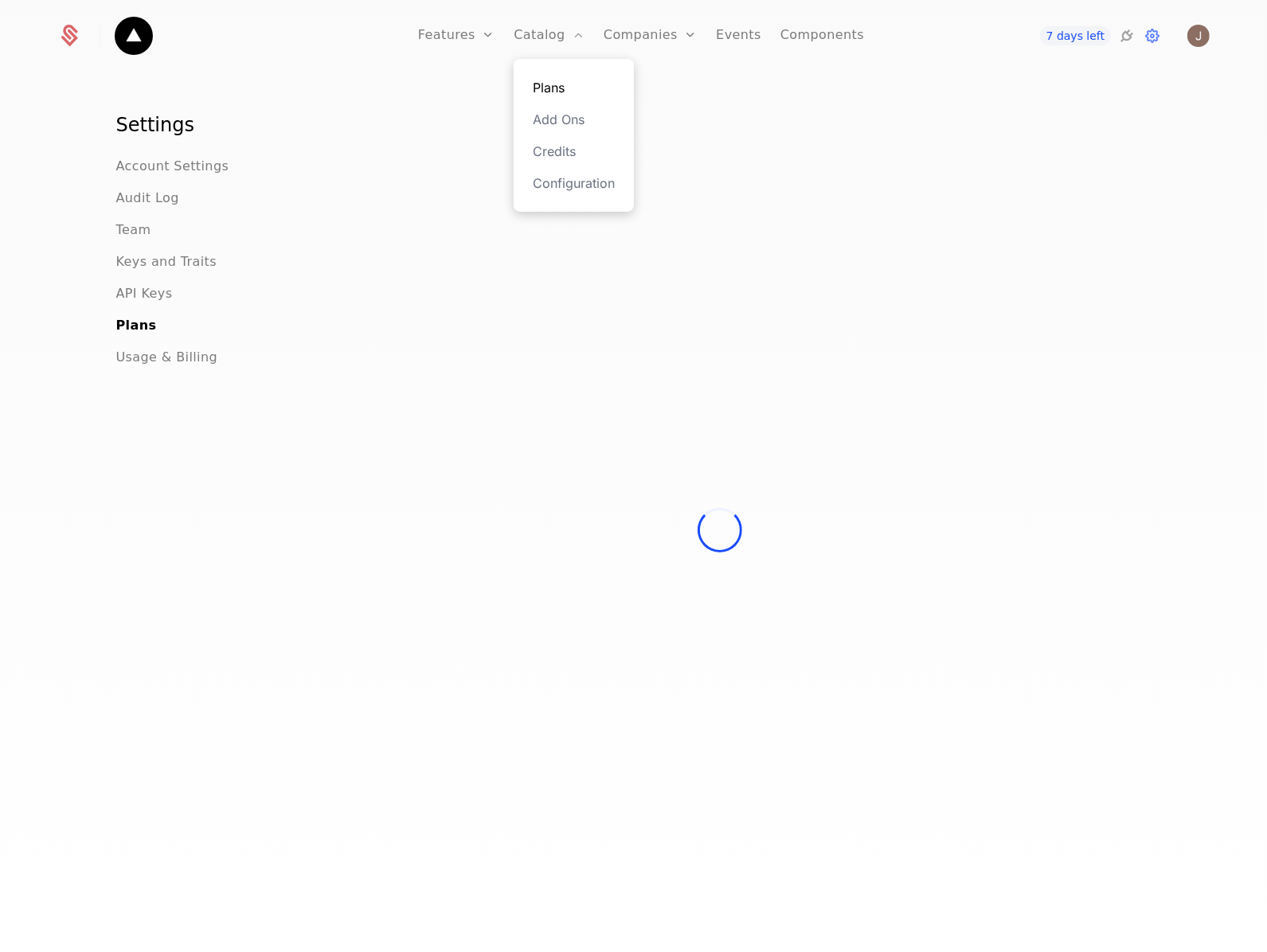
click at [549, 79] on link "Plans" at bounding box center [574, 88] width 82 height 19
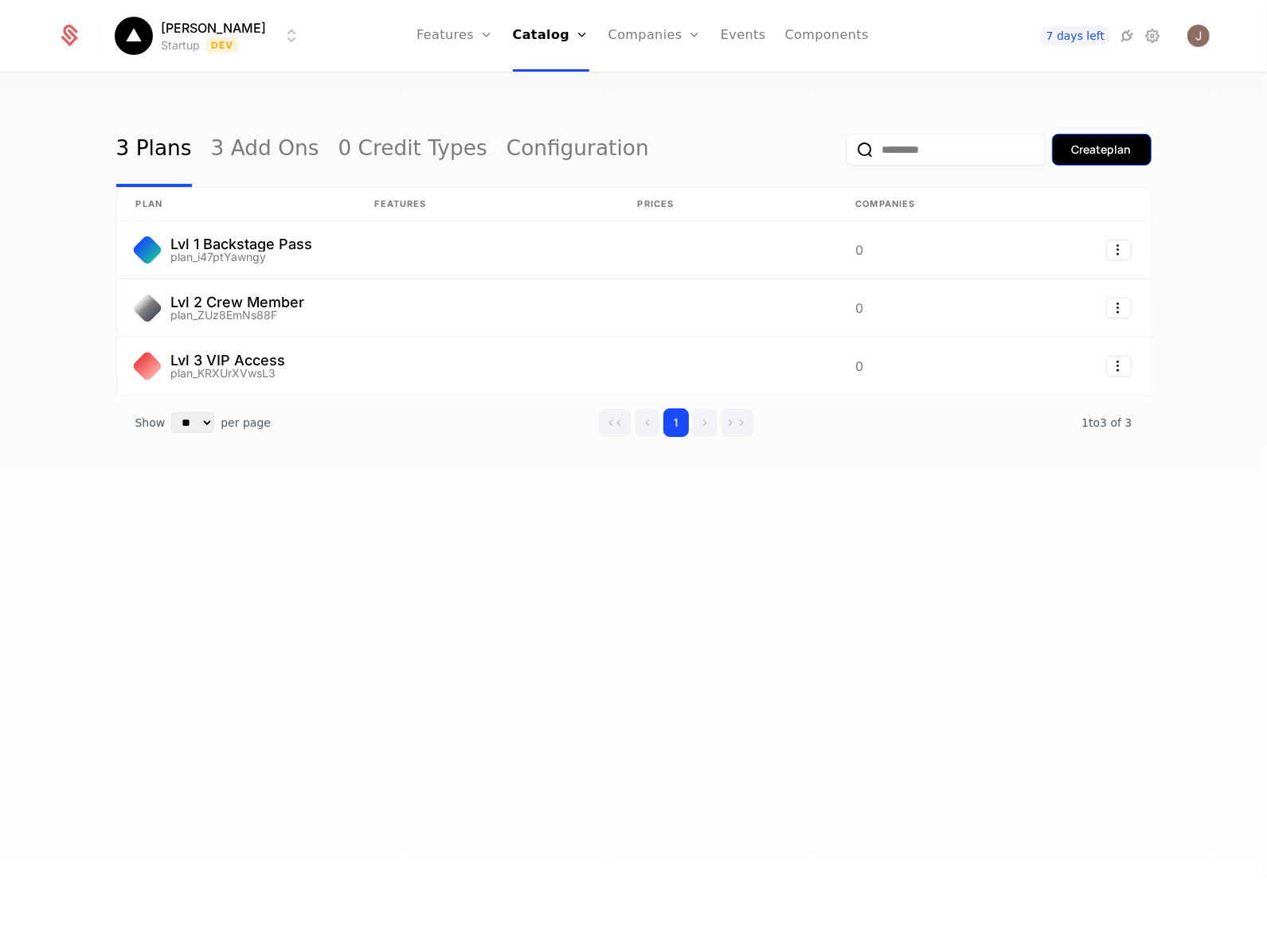
click at [1079, 156] on div "Create plan" at bounding box center [1101, 149] width 59 height 16
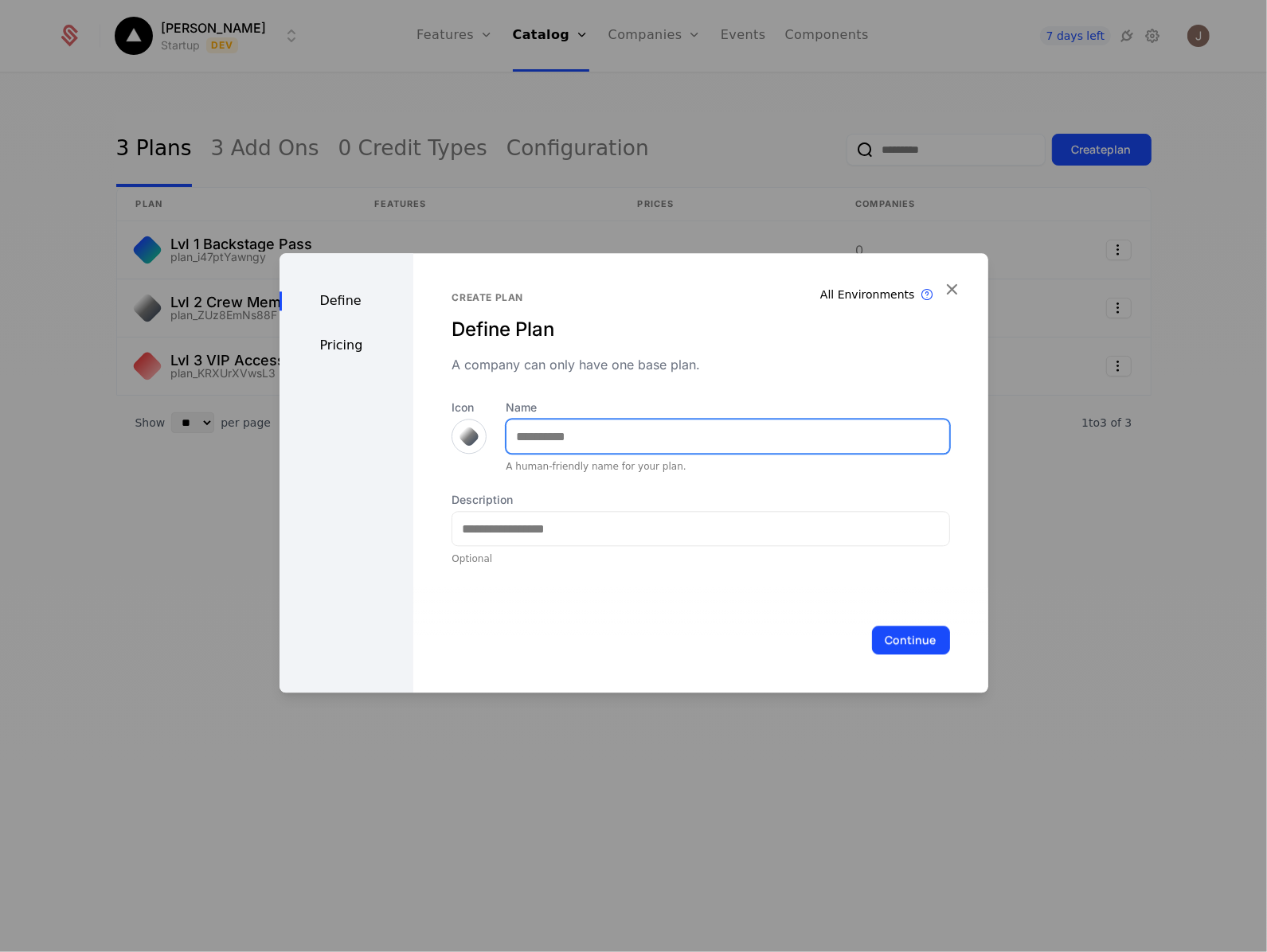
click at [605, 446] on input "Name" at bounding box center [727, 436] width 441 height 34
click at [835, 298] on div "All Environments Plan exist in all environments" at bounding box center [878, 294] width 117 height 19
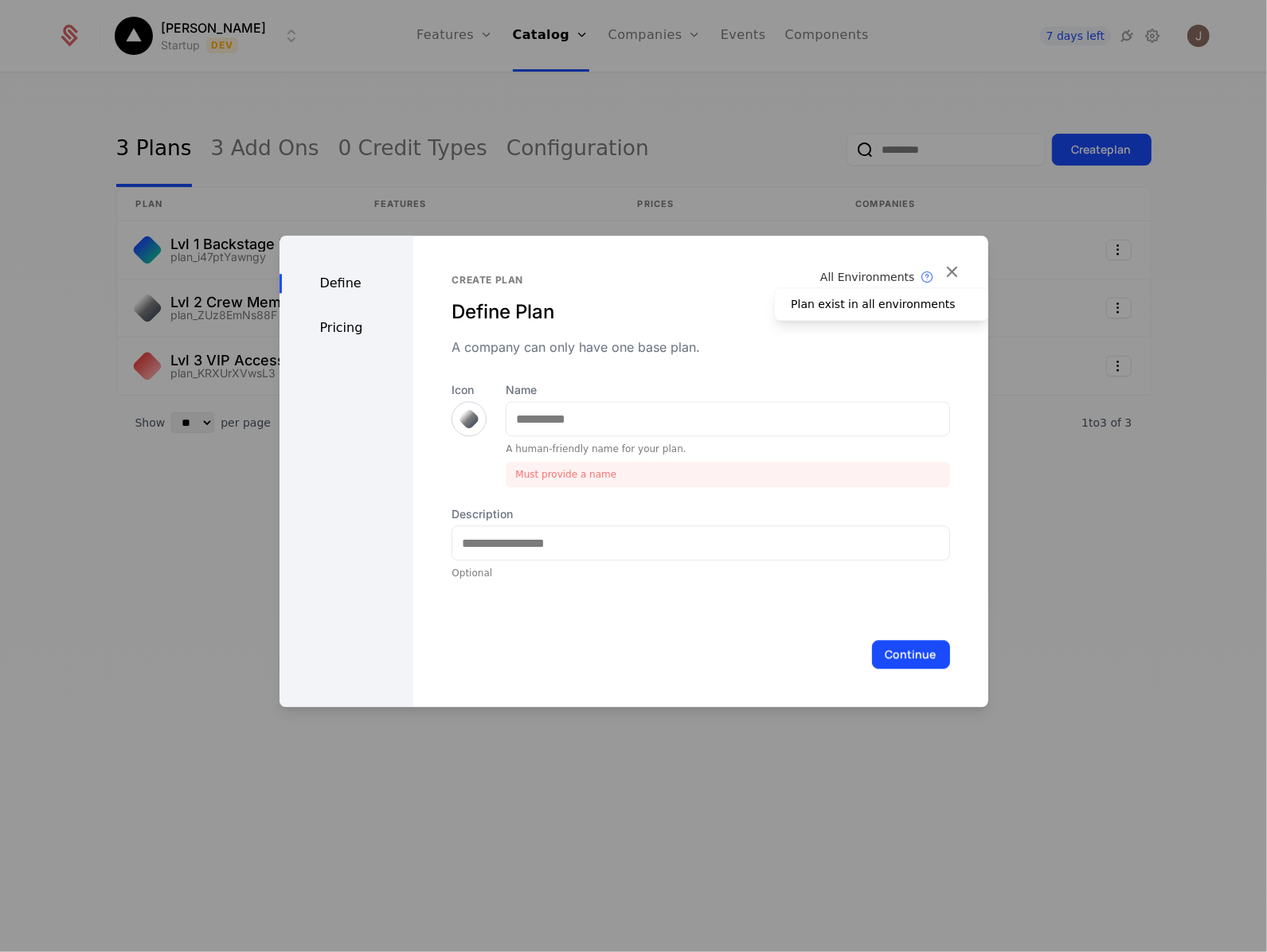
click at [825, 312] on div "Plan exist in all environments" at bounding box center [881, 304] width 215 height 34
click at [845, 310] on div "Plan exist in all environments" at bounding box center [881, 304] width 215 height 34
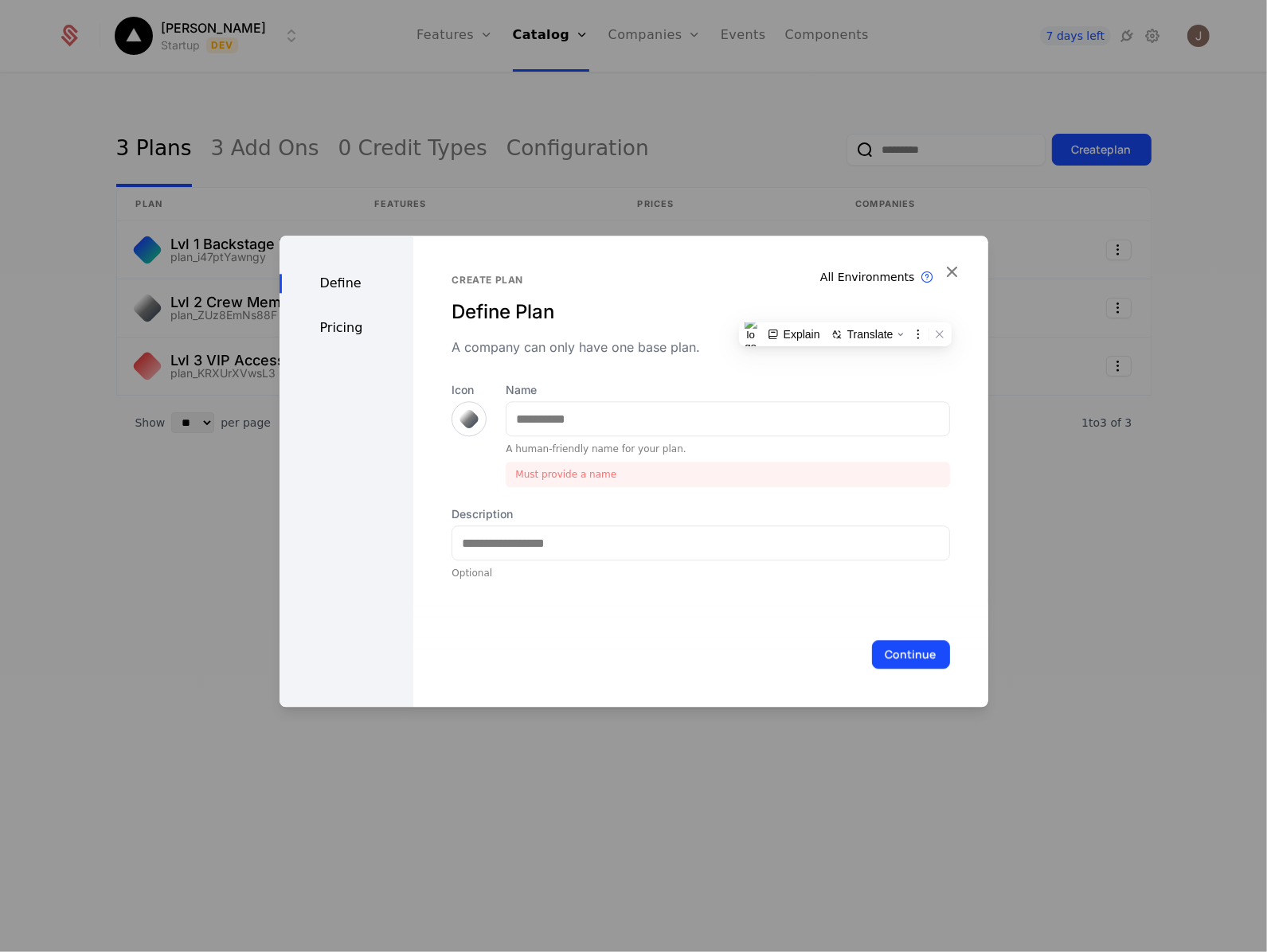
drag, startPoint x: 845, startPoint y: 310, endPoint x: 727, endPoint y: 287, distance: 120.2
click at [727, 287] on div "Create plan Define Plan A company can only have one base plan." at bounding box center [700, 315] width 497 height 83
click at [922, 286] on div "Create plan" at bounding box center [700, 280] width 497 height 13
click at [918, 284] on icon at bounding box center [927, 276] width 19 height 19
click at [360, 338] on div "Define Pricing" at bounding box center [346, 471] width 134 height 471
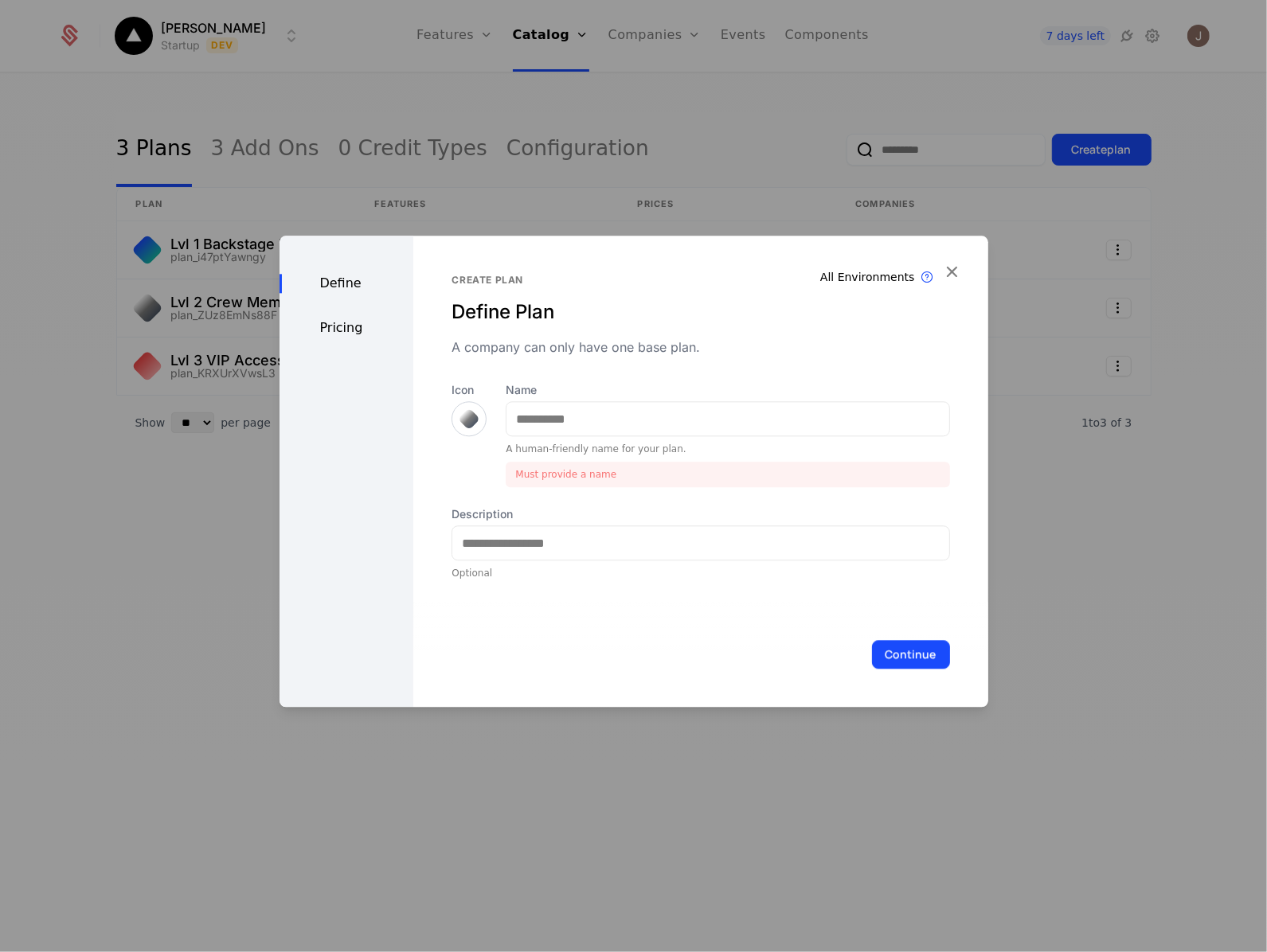
click at [359, 338] on div "Define Pricing" at bounding box center [346, 471] width 134 height 471
click at [347, 327] on div "Pricing" at bounding box center [346, 327] width 134 height 19
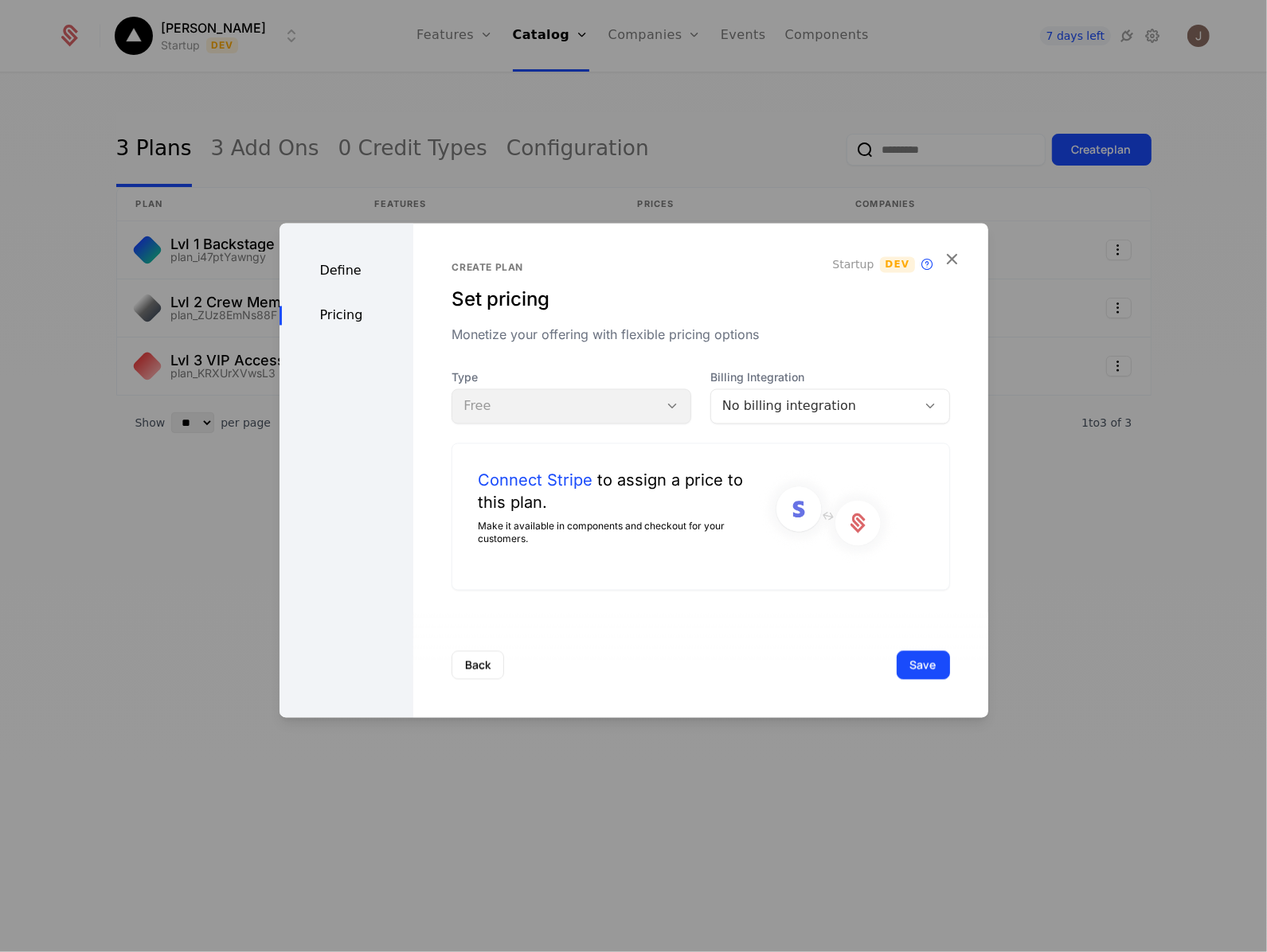
click at [333, 274] on div "Define" at bounding box center [346, 271] width 134 height 19
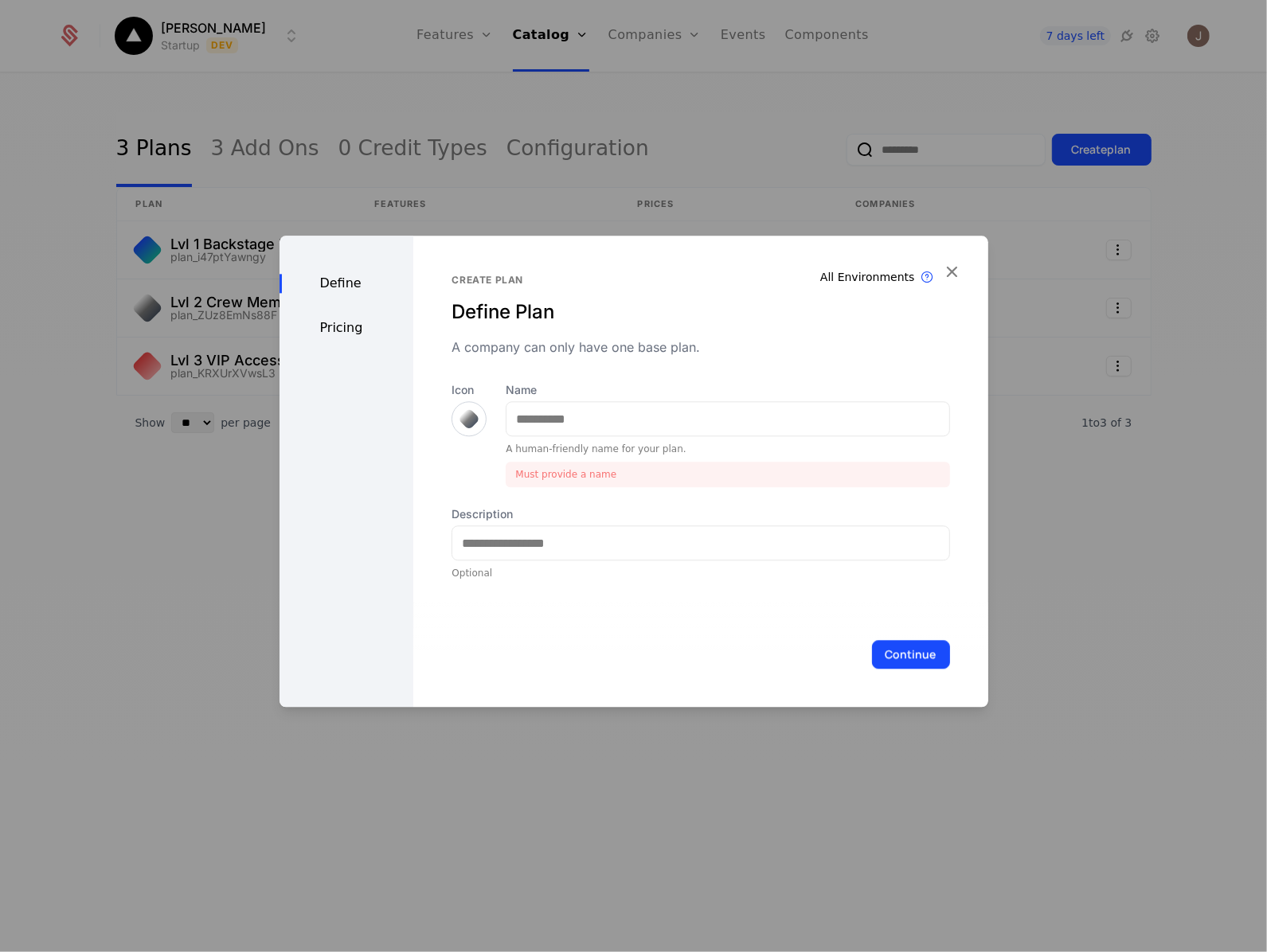
click at [379, 129] on div at bounding box center [633, 476] width 1267 height 952
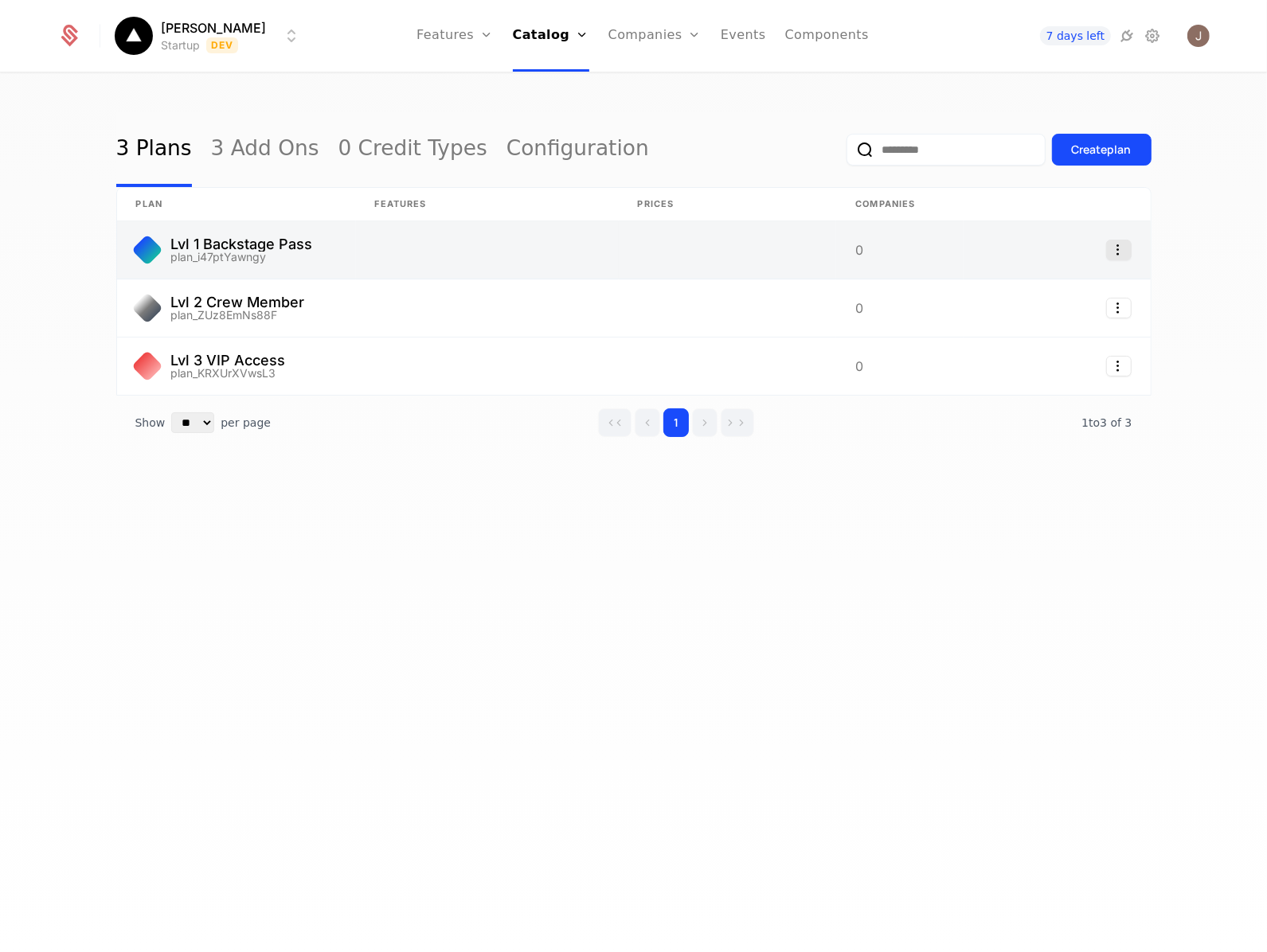
click at [1127, 248] on icon "Select action" at bounding box center [1118, 250] width 26 height 21
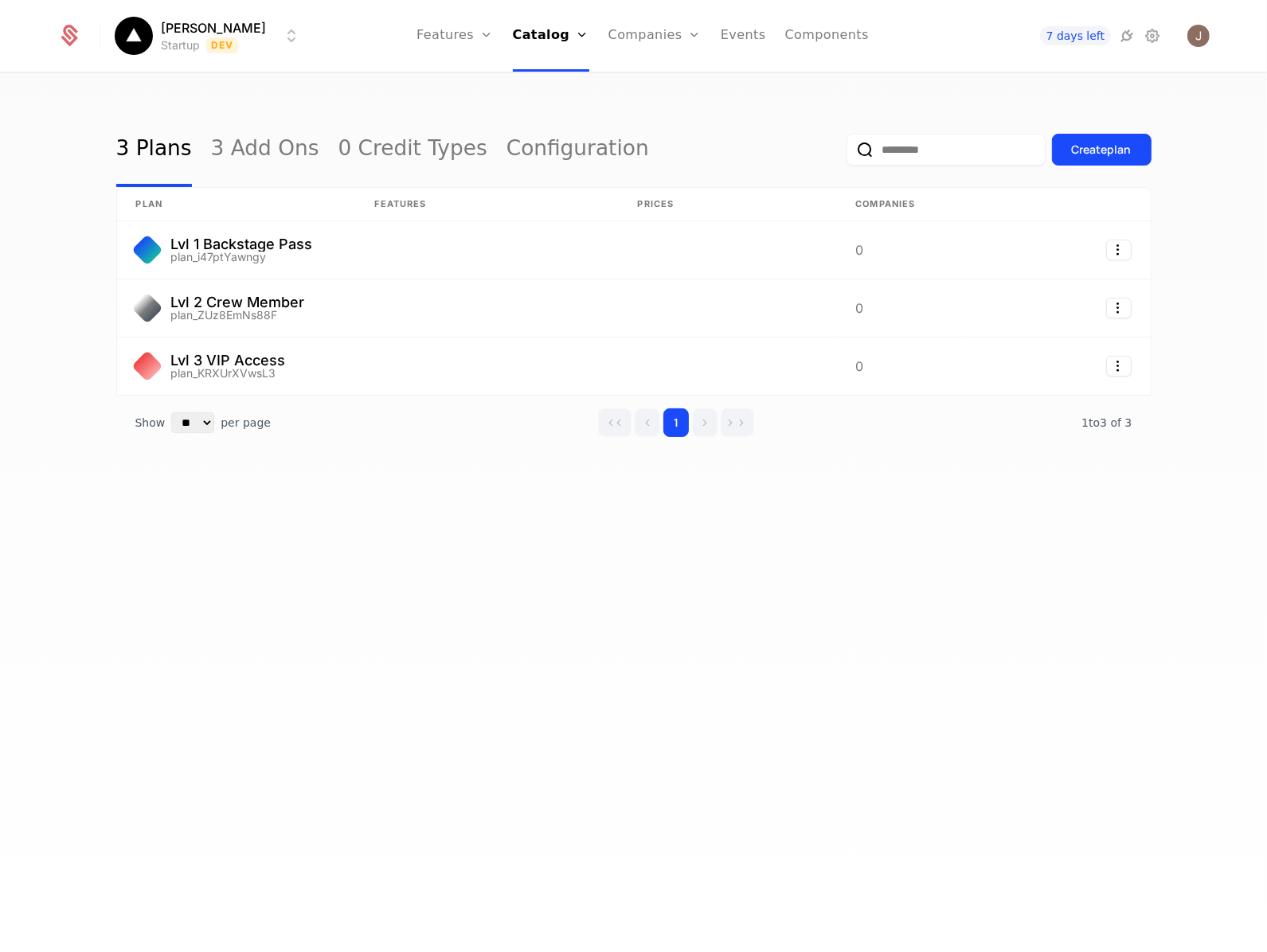
click at [1179, 224] on html "[PERSON_NAME] Startup Dev Features Features Flags Catalog Plans Add Ons Credits…" at bounding box center [633, 476] width 1267 height 952
click at [1148, 145] on button "Create plan" at bounding box center [1101, 150] width 99 height 32
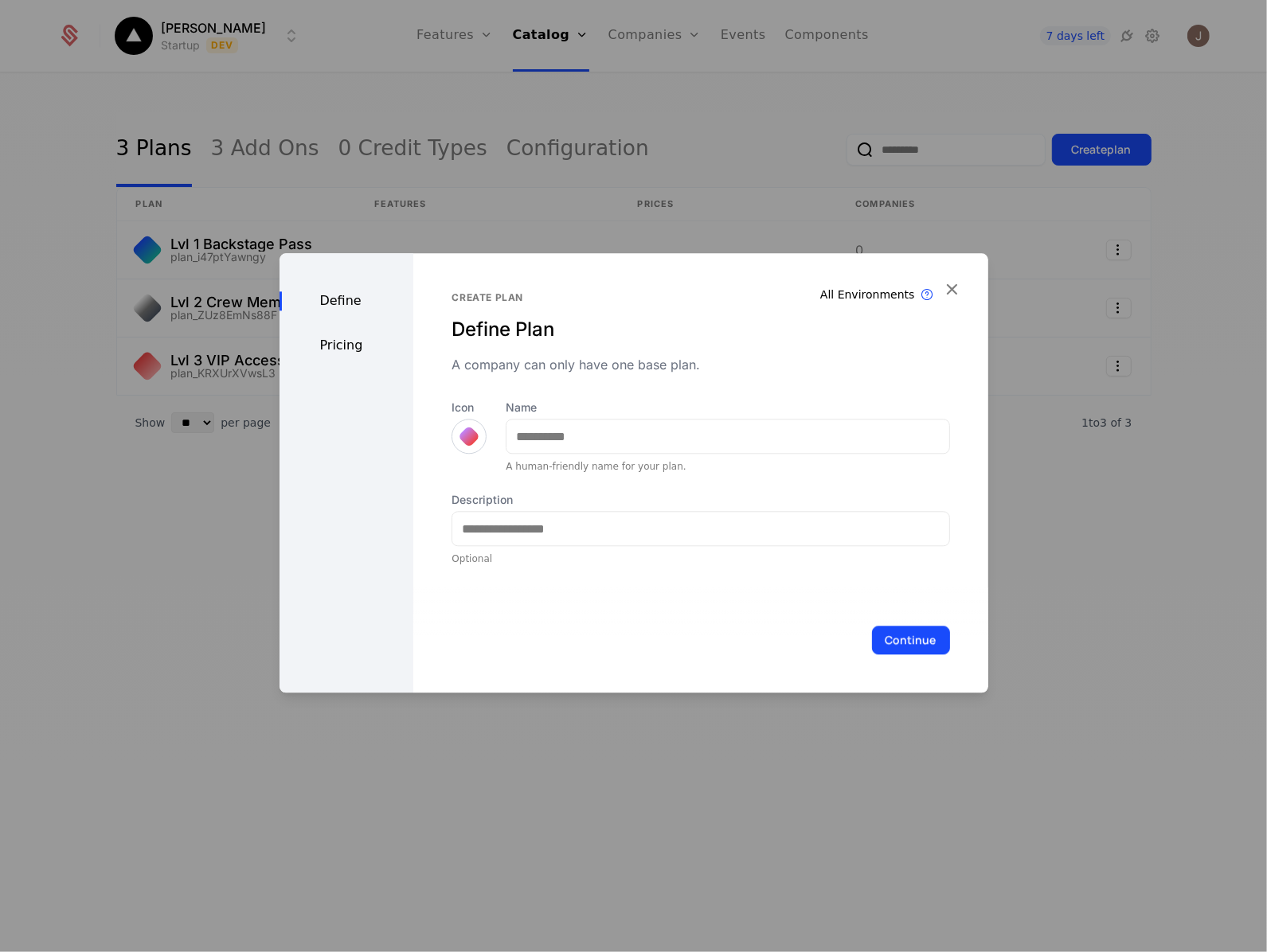
click at [865, 321] on div "Define Plan" at bounding box center [700, 329] width 497 height 26
click at [877, 297] on div "All Environments" at bounding box center [867, 294] width 95 height 16
click at [452, 137] on div at bounding box center [633, 476] width 1267 height 952
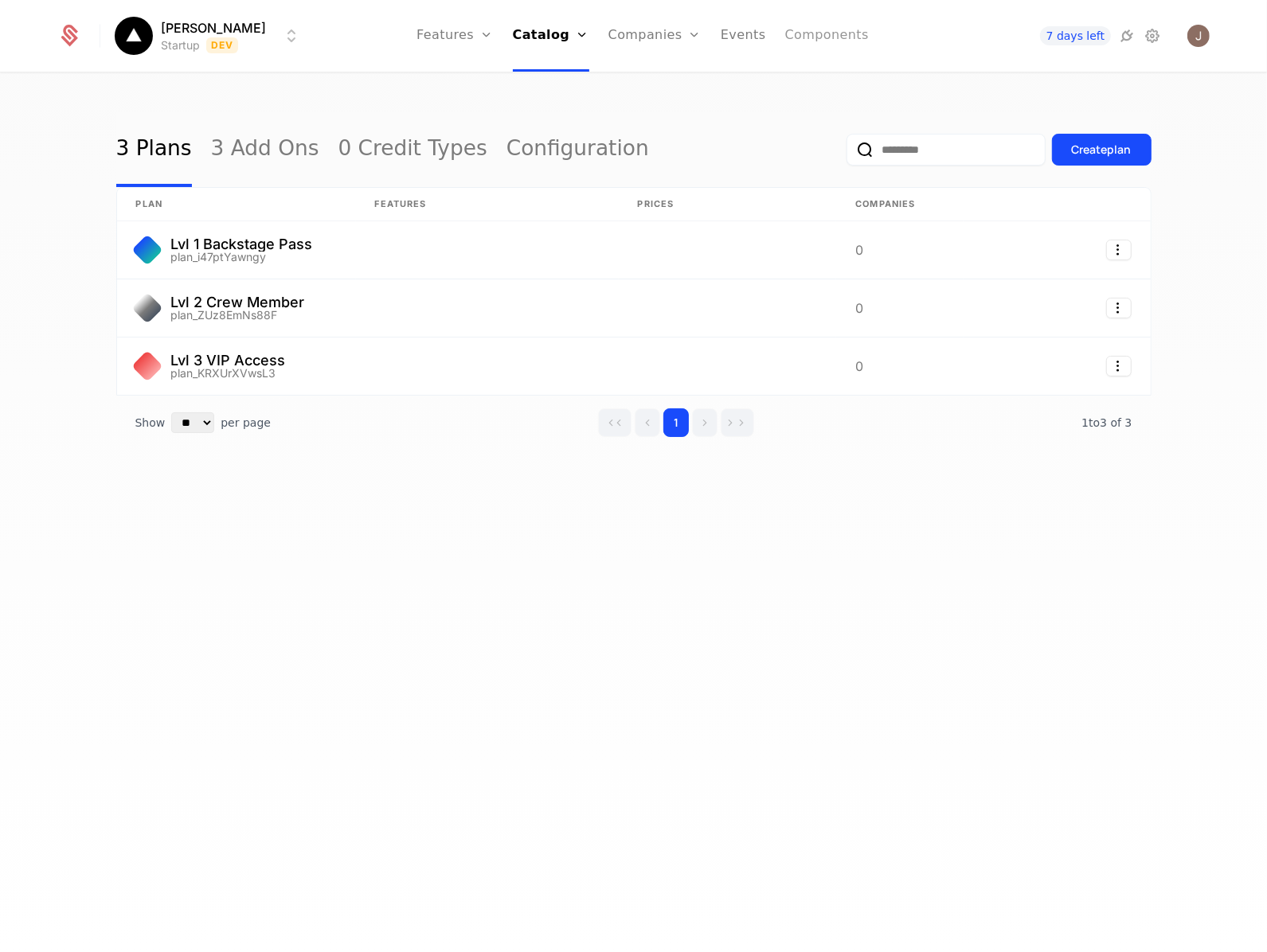
click at [805, 48] on link "Components" at bounding box center [827, 36] width 84 height 72
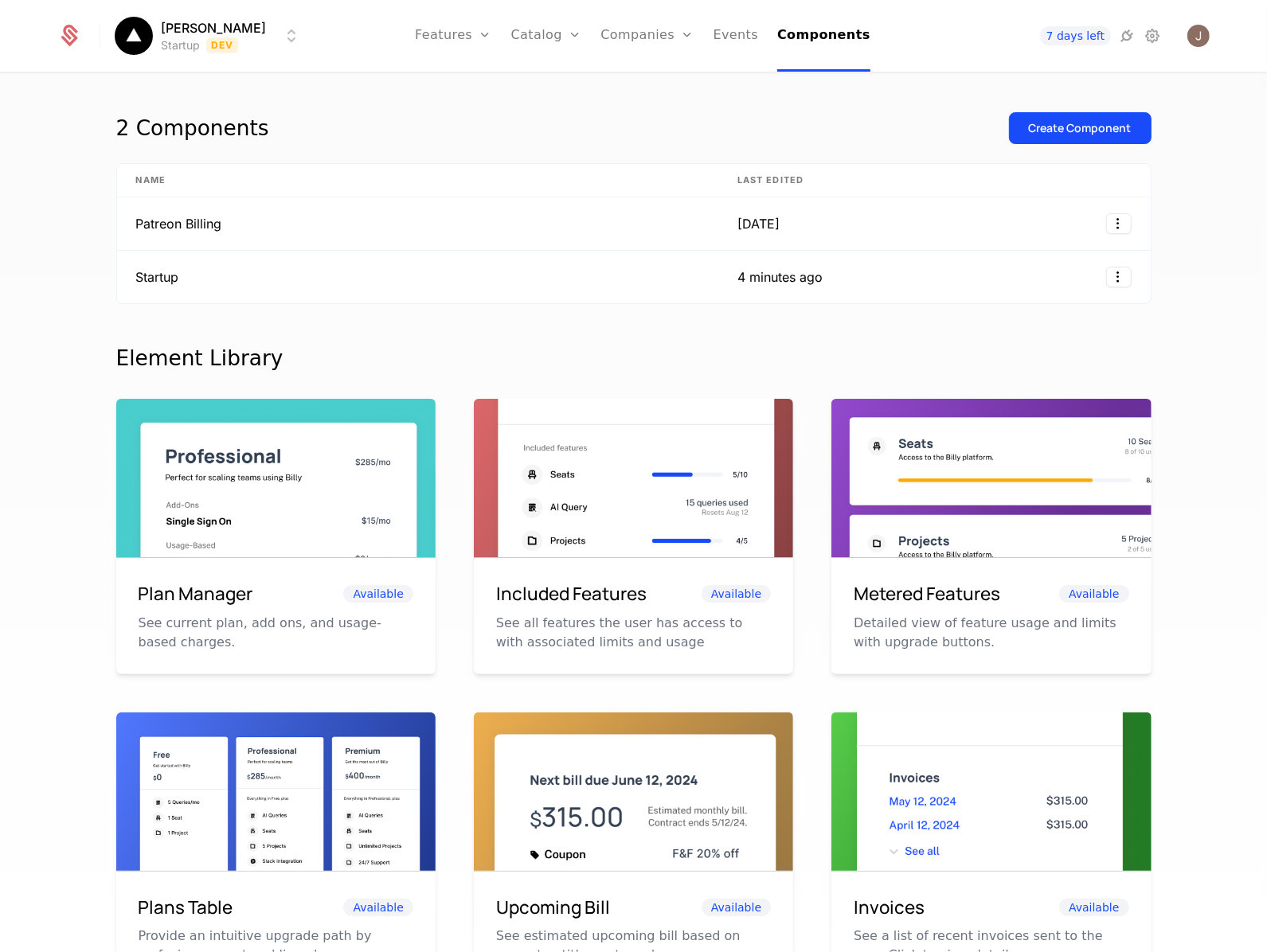
click at [776, 48] on ul "Features Features Flags Catalog Plans Add Ons Credits Configuration Companies C…" at bounding box center [642, 36] width 455 height 72
click at [759, 37] on link "Events" at bounding box center [736, 36] width 46 height 72
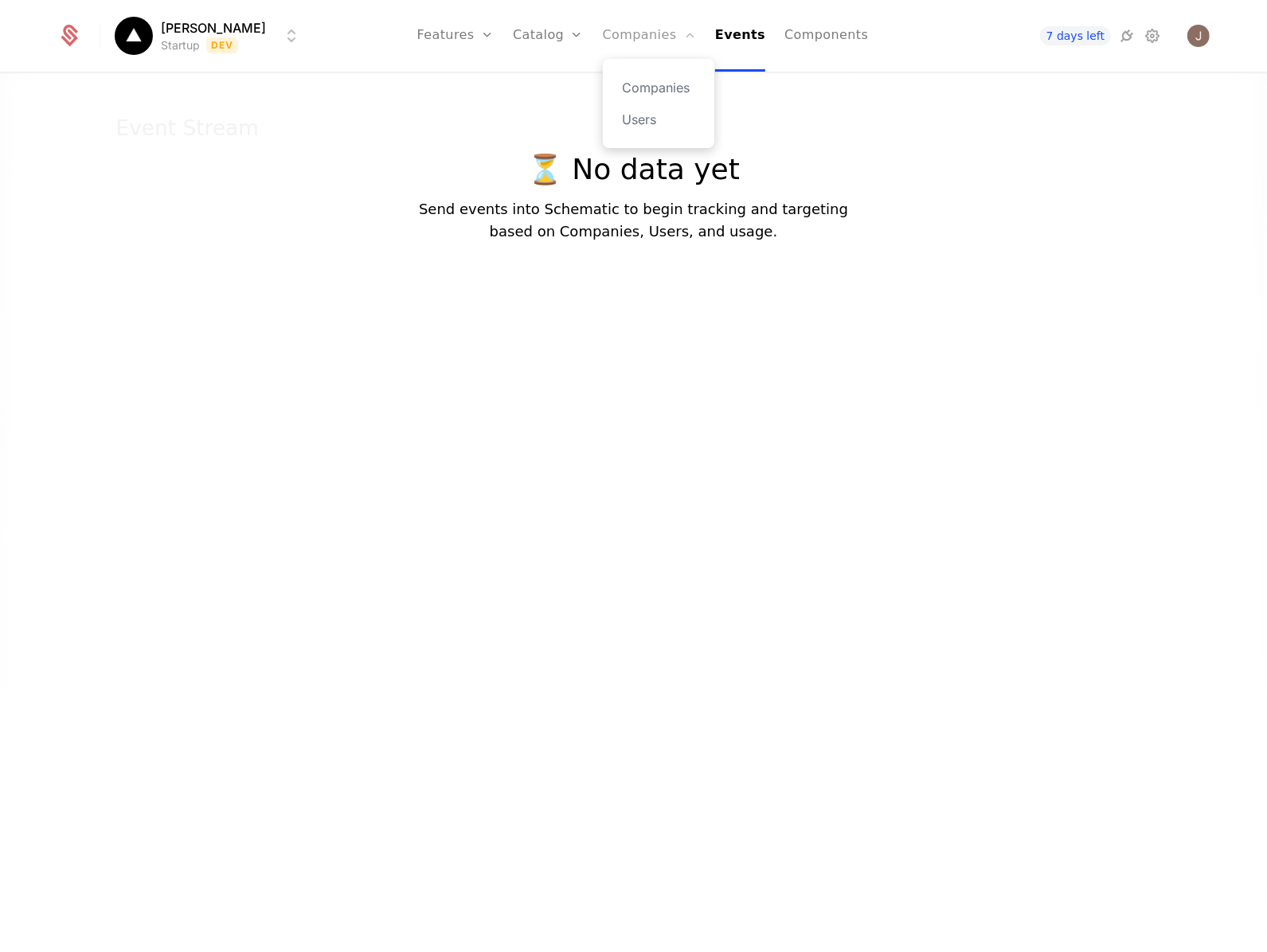
click at [696, 41] on link "Companies" at bounding box center [649, 36] width 93 height 72
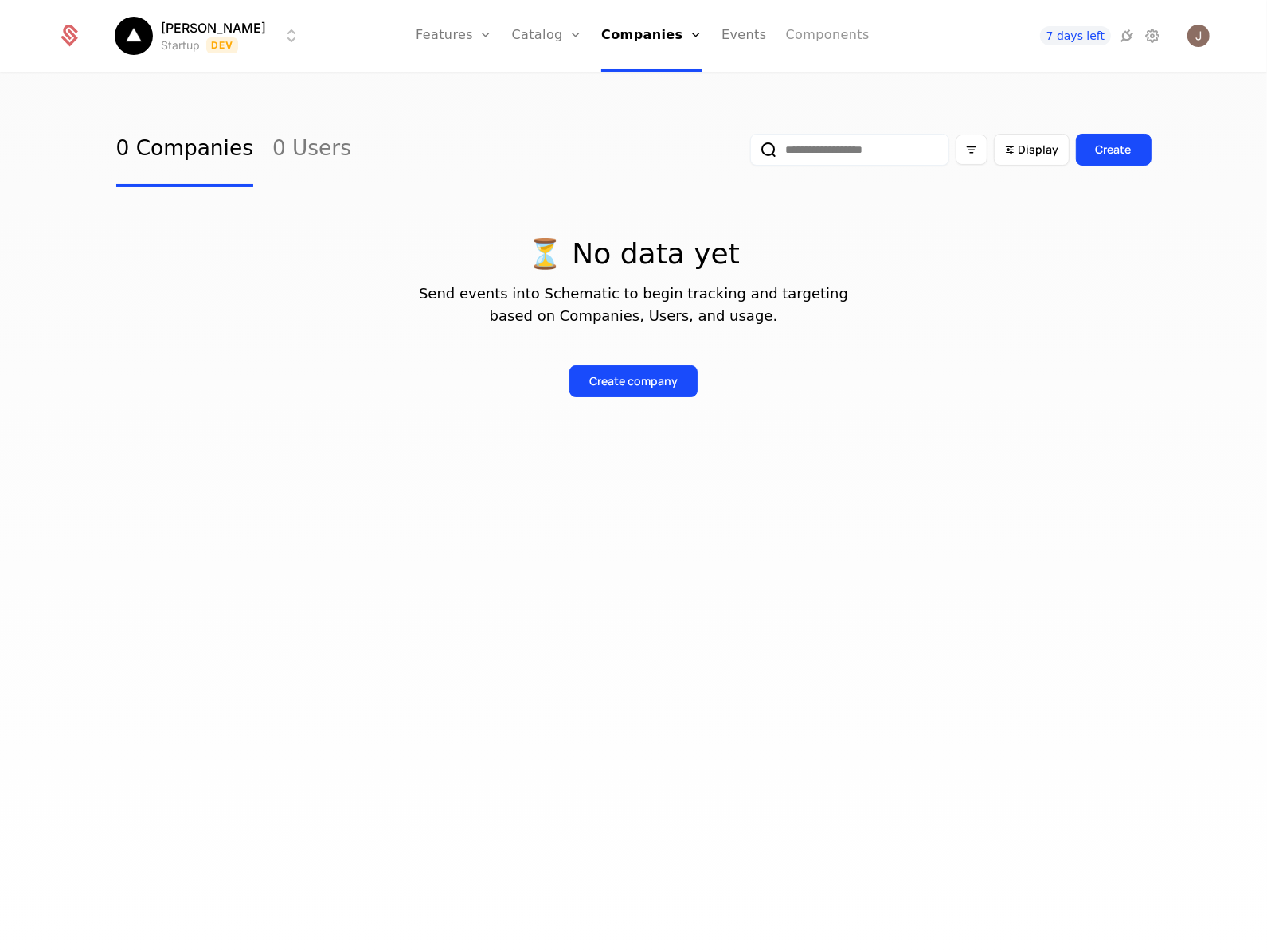
click at [838, 47] on link "Components" at bounding box center [827, 36] width 84 height 72
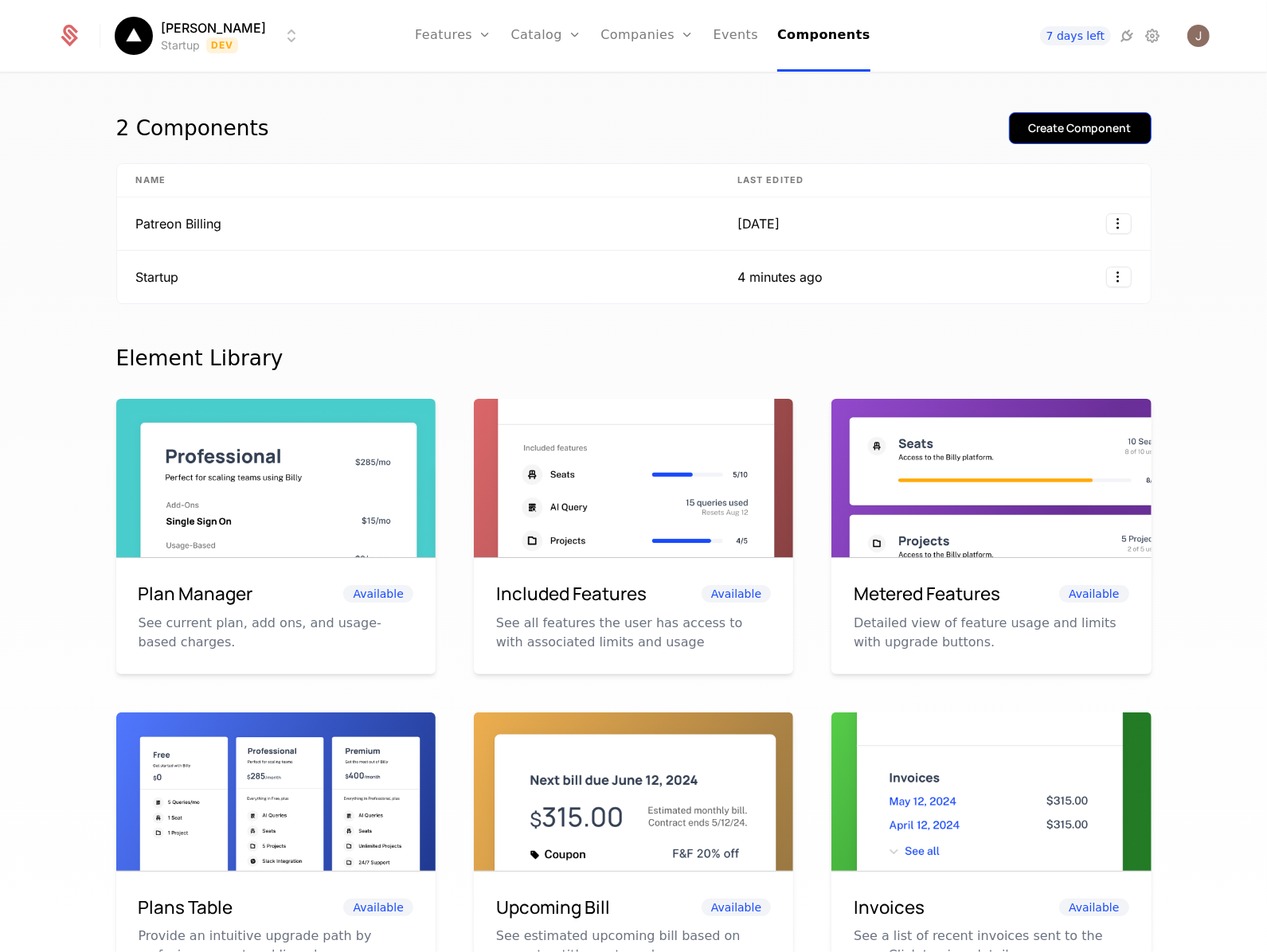
click at [1069, 136] on button "Create Component" at bounding box center [1080, 128] width 142 height 32
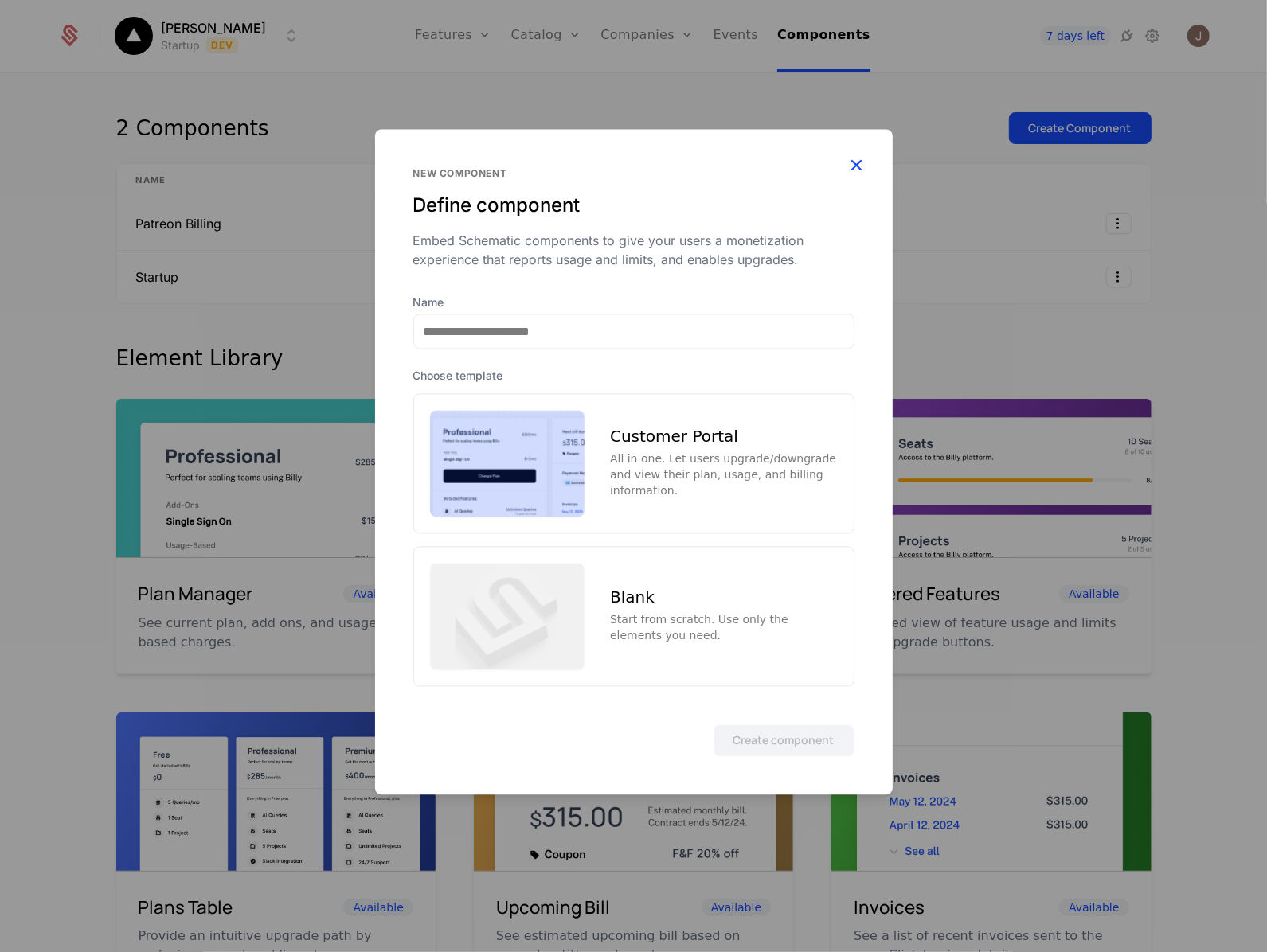
click at [852, 160] on icon "button" at bounding box center [857, 164] width 21 height 21
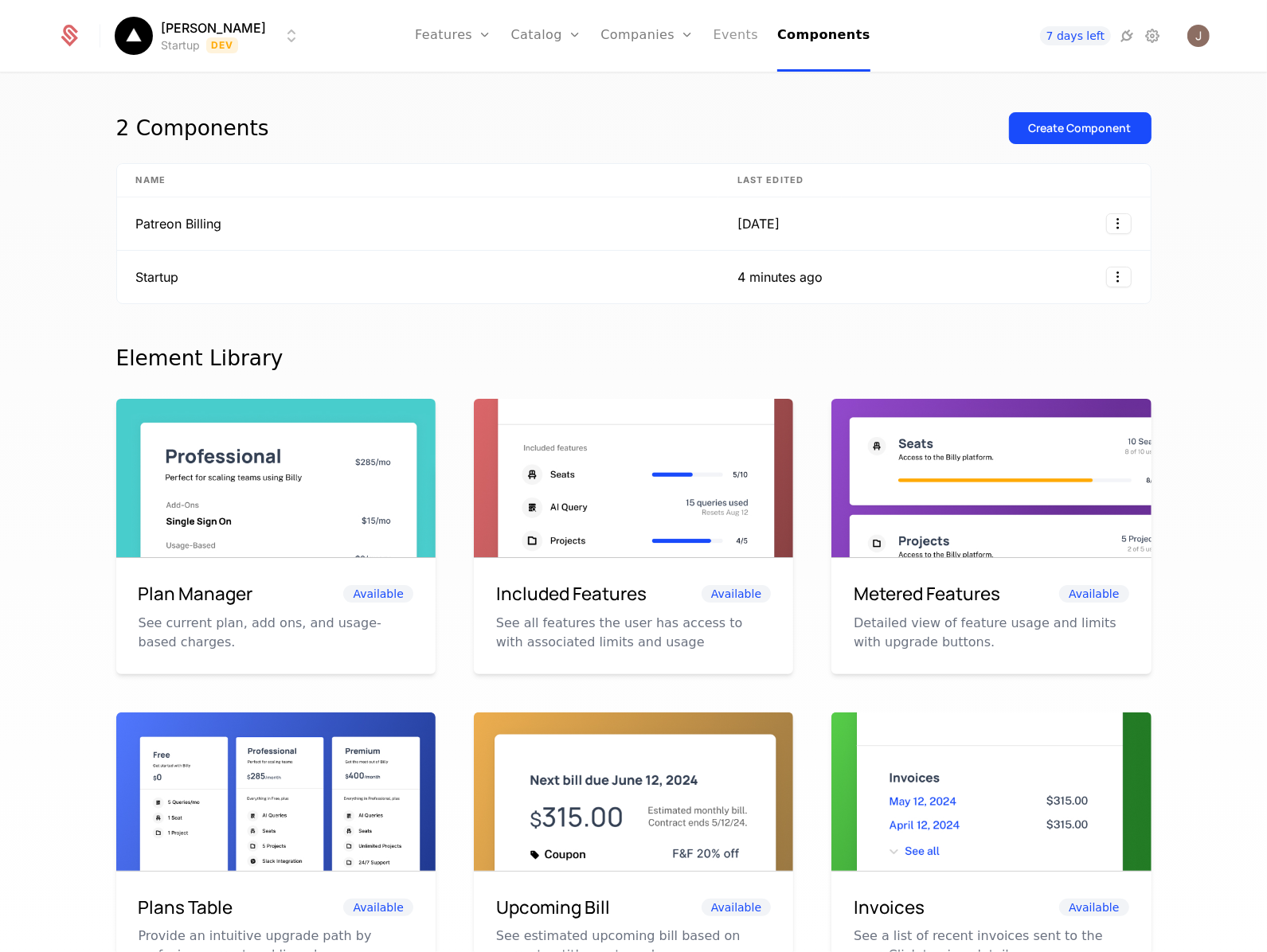
click at [743, 46] on link "Events" at bounding box center [736, 36] width 46 height 72
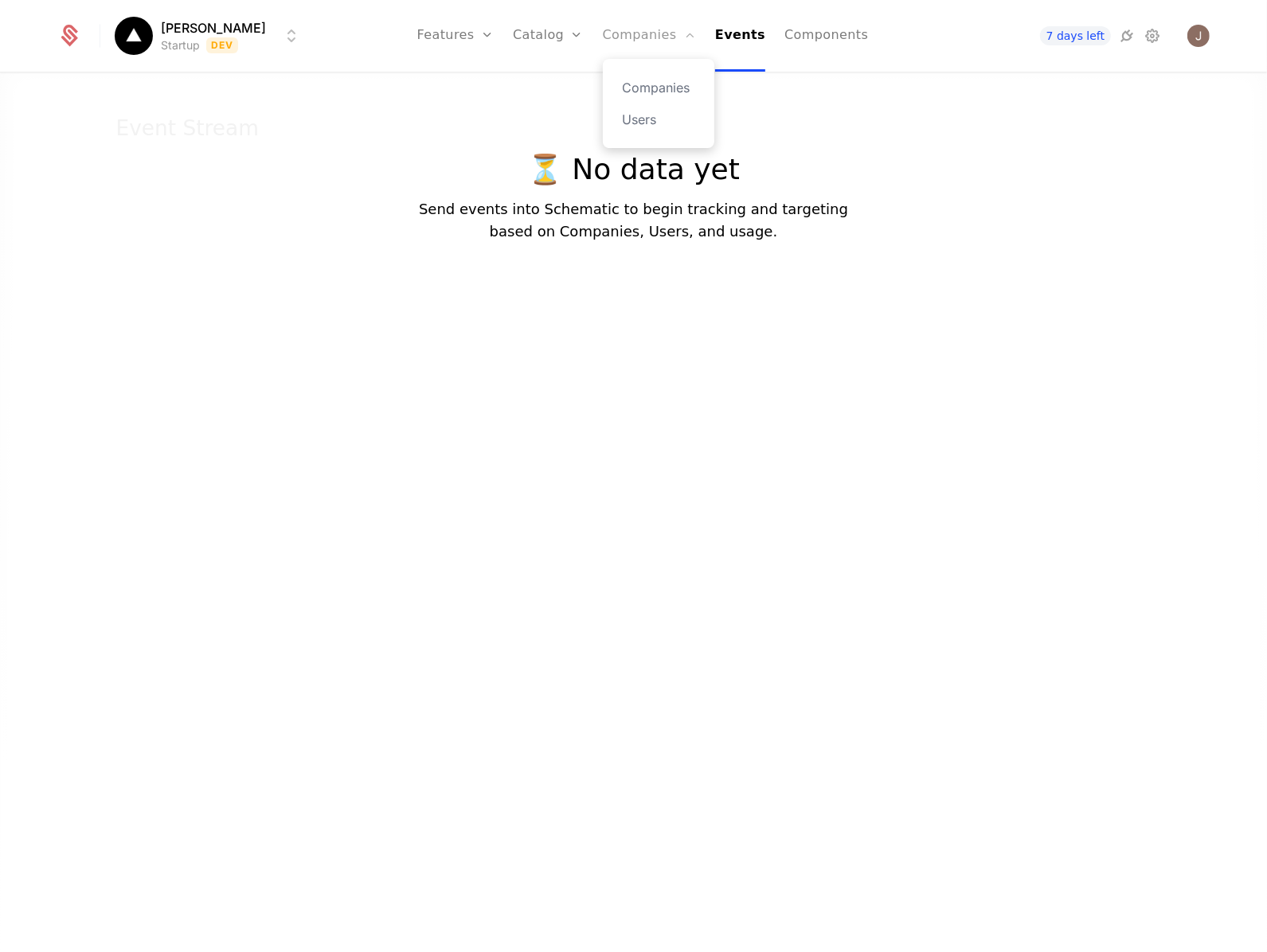
click at [696, 41] on icon "Main" at bounding box center [690, 35] width 13 height 13
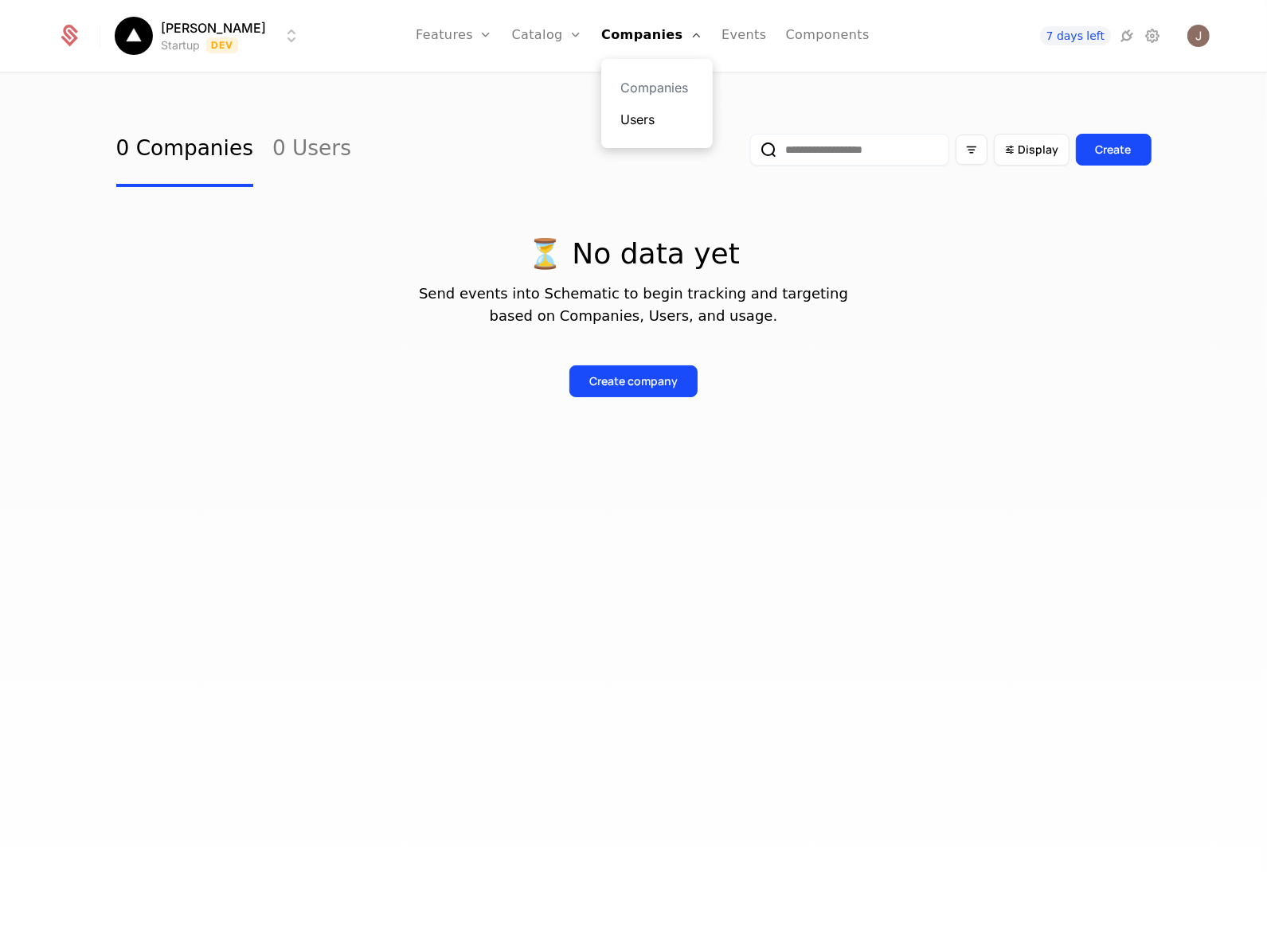
click at [681, 120] on link "Users" at bounding box center [657, 119] width 73 height 19
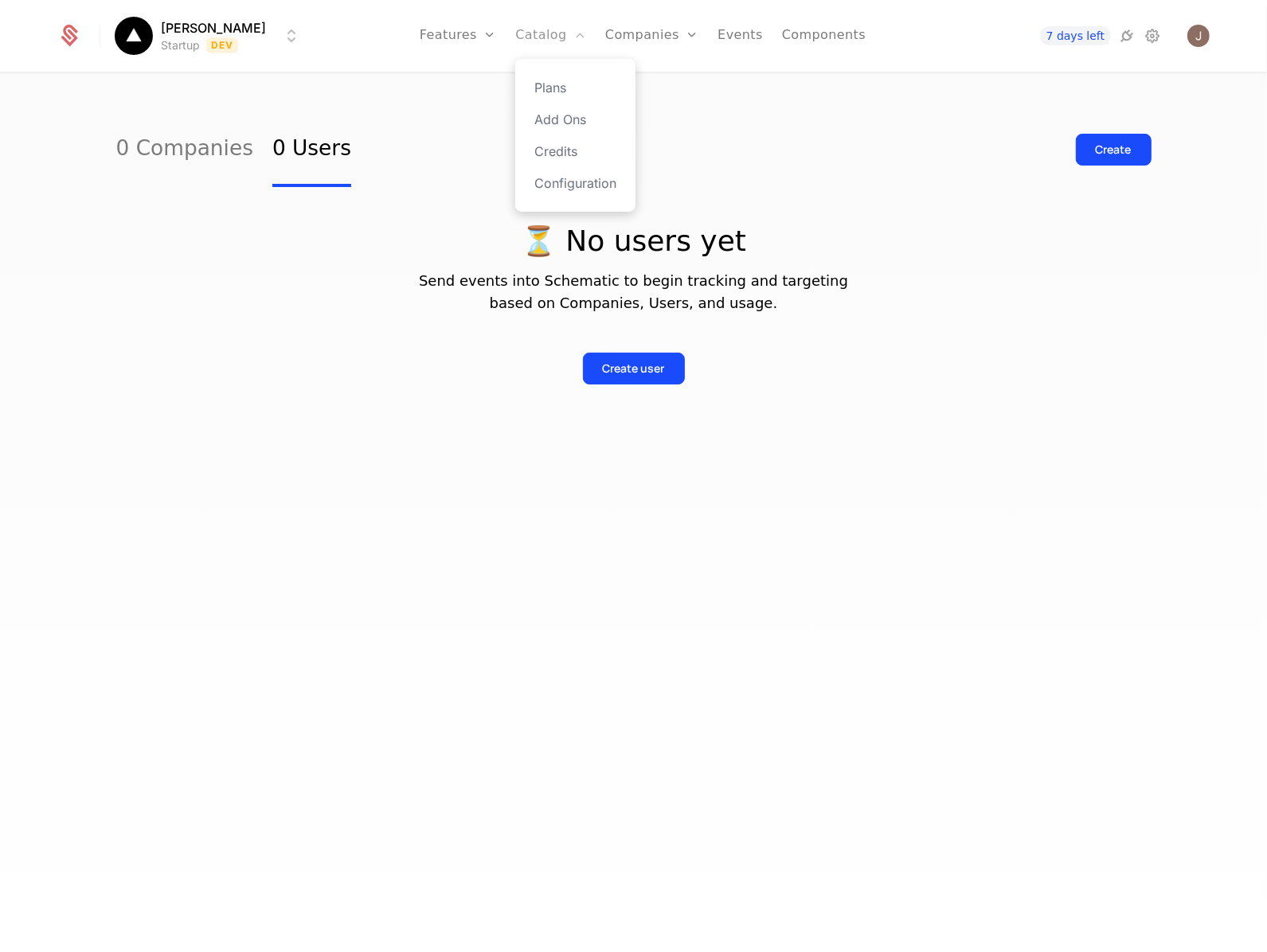
click at [554, 57] on link "Catalog" at bounding box center [551, 36] width 71 height 72
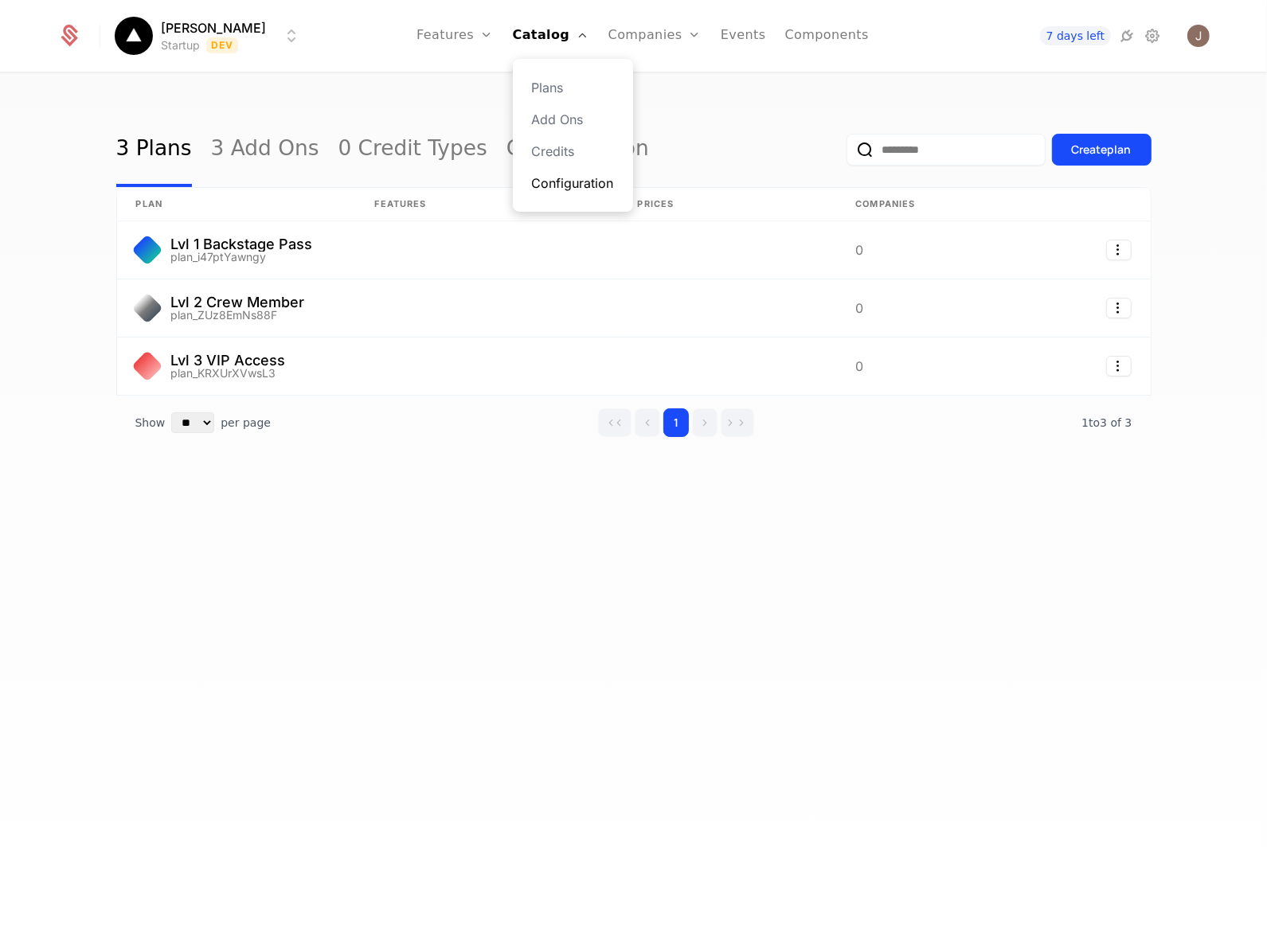
click at [614, 176] on link "Configuration" at bounding box center [573, 182] width 82 height 19
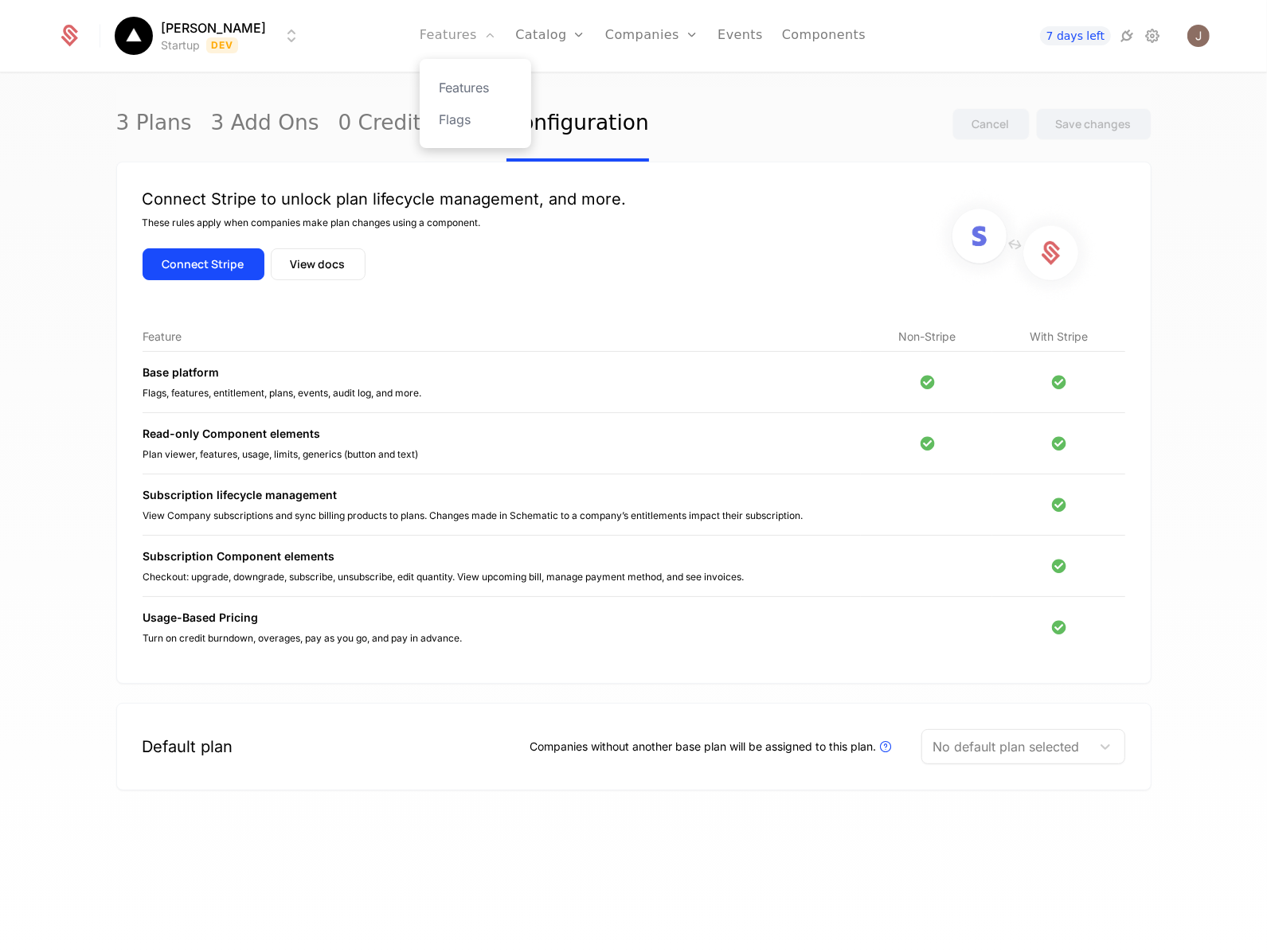
click at [480, 29] on link "Features" at bounding box center [458, 36] width 77 height 72
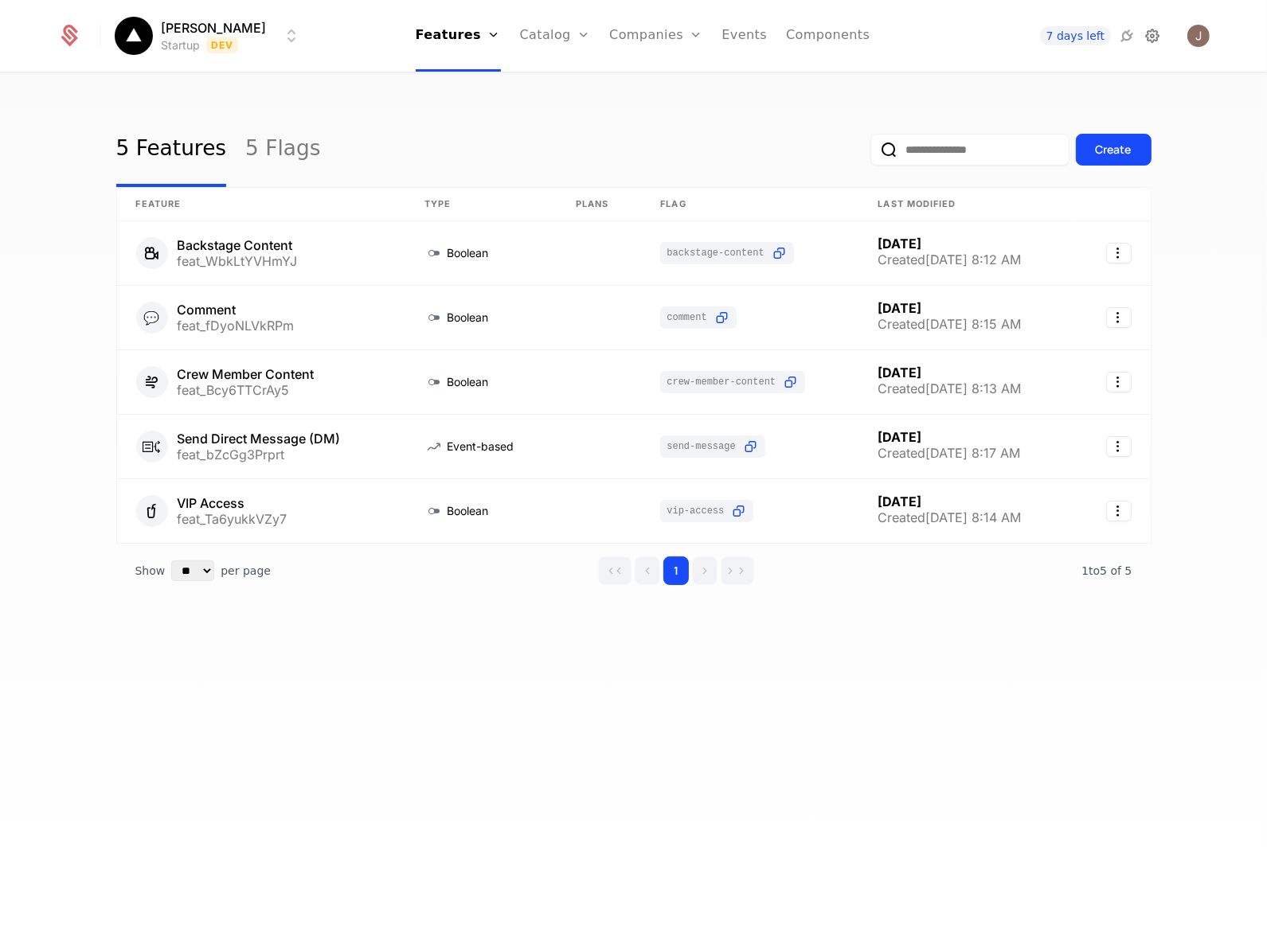
click at [1154, 35] on icon at bounding box center [1151, 36] width 19 height 19
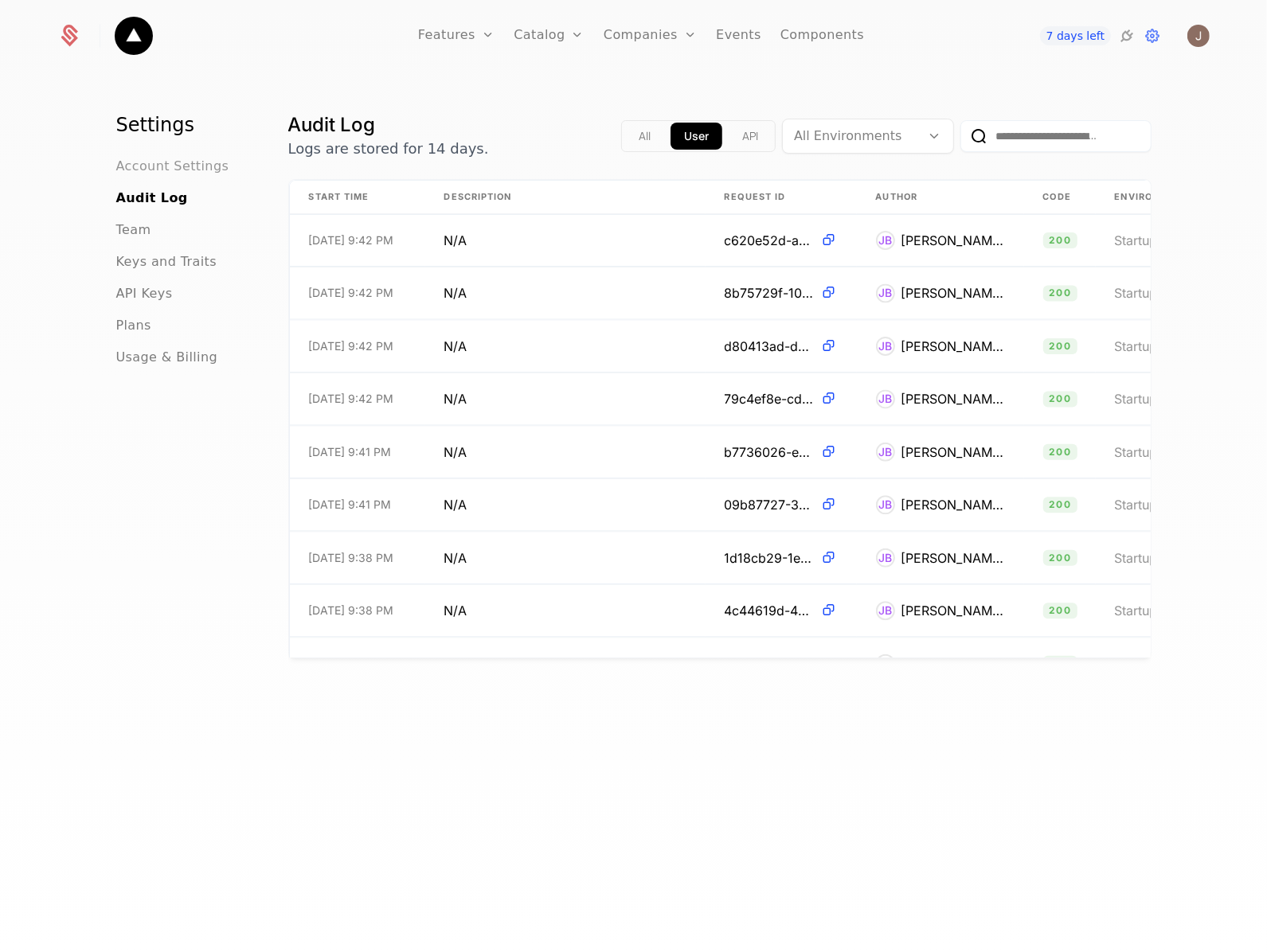
click at [158, 164] on span "Account Settings" at bounding box center [172, 166] width 113 height 19
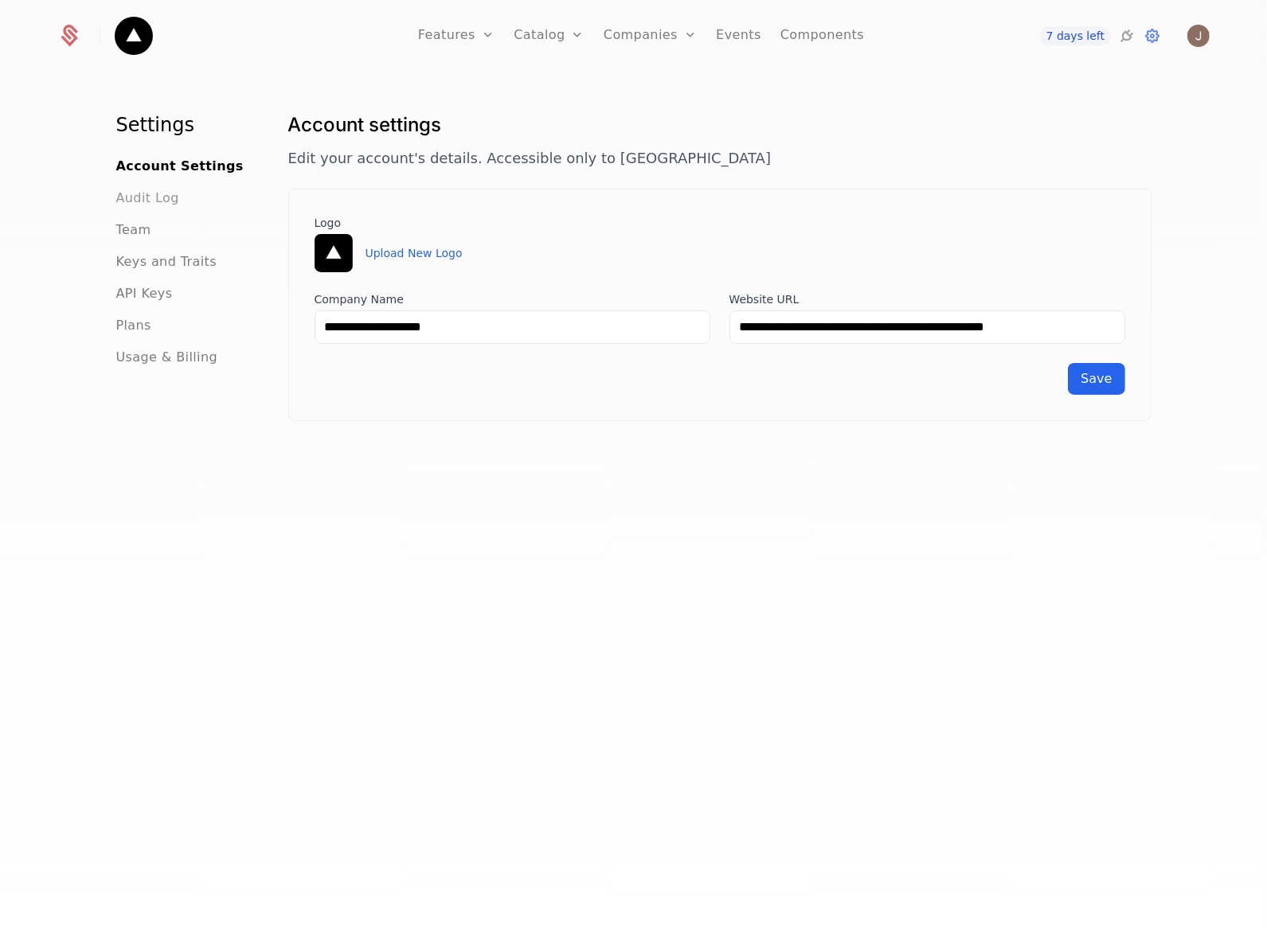
click at [140, 199] on span "Audit Log" at bounding box center [147, 198] width 63 height 19
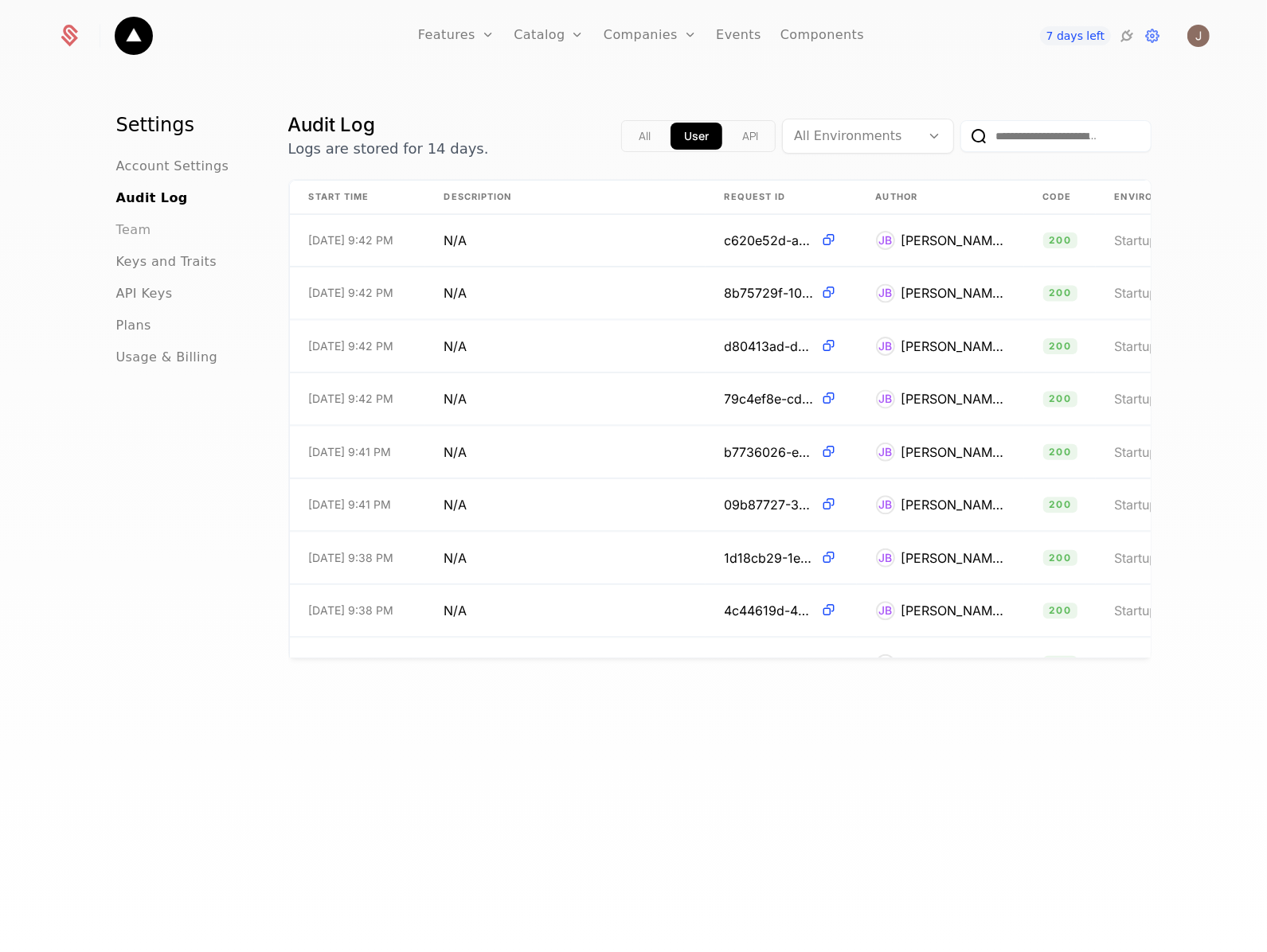
click at [135, 222] on span "Team" at bounding box center [133, 230] width 35 height 19
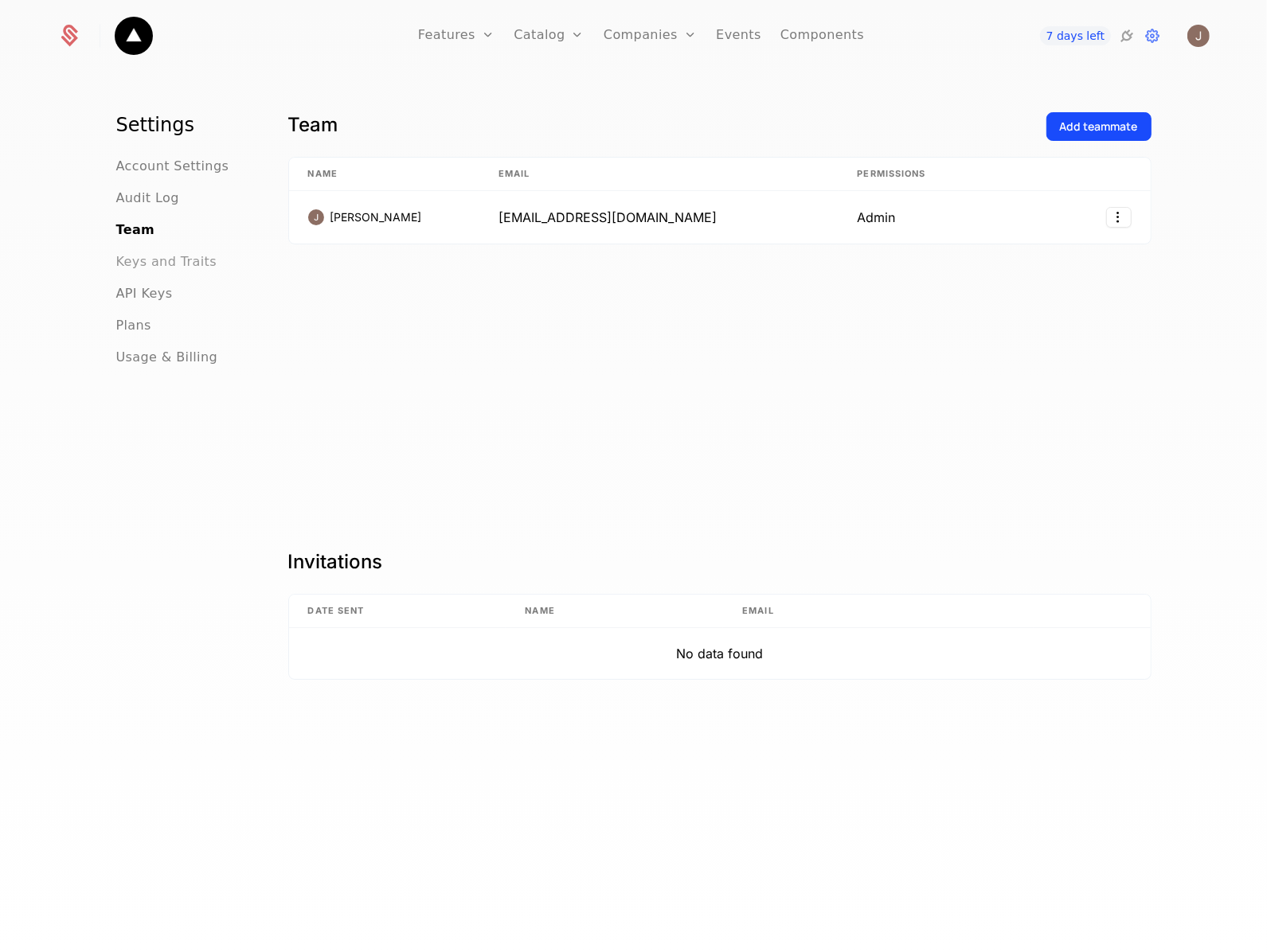
click at [150, 264] on span "Keys and Traits" at bounding box center [166, 262] width 100 height 19
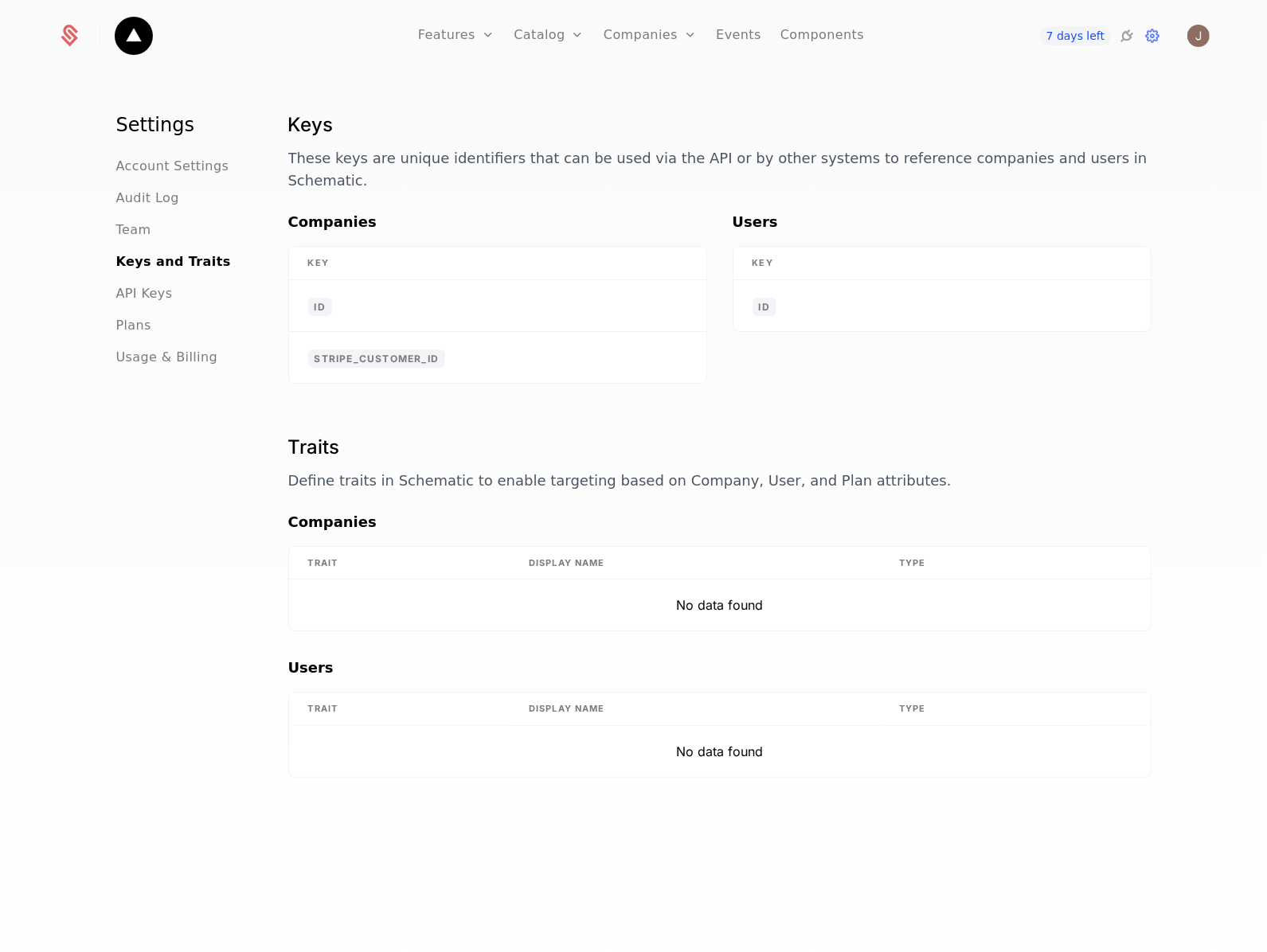
click at [147, 316] on div "Plans" at bounding box center [182, 325] width 134 height 19
click at [156, 295] on span "API Keys" at bounding box center [144, 294] width 57 height 19
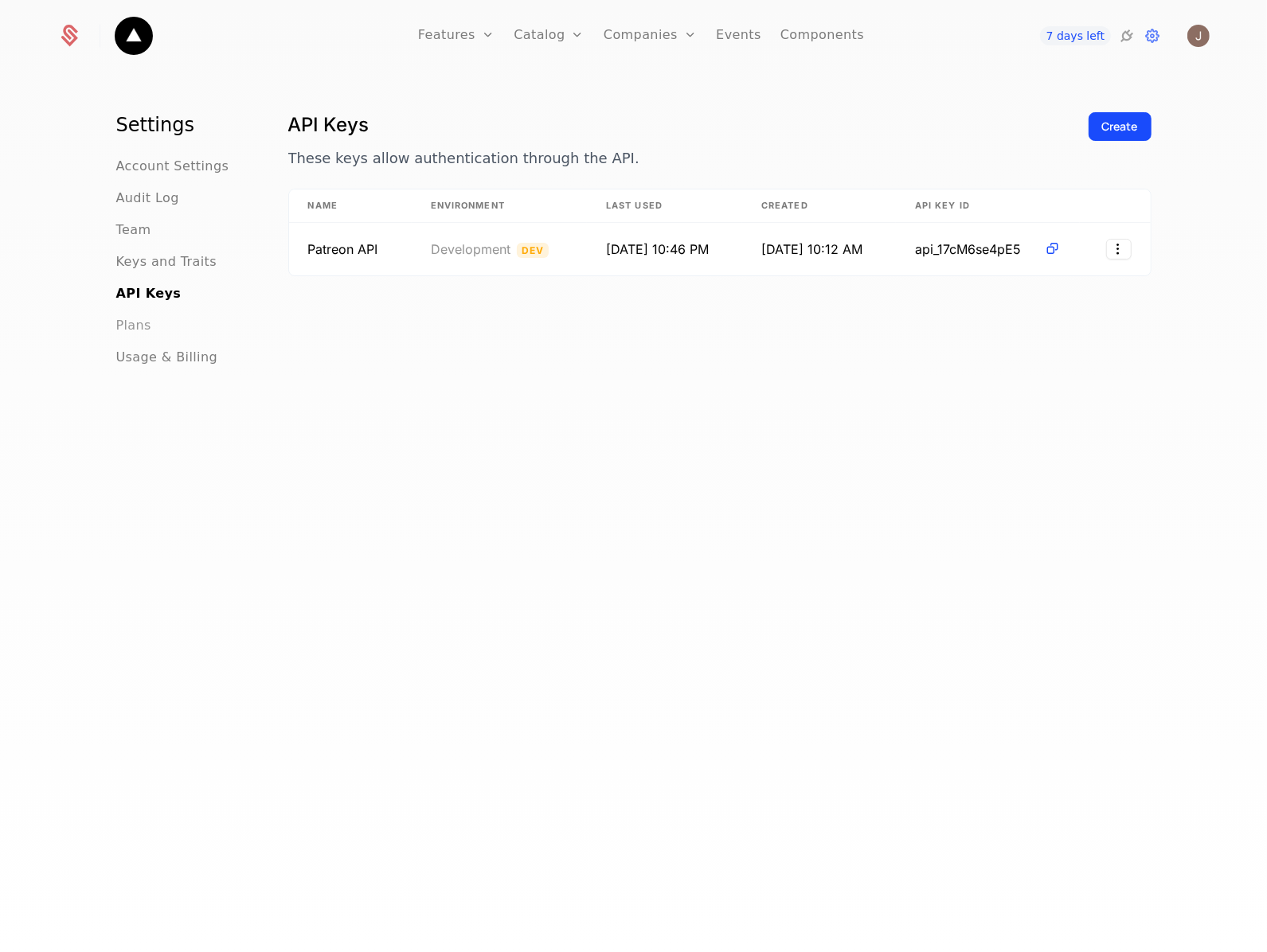
click at [140, 316] on span "Plans" at bounding box center [133, 325] width 35 height 19
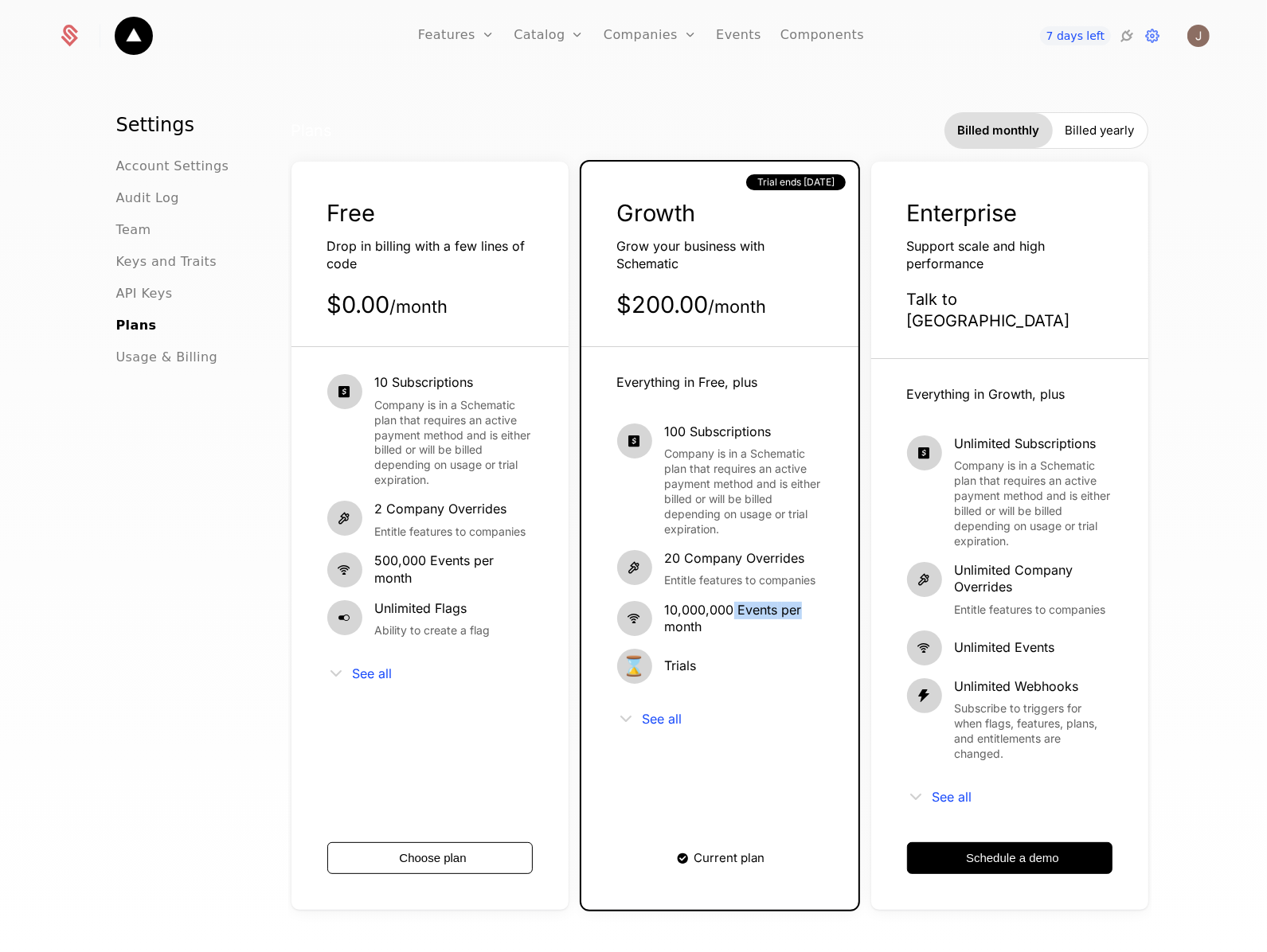
drag, startPoint x: 725, startPoint y: 616, endPoint x: 812, endPoint y: 610, distance: 87.2
click at [812, 610] on span "10,000,000 Events per month" at bounding box center [743, 619] width 158 height 35
drag, startPoint x: 812, startPoint y: 610, endPoint x: 671, endPoint y: 579, distance: 144.4
click at [671, 579] on span "Entitle features to companies" at bounding box center [741, 580] width 151 height 16
click at [958, 791] on span "See all" at bounding box center [952, 797] width 40 height 13
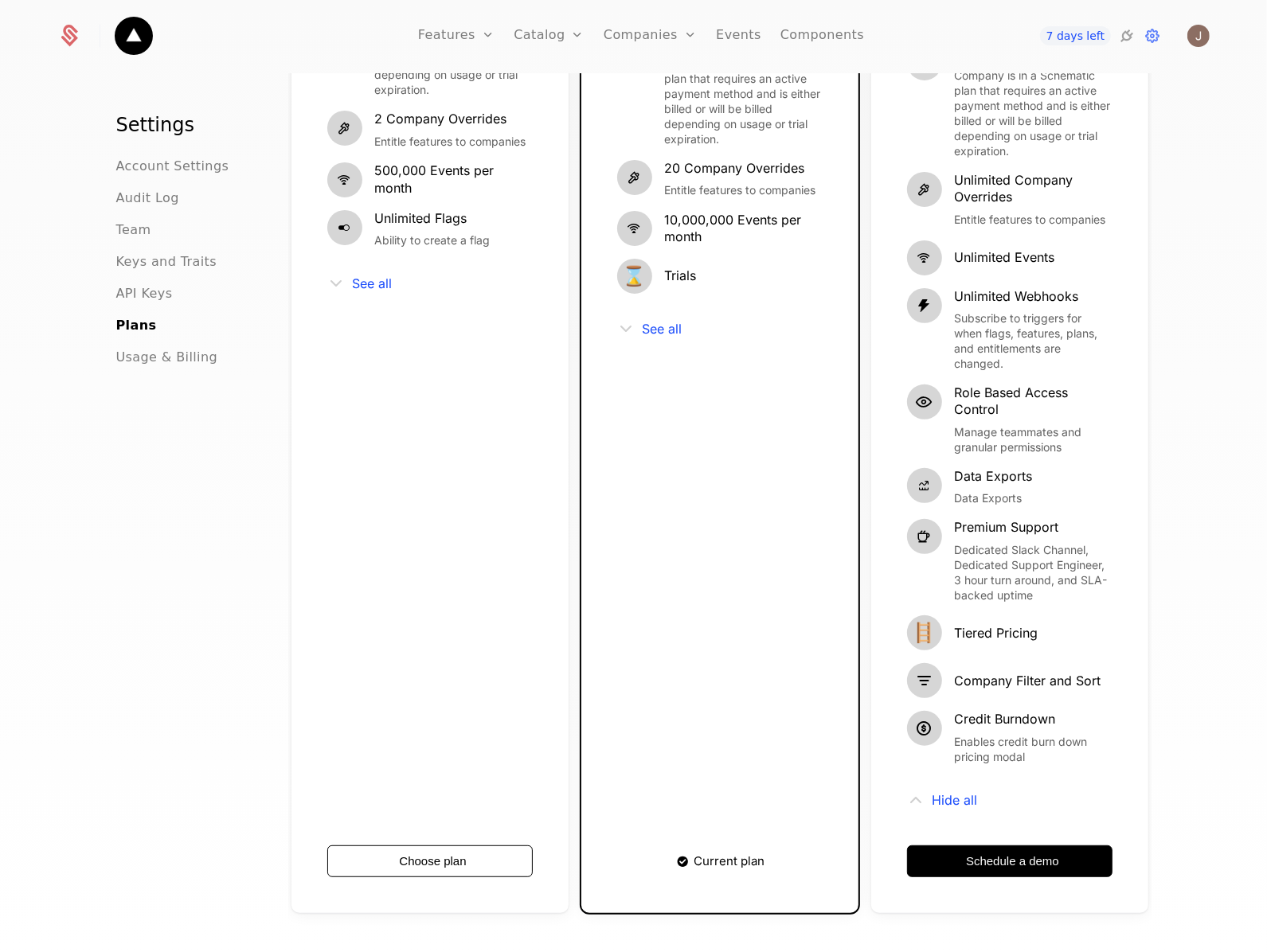
scroll to position [398, 0]
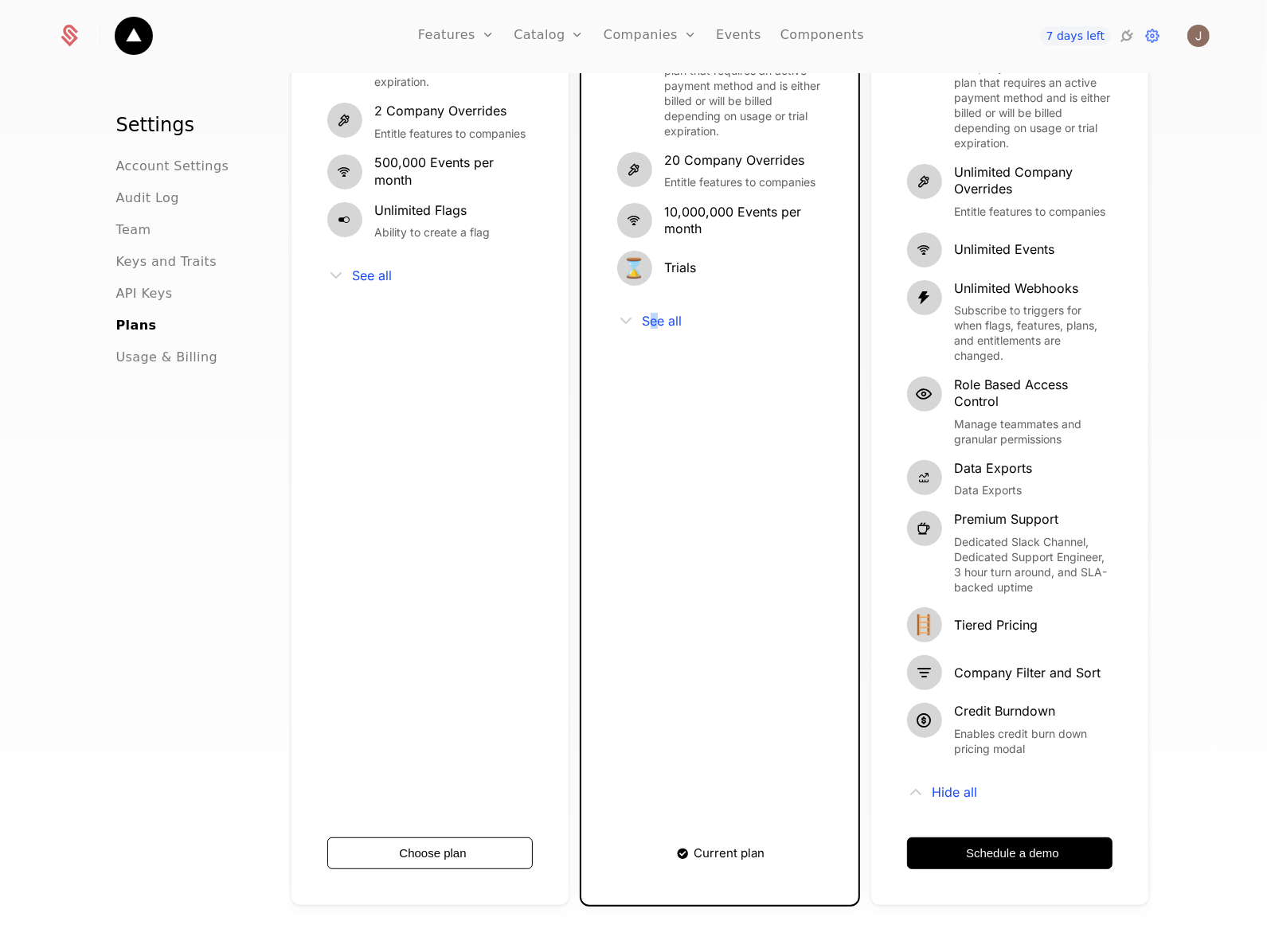
click at [647, 335] on div "Everything in Free, plus 100 Subscriptions Company is in a Schematic plan that …" at bounding box center [719, 388] width 205 height 825
drag, startPoint x: 647, startPoint y: 335, endPoint x: 672, endPoint y: 328, distance: 26.0
click at [672, 327] on span "See all" at bounding box center [662, 321] width 40 height 13
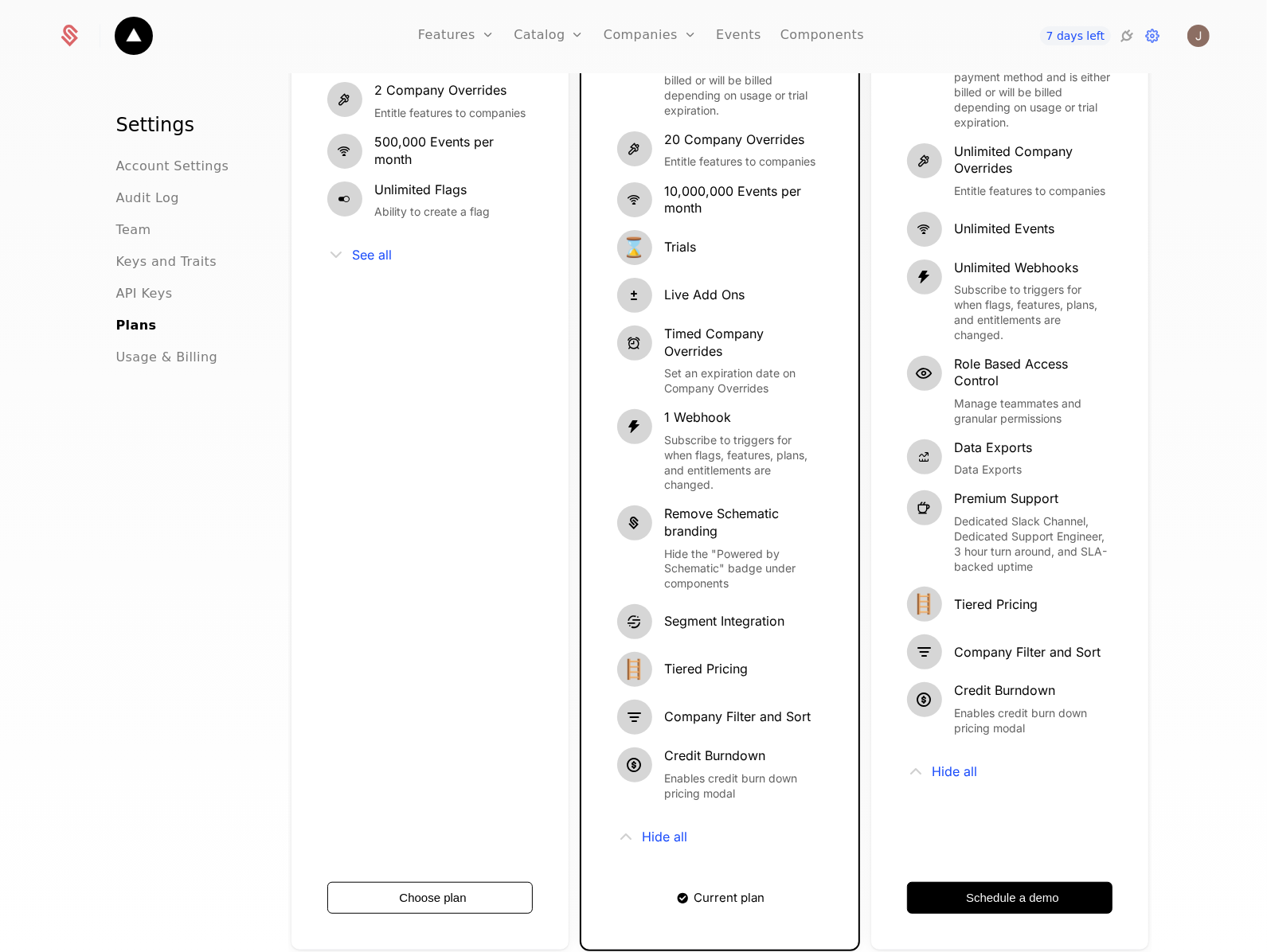
scroll to position [199, 0]
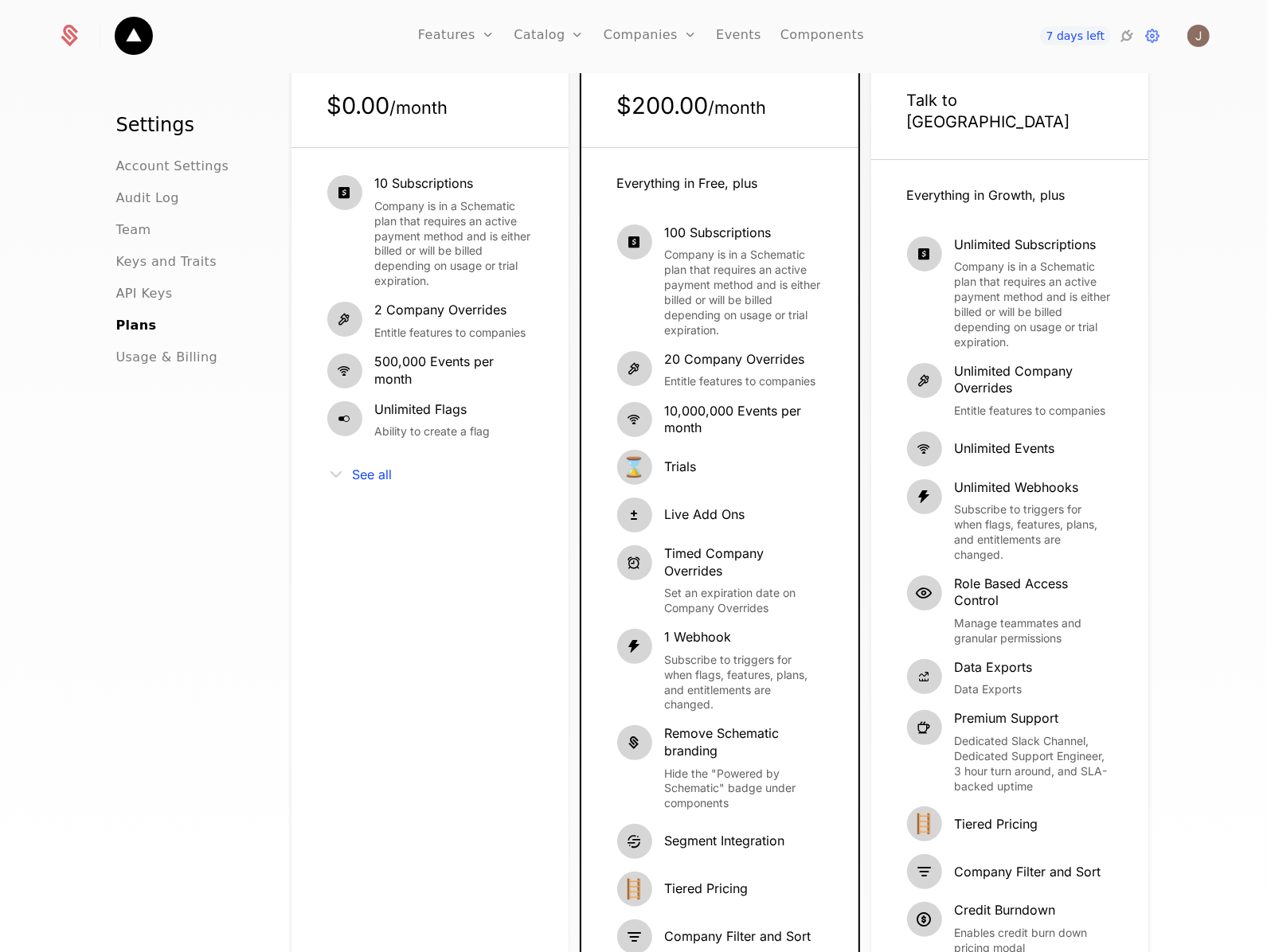
click at [362, 486] on div "10 Subscriptions Company is in a Schematic plan that requires an active payment…" at bounding box center [430, 620] width 205 height 890
click at [367, 476] on span "See all" at bounding box center [373, 474] width 40 height 13
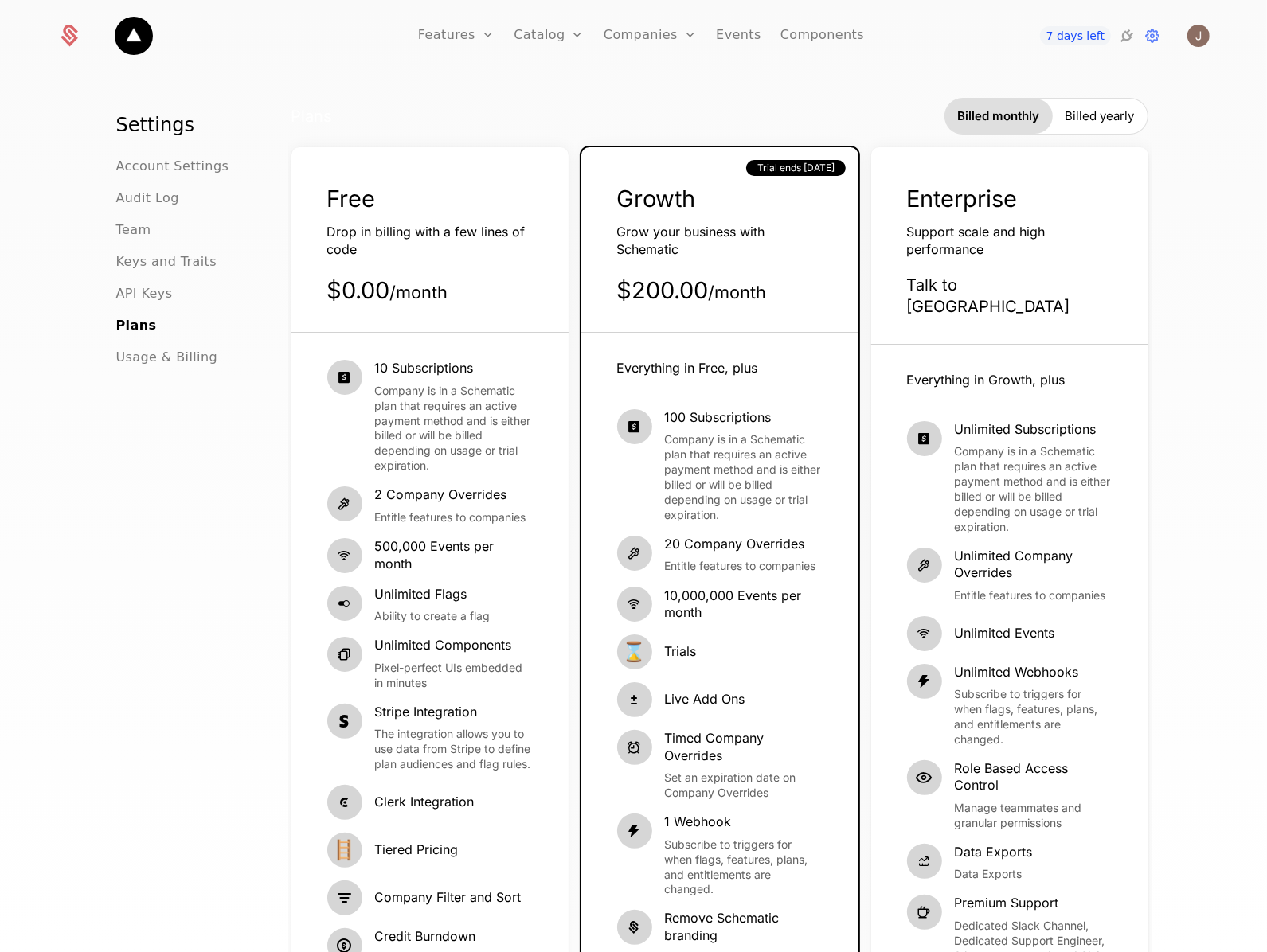
scroll to position [0, 0]
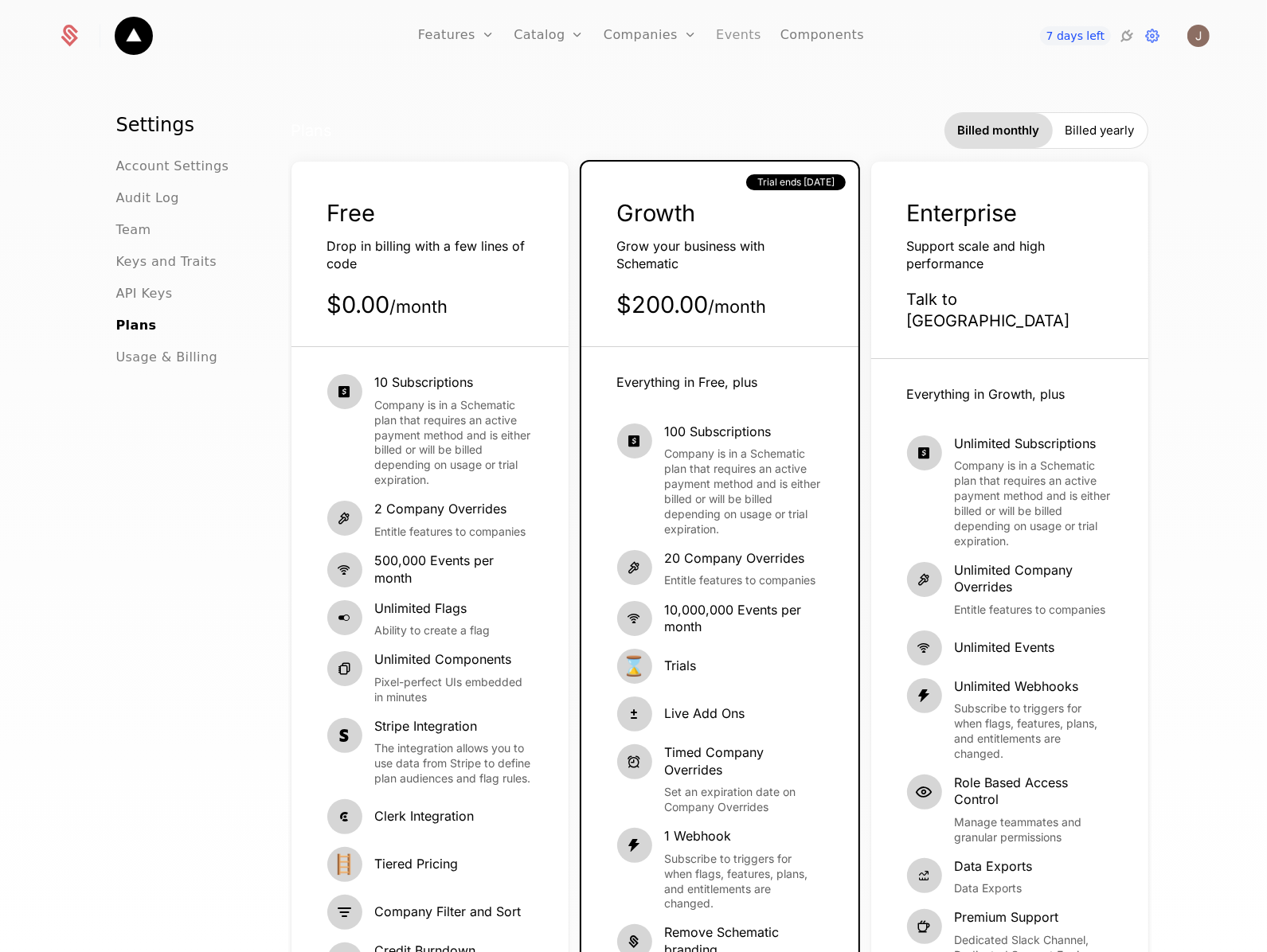
click at [730, 52] on link "Events" at bounding box center [739, 36] width 46 height 72
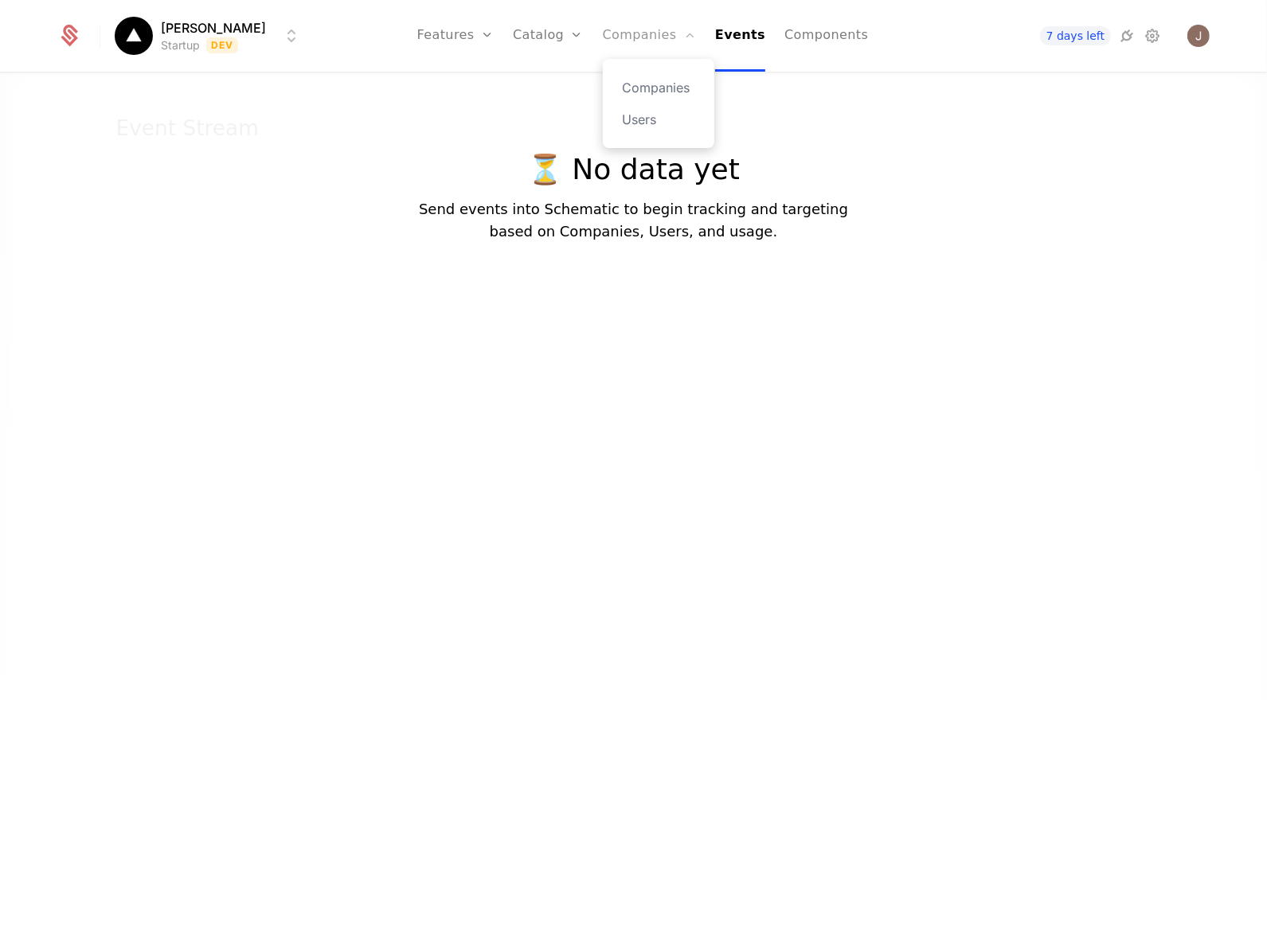
click at [681, 54] on link "Companies" at bounding box center [649, 36] width 93 height 72
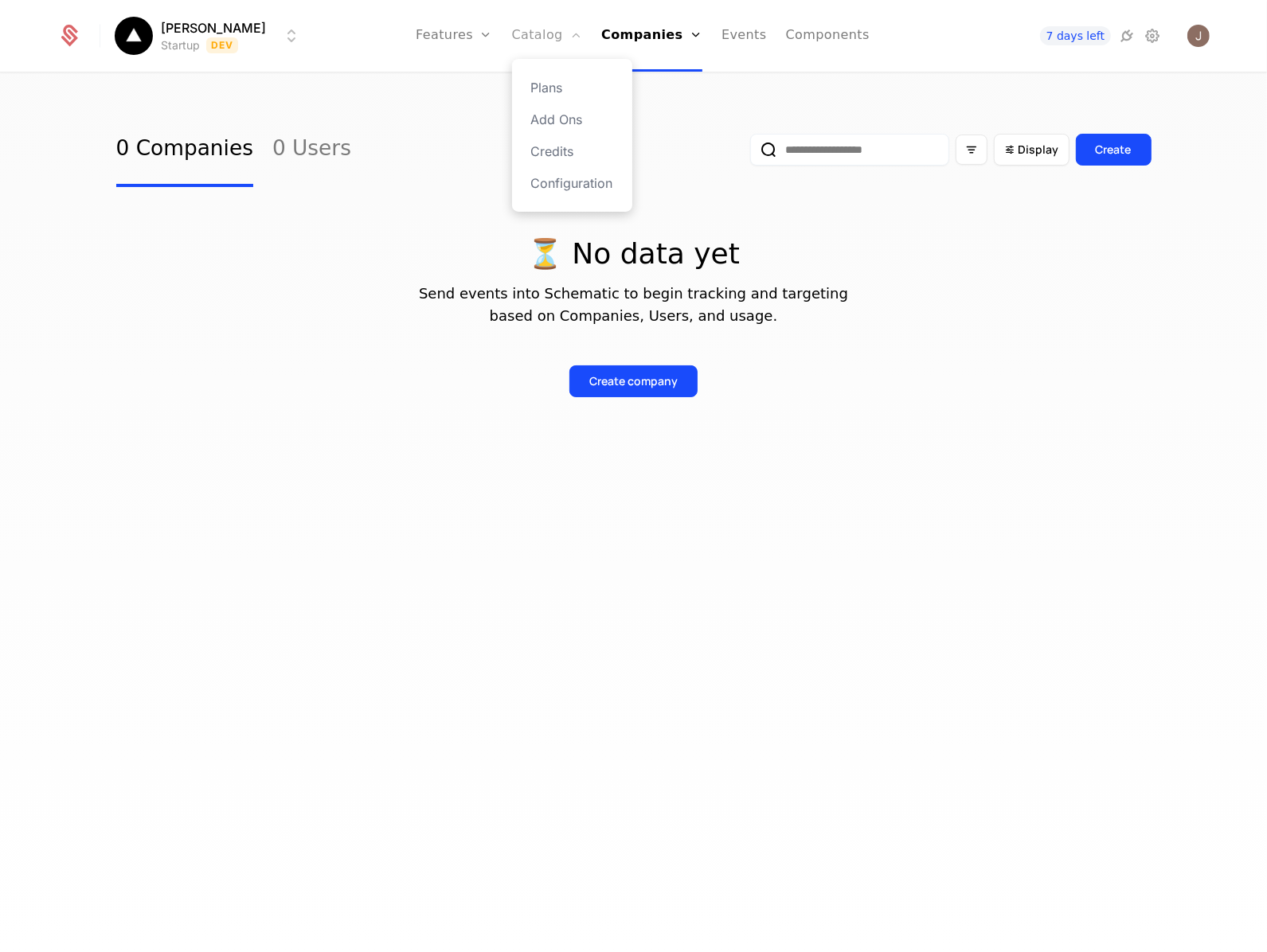
click at [582, 40] on icon "Main" at bounding box center [576, 35] width 13 height 13
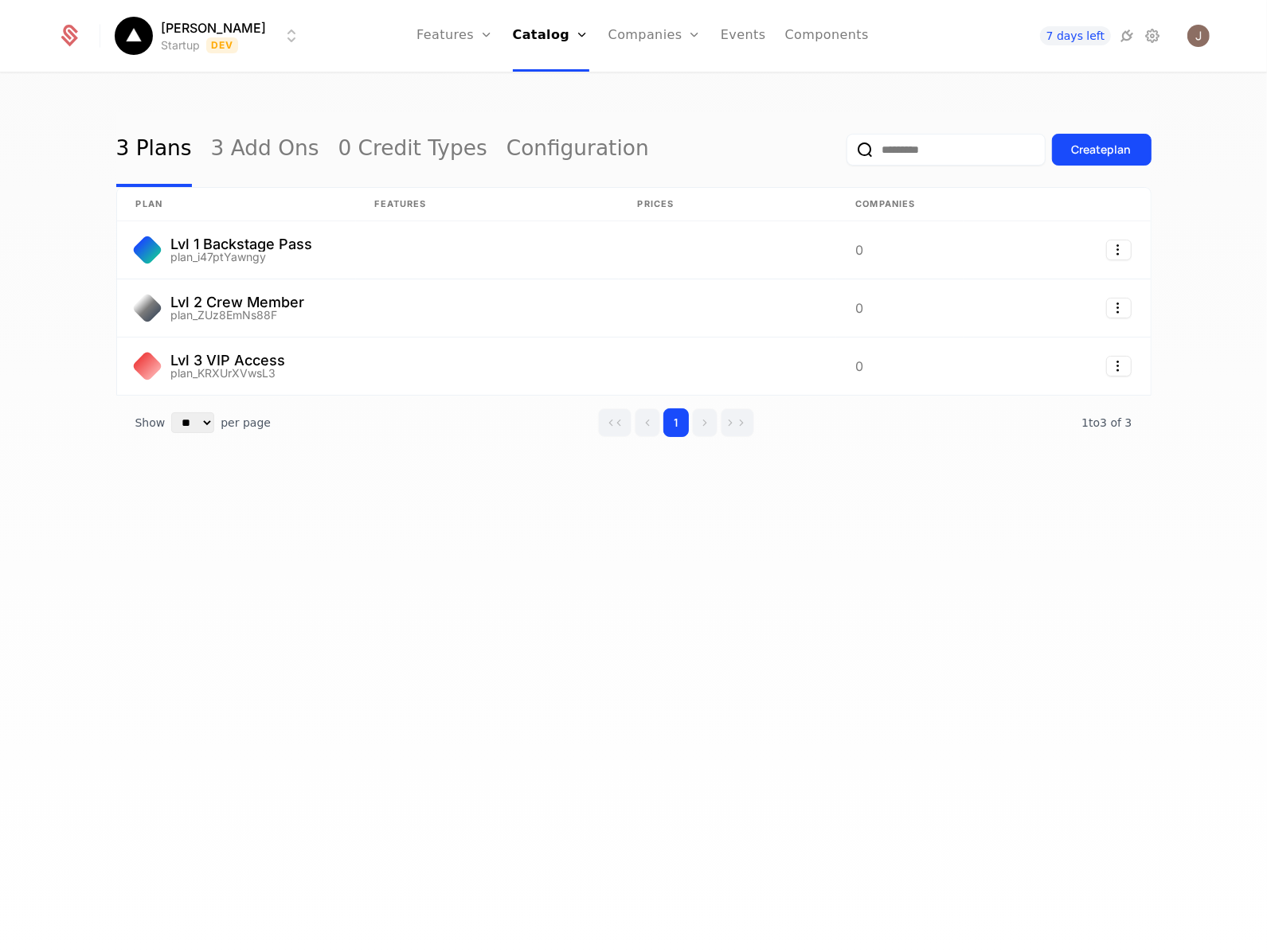
click at [406, 79] on div "3 Plans 3 Add Ons 0 Credit Types Configuration Create plan plan Features Prices…" at bounding box center [633, 517] width 1267 height 887
click at [493, 35] on link "Features" at bounding box center [454, 36] width 77 height 72
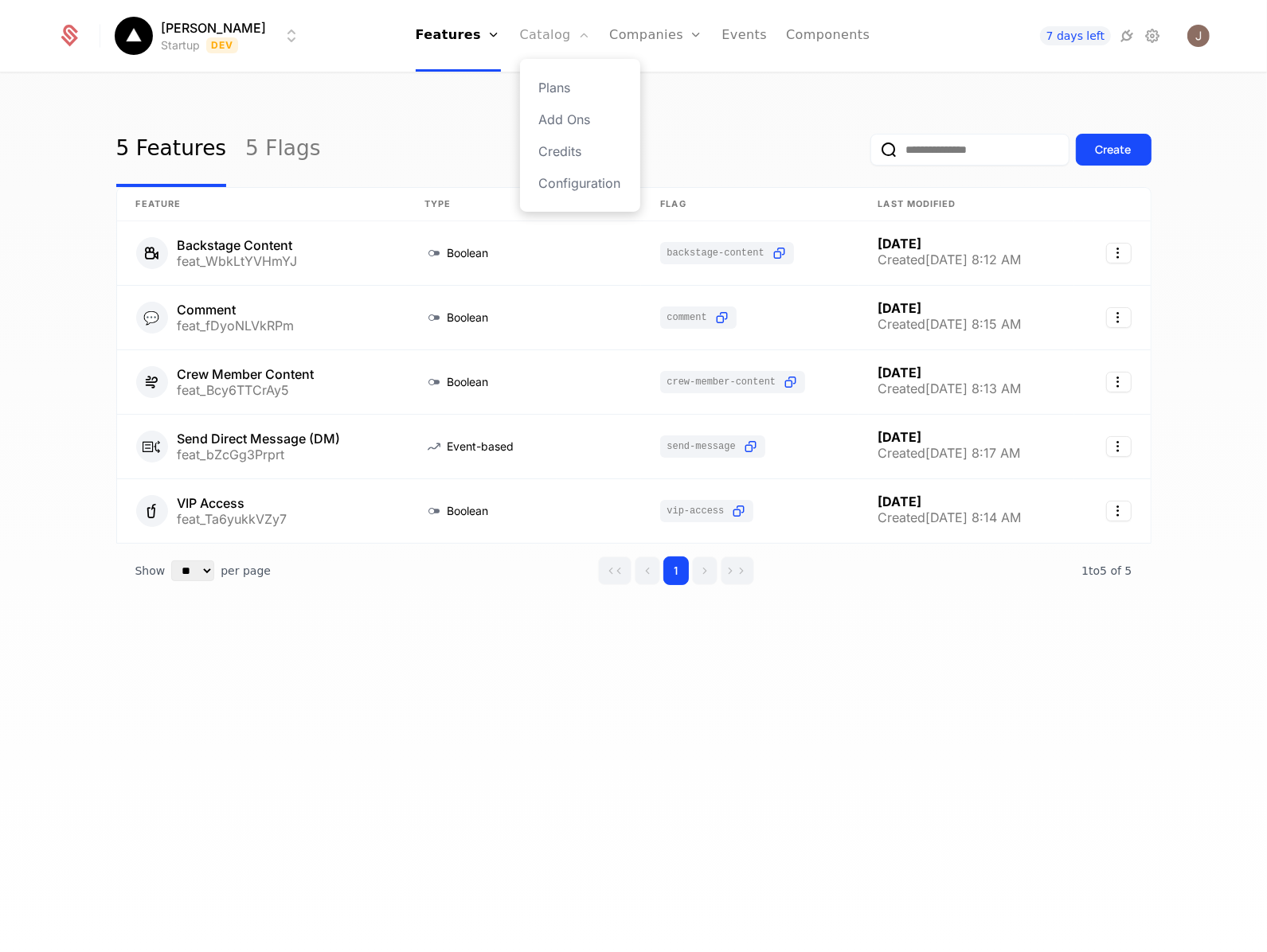
click at [560, 41] on link "Catalog" at bounding box center [556, 36] width 71 height 72
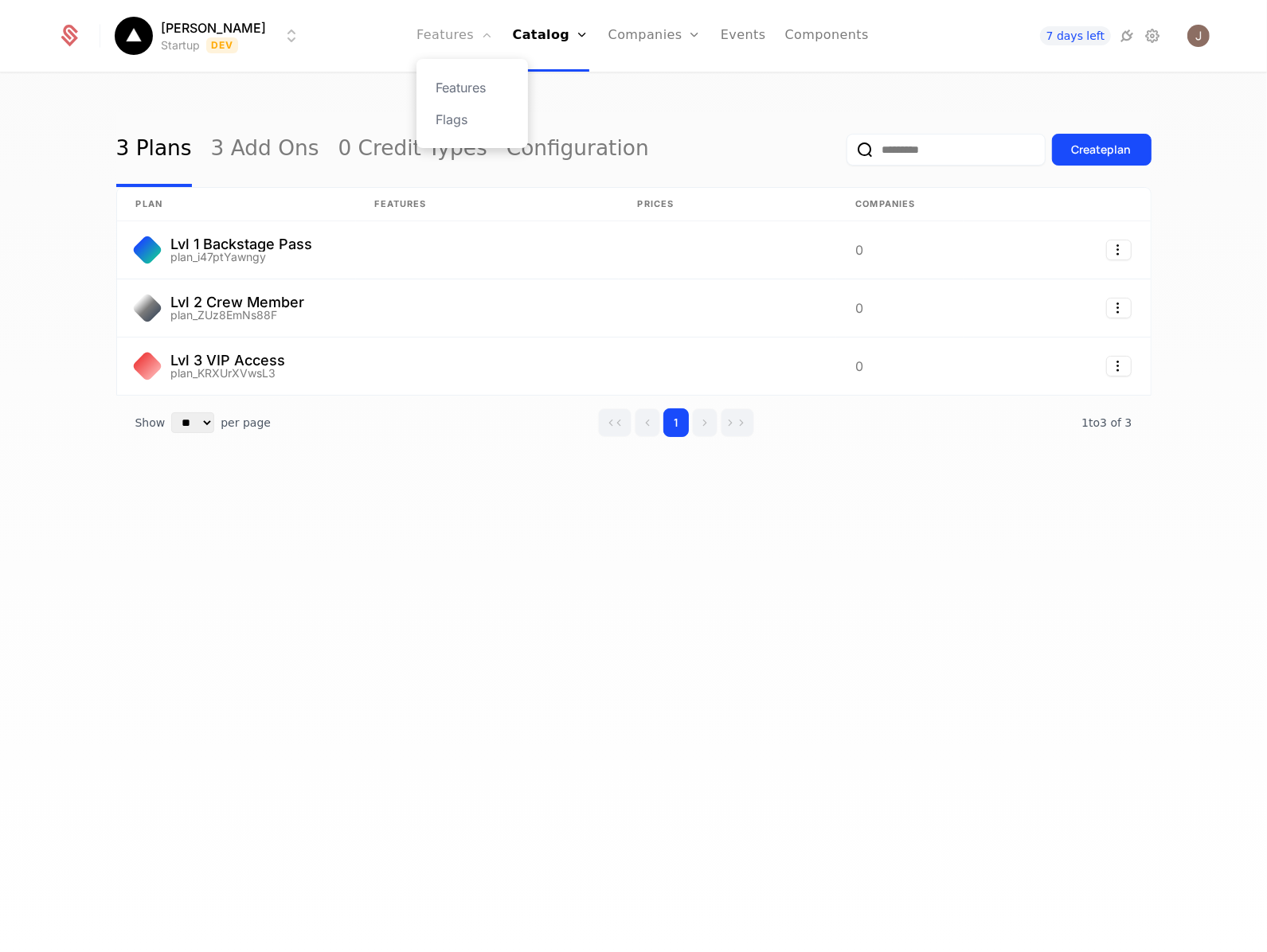
click at [460, 38] on link "Features" at bounding box center [454, 36] width 77 height 72
